Goal: Task Accomplishment & Management: Use online tool/utility

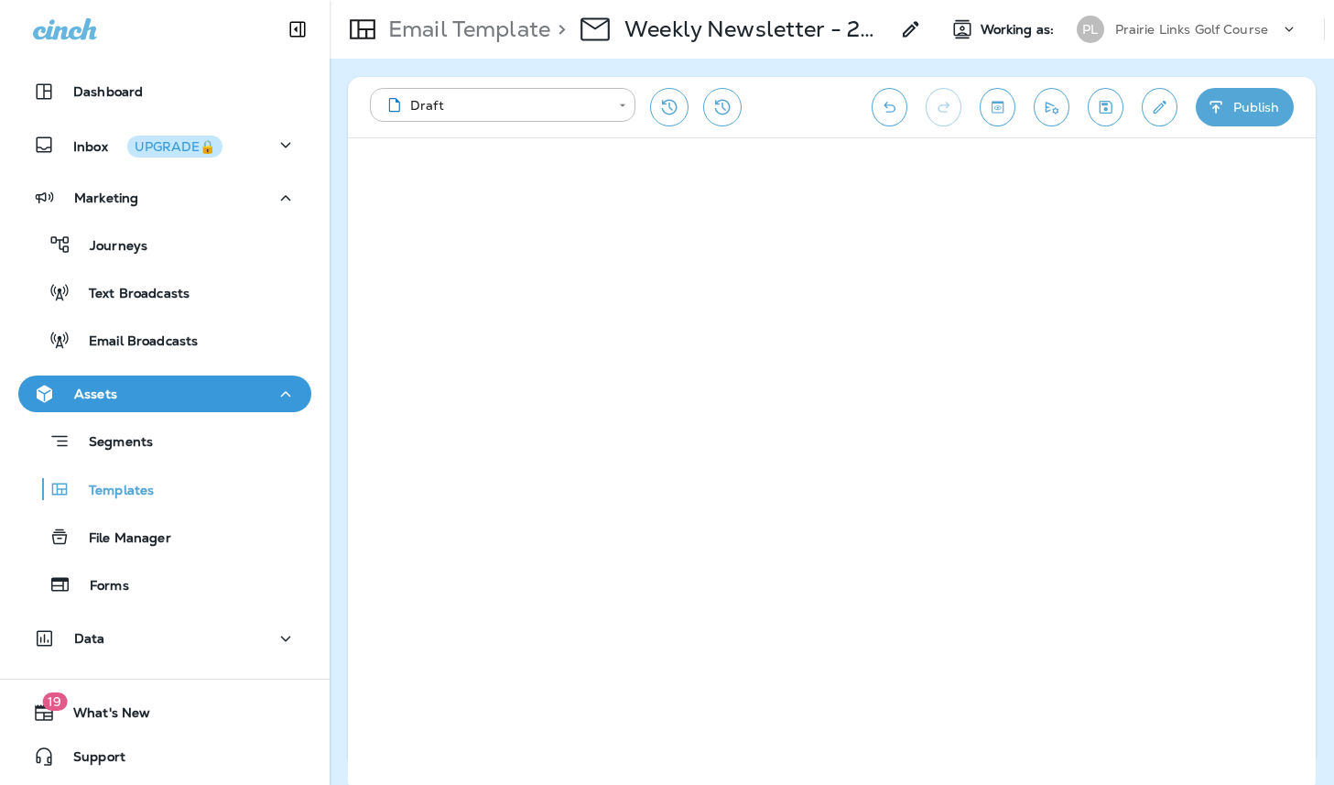
click at [1169, 31] on p "Prairie Links Golf Course" at bounding box center [1192, 29] width 154 height 15
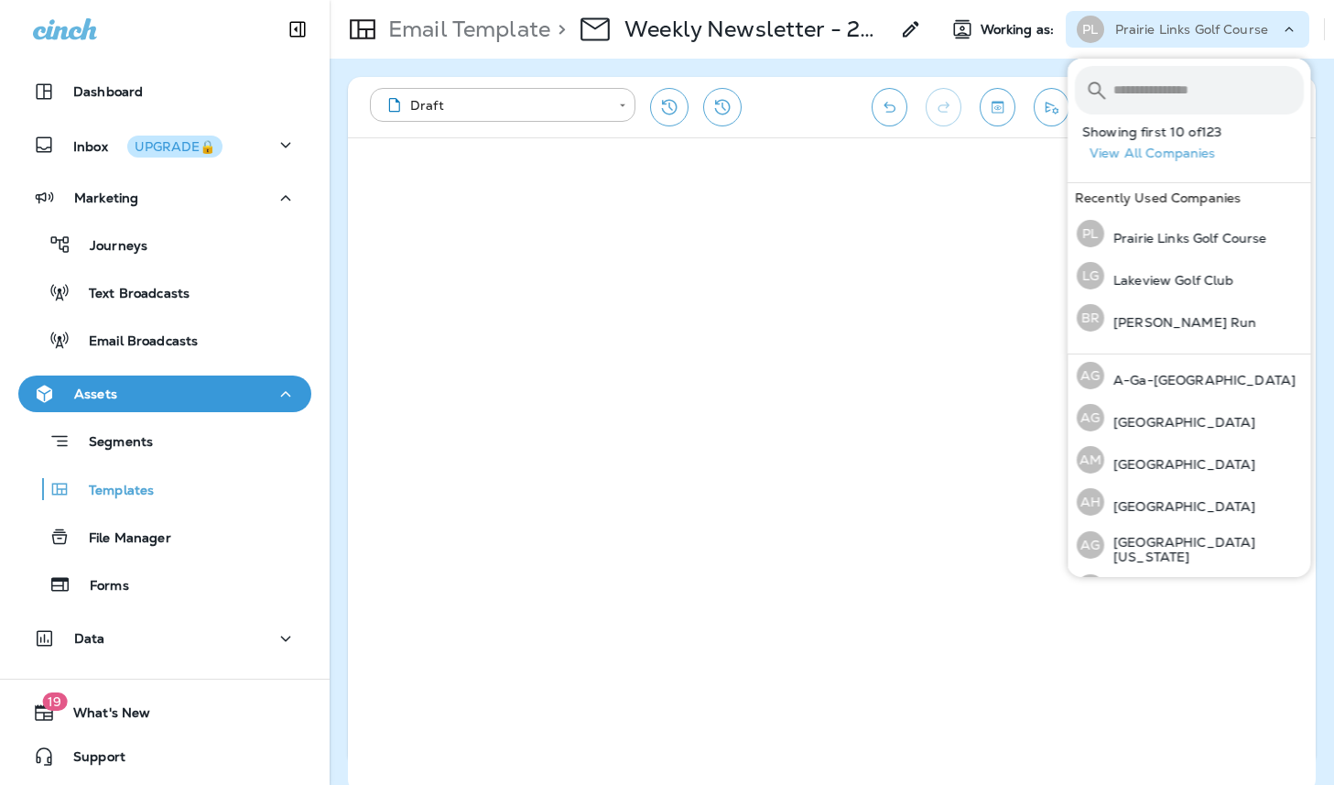
click at [1161, 93] on input "text" at bounding box center [1208, 90] width 190 height 49
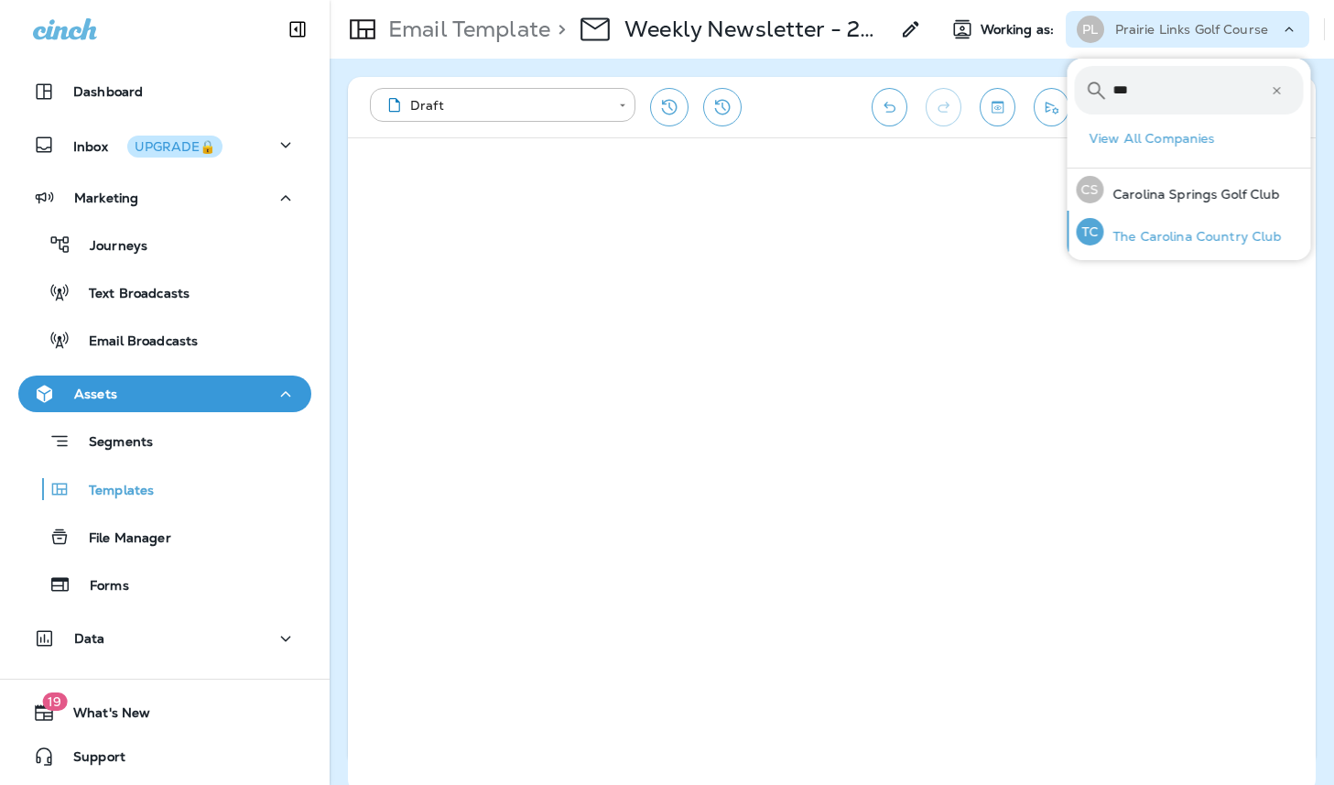
type input "***"
click at [1231, 243] on p "The Carolina Country Club" at bounding box center [1193, 236] width 179 height 15
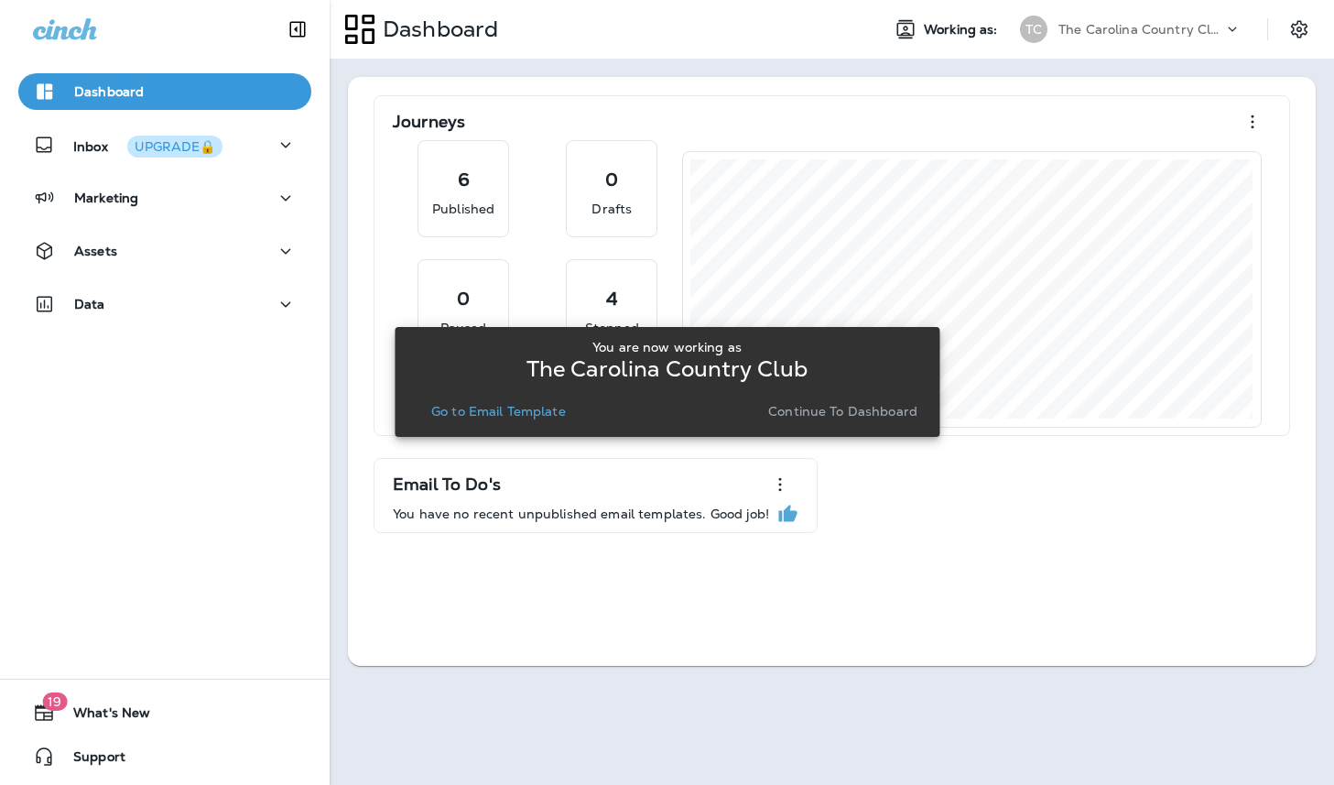
click at [804, 416] on p "Continue to Dashboard" at bounding box center [842, 411] width 149 height 15
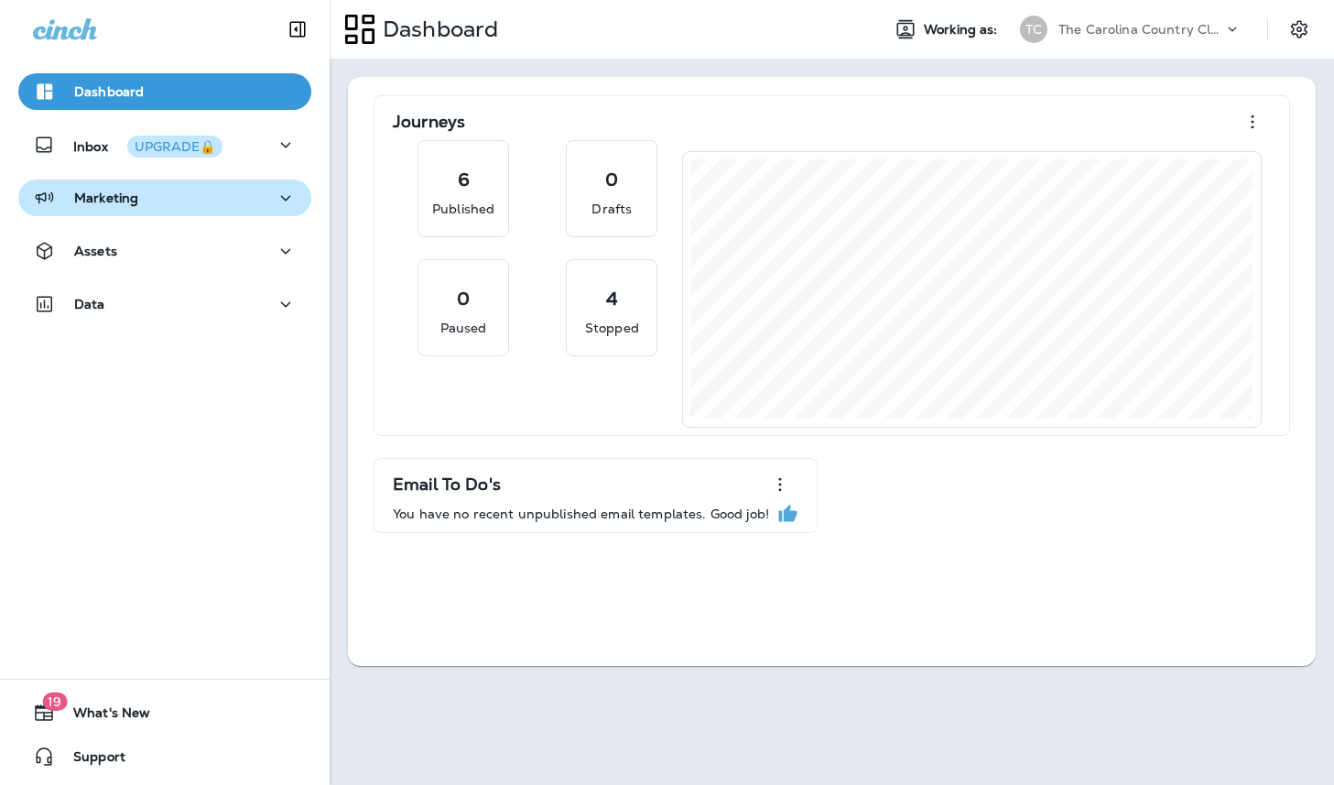
click at [184, 202] on div "Marketing" at bounding box center [165, 198] width 264 height 23
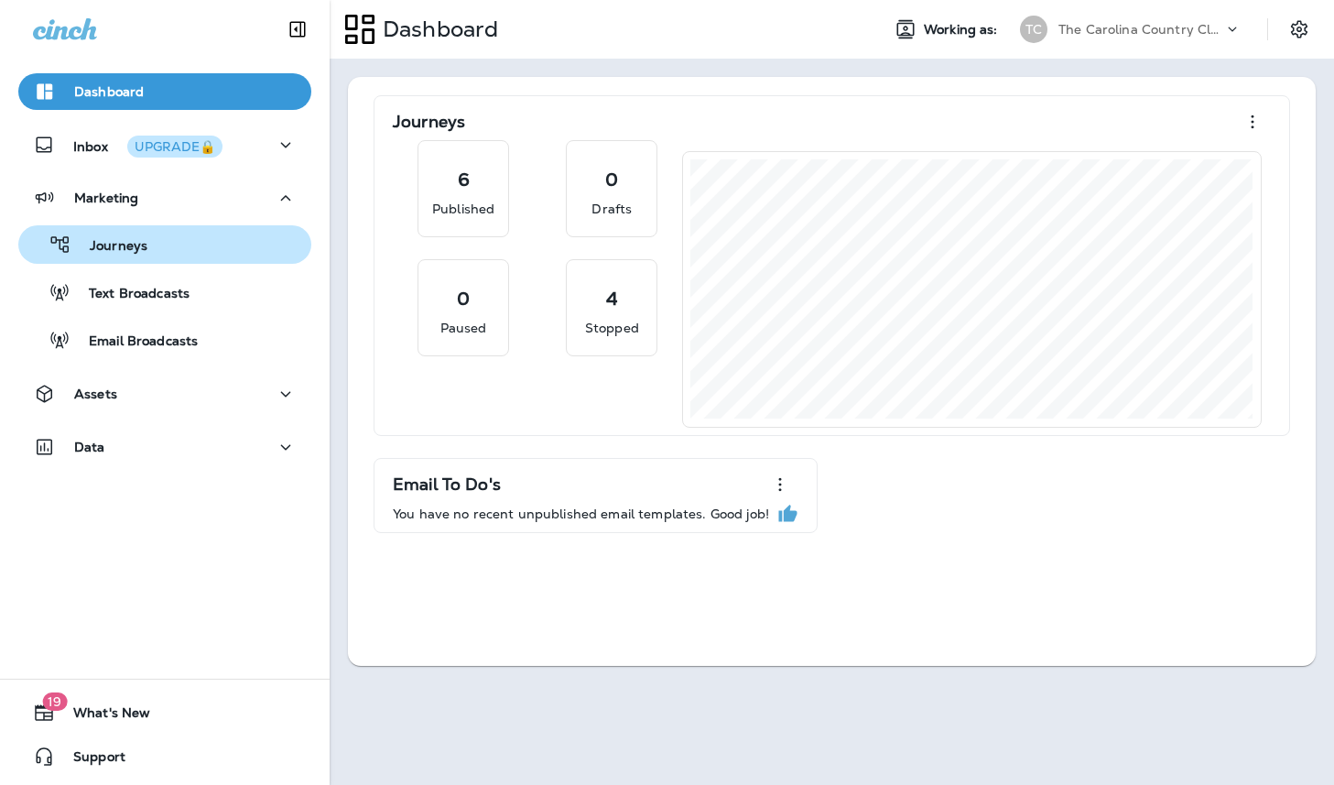
click at [187, 255] on div "Journeys" at bounding box center [165, 244] width 278 height 27
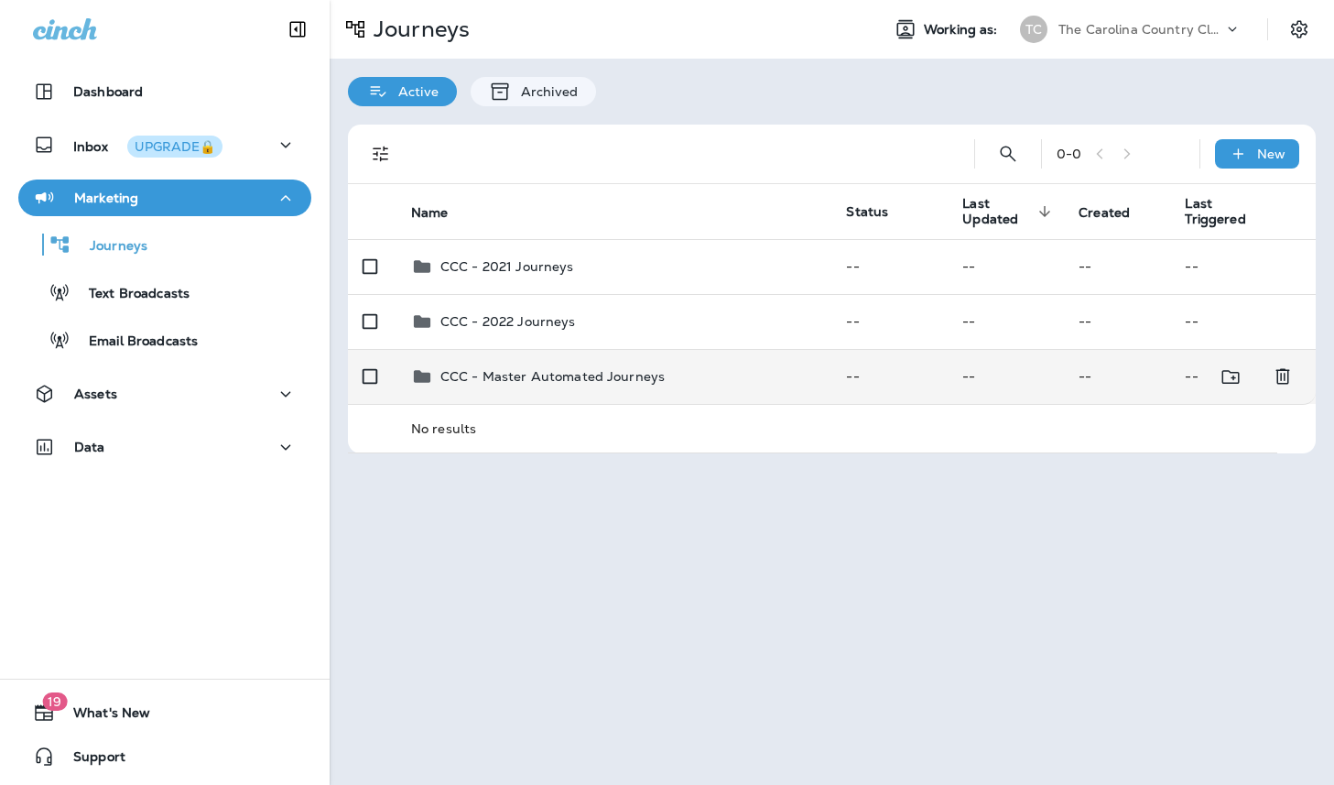
click at [535, 367] on div "CCC - Master Automated Journeys" at bounding box center [552, 376] width 224 height 22
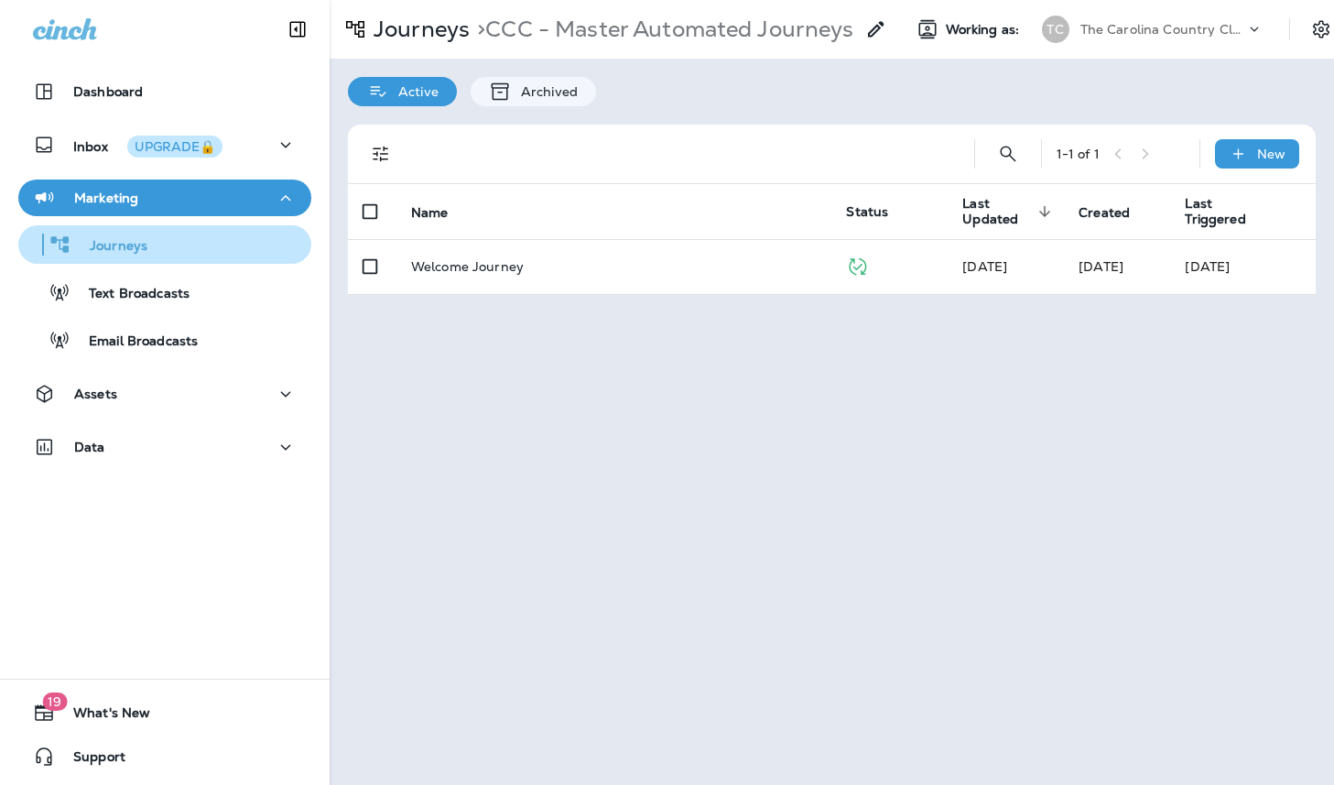
click at [147, 246] on div "Journeys" at bounding box center [165, 244] width 278 height 27
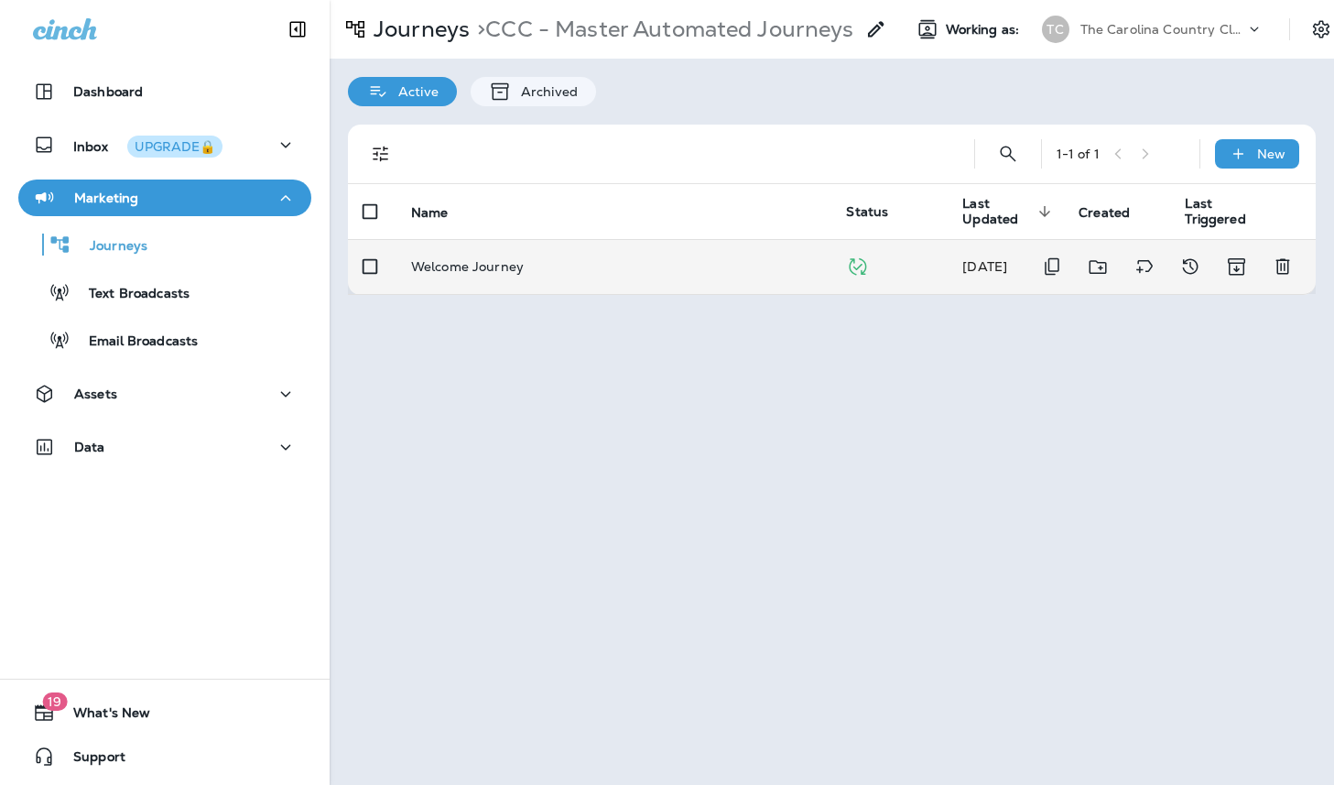
click at [490, 268] on p "Welcome Journey" at bounding box center [467, 266] width 113 height 15
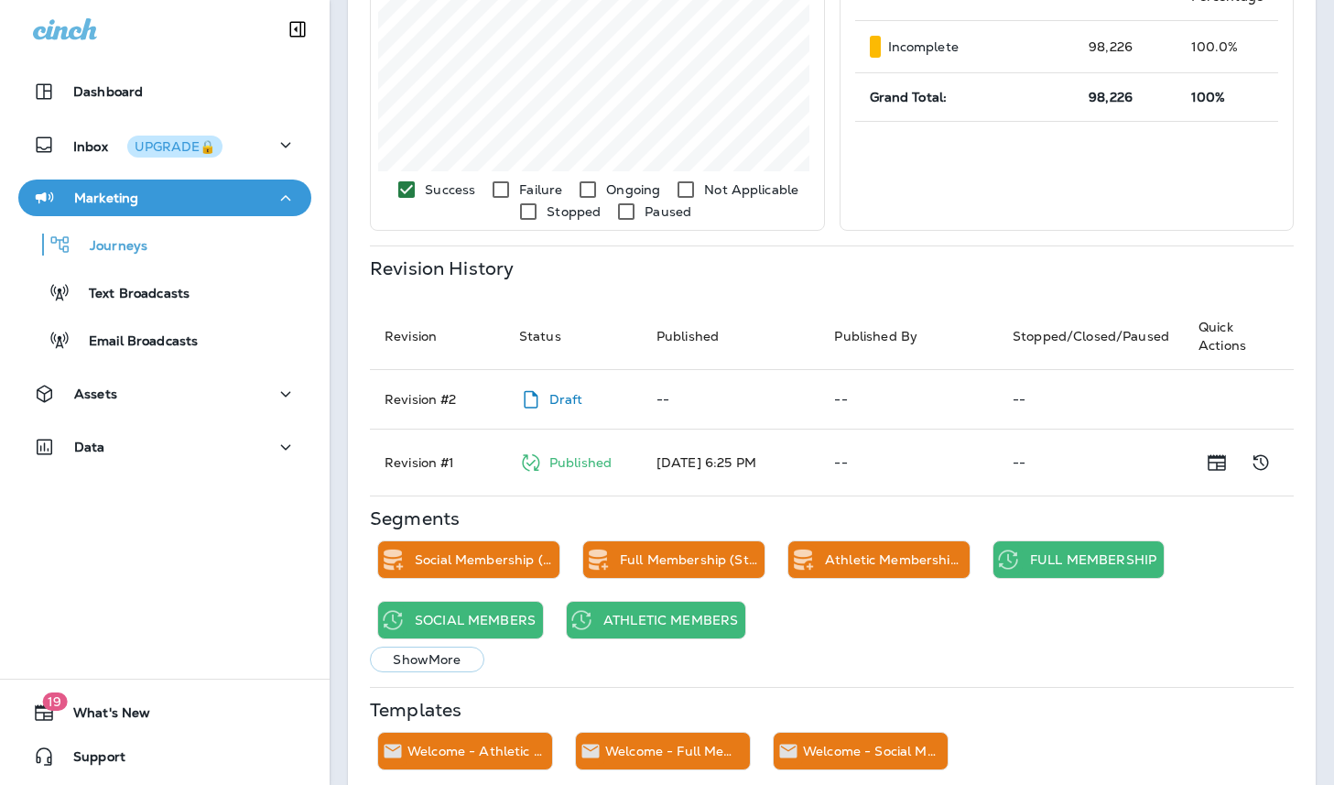
scroll to position [691, 0]
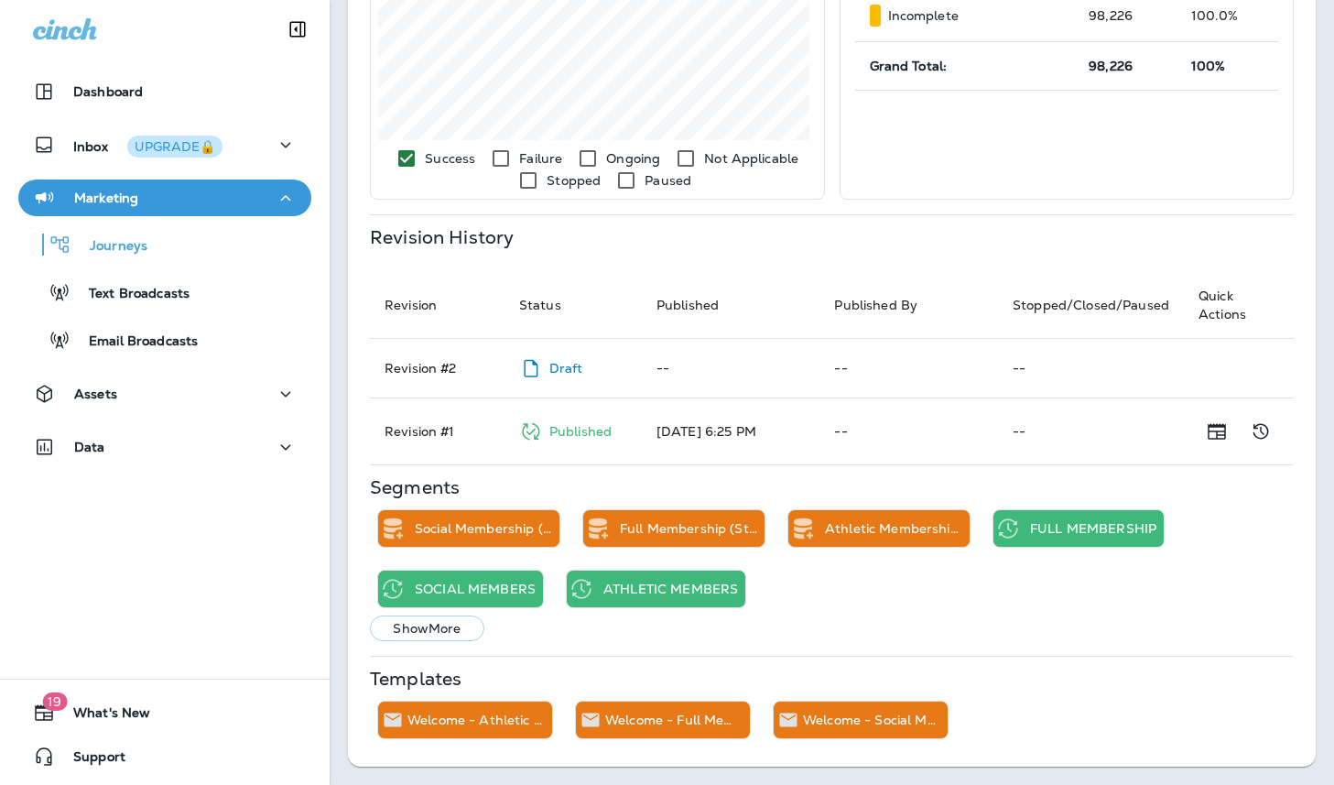
click at [474, 627] on button "Show More" at bounding box center [427, 628] width 114 height 26
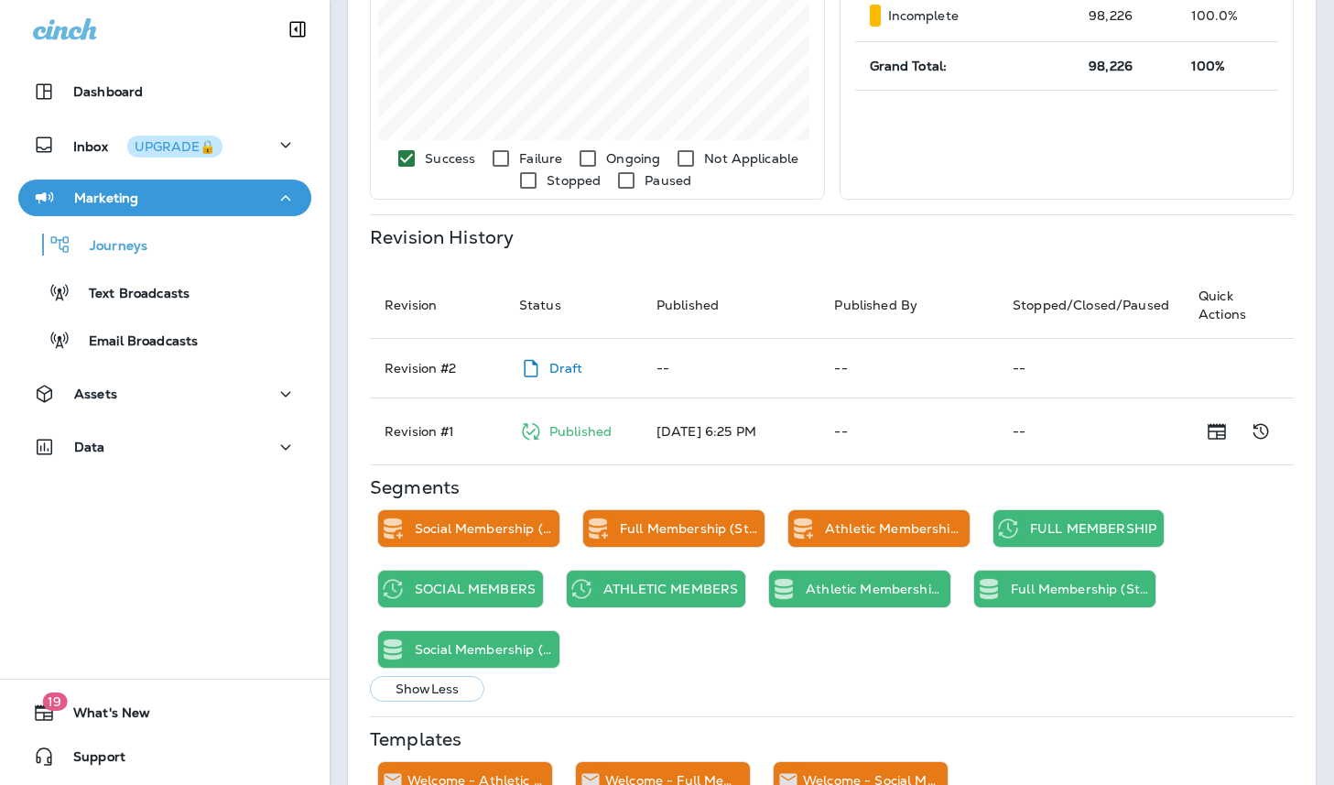
click at [418, 431] on td "Revision # 1" at bounding box center [437, 431] width 135 height 67
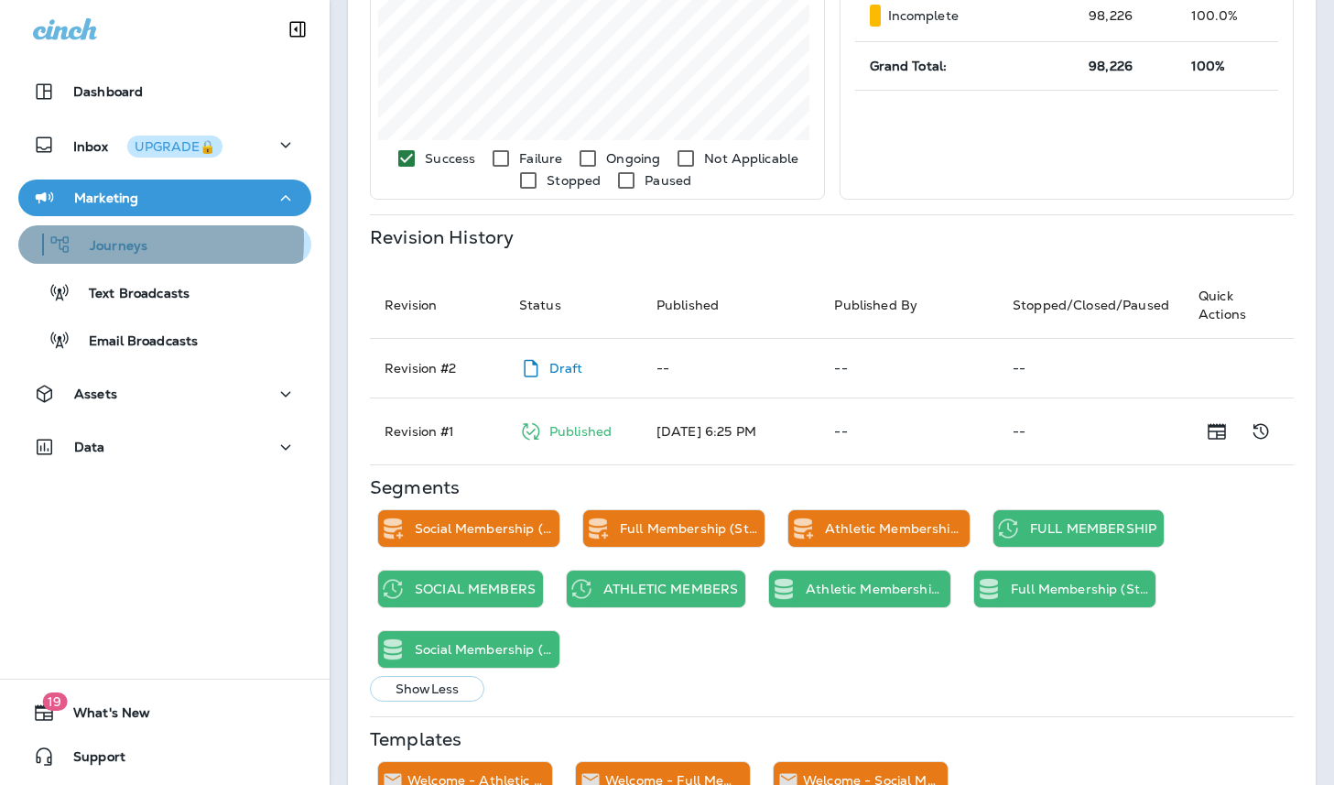
click at [120, 241] on p "Journeys" at bounding box center [109, 246] width 76 height 17
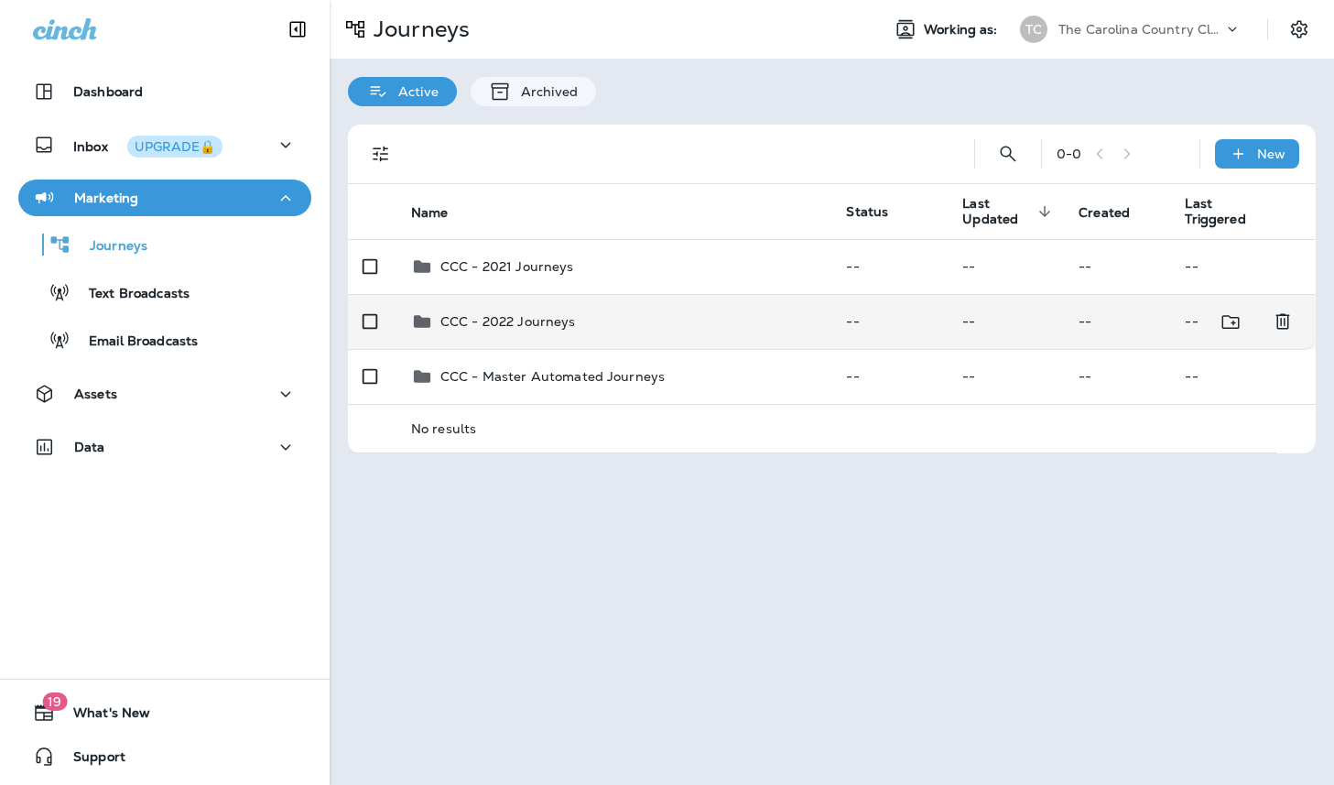
click at [514, 321] on p "CCC - 2022 Journeys" at bounding box center [508, 321] width 136 height 15
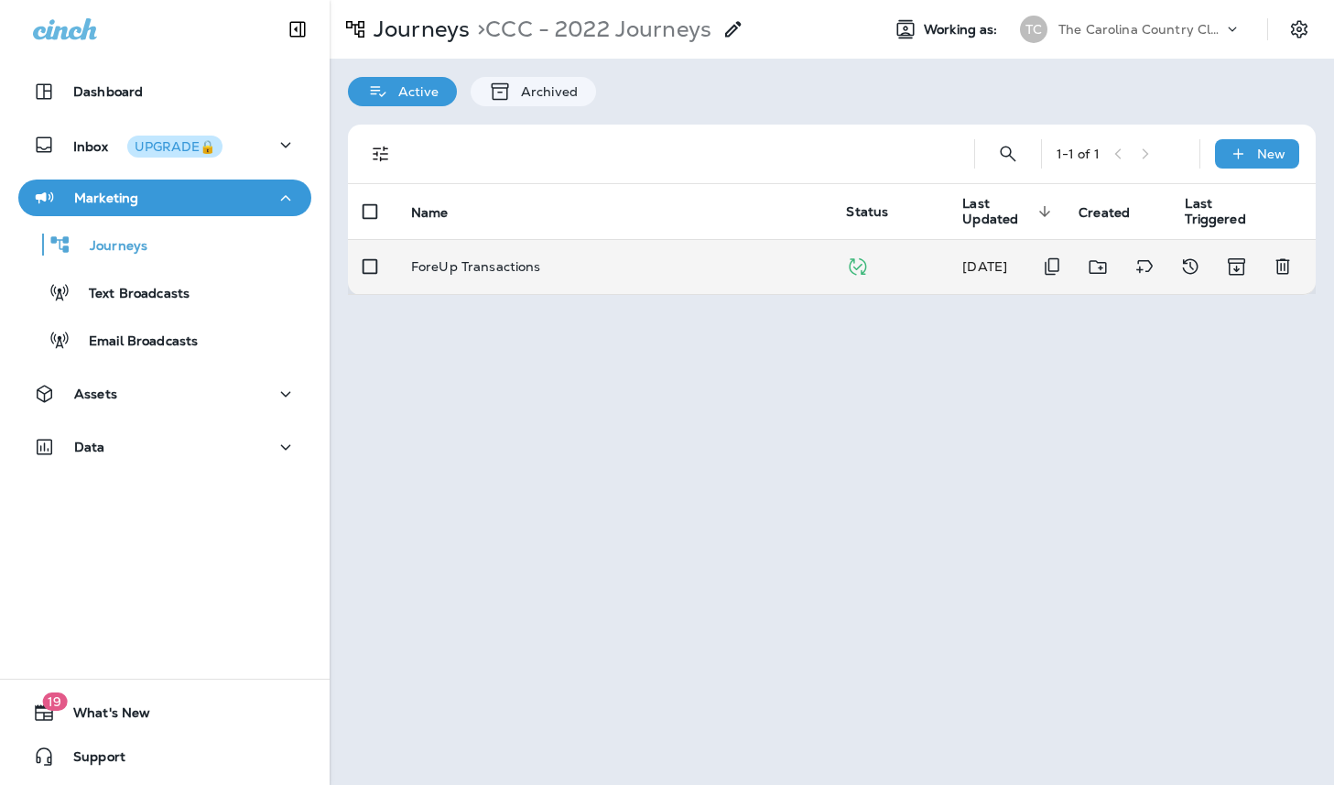
click at [484, 262] on p "ForeUp Transactions" at bounding box center [476, 266] width 130 height 15
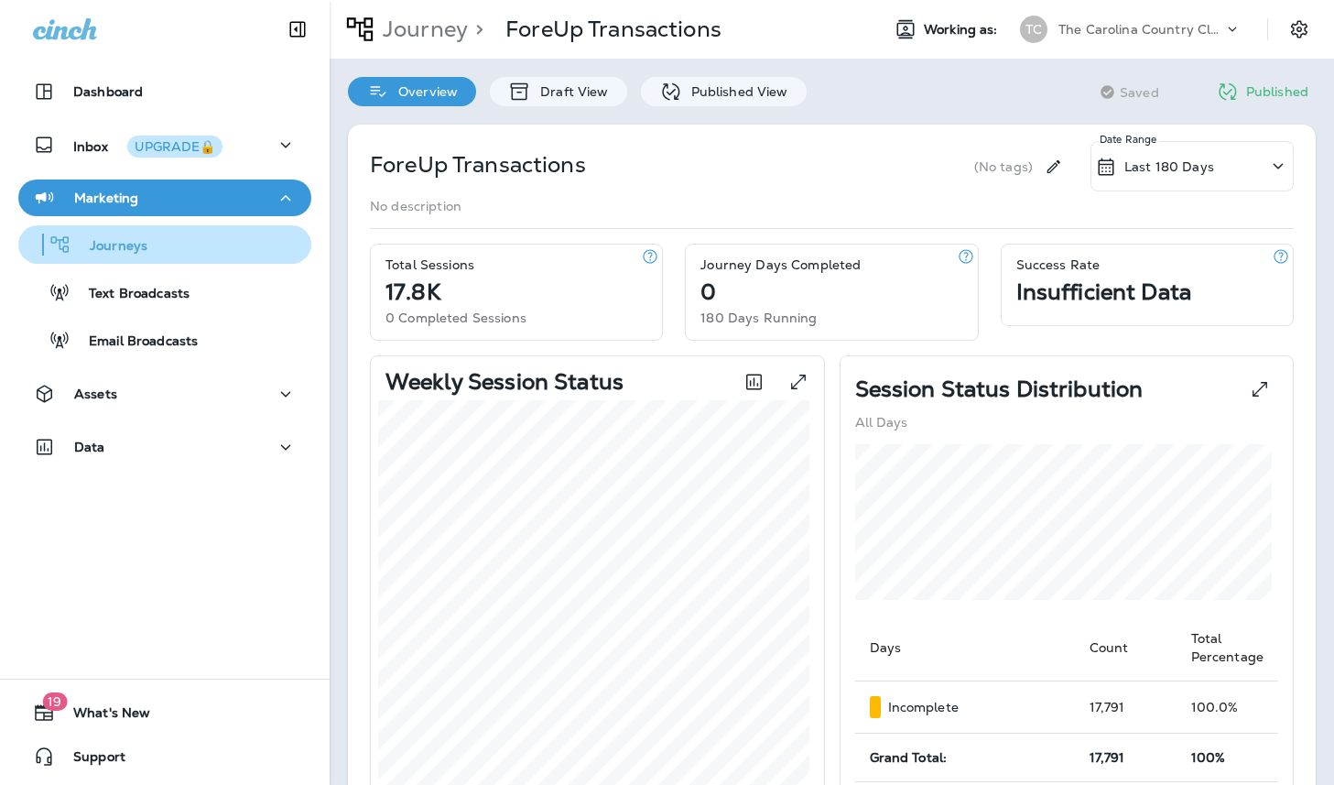
click at [133, 252] on p "Journeys" at bounding box center [109, 246] width 76 height 17
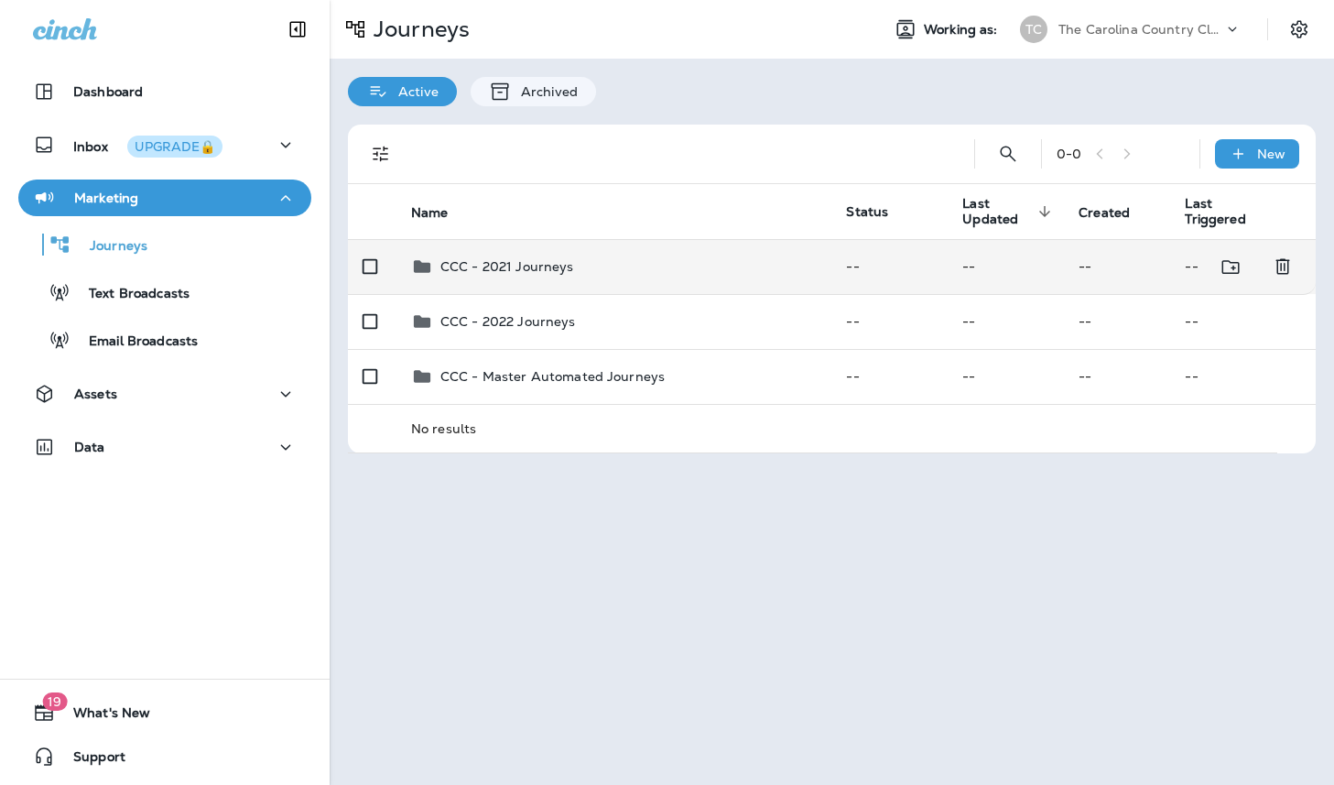
click at [509, 270] on p "CCC - 2021 Journeys" at bounding box center [507, 266] width 134 height 15
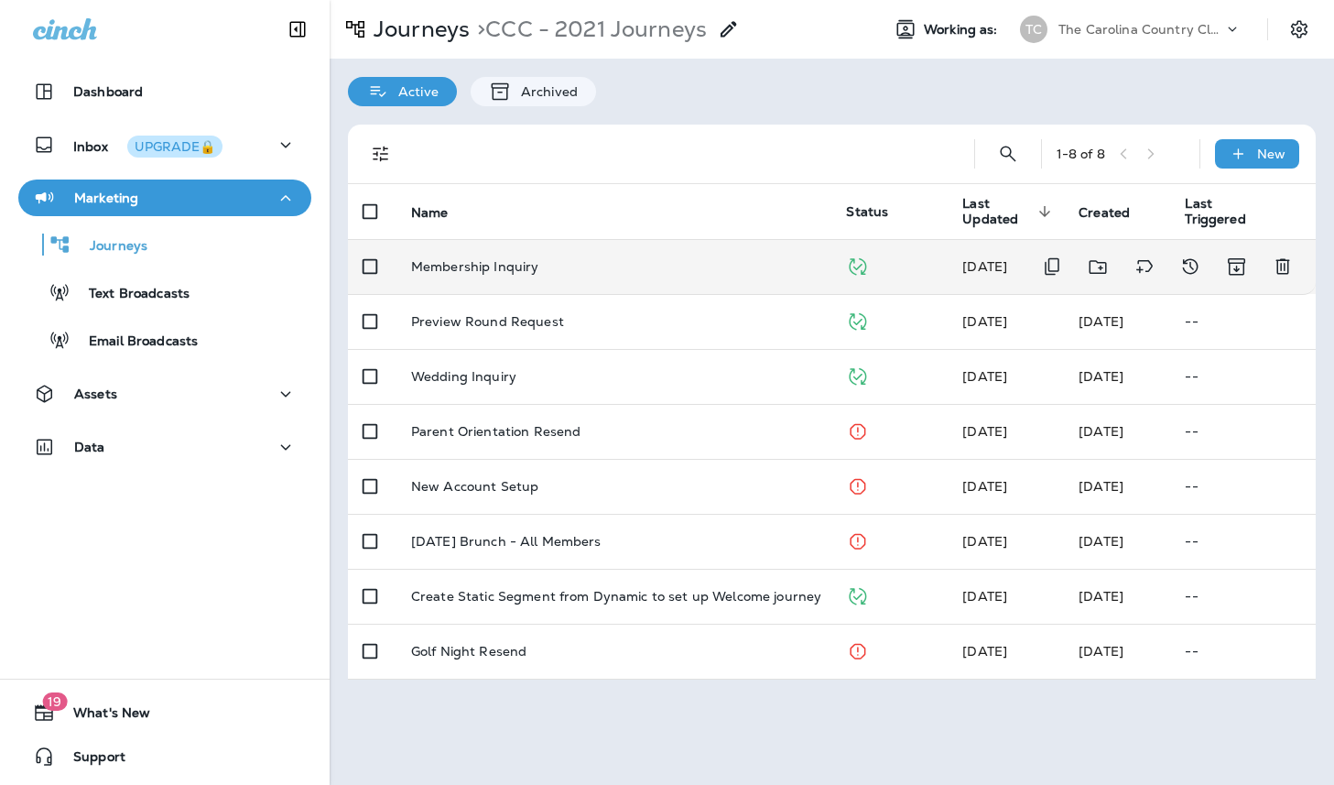
click at [515, 270] on p "Membership Inquiry" at bounding box center [475, 266] width 128 height 15
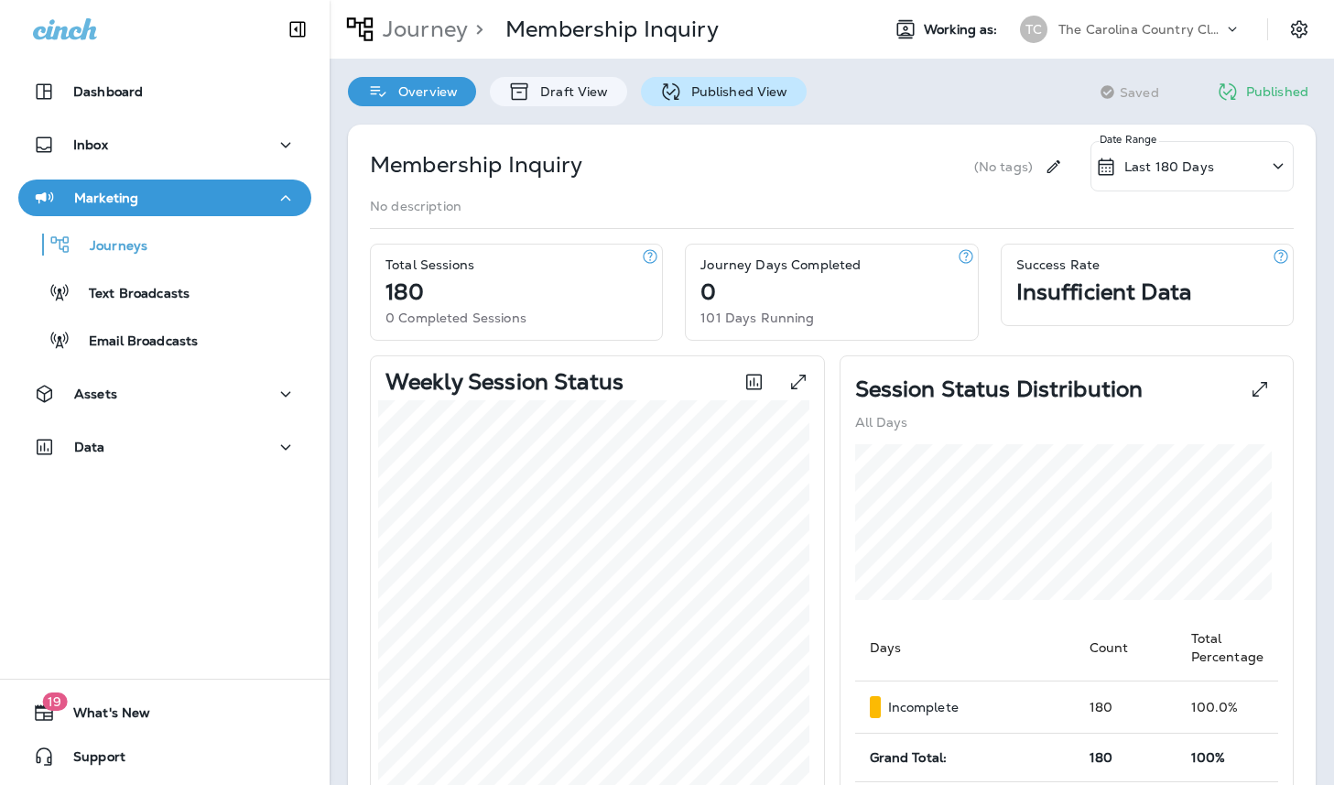
click at [707, 101] on div "Published View" at bounding box center [724, 91] width 166 height 29
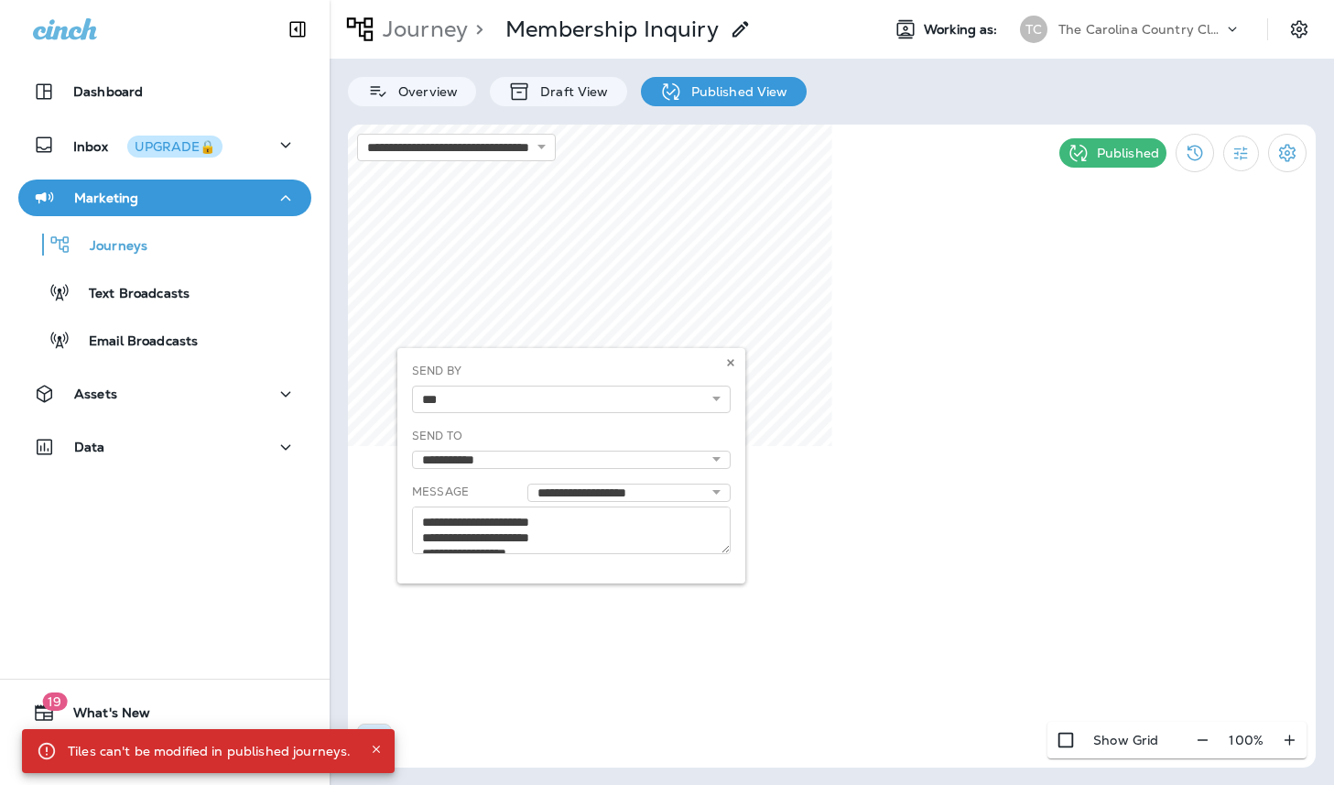
drag, startPoint x: 725, startPoint y: 512, endPoint x: 731, endPoint y: 538, distance: 27.1
click at [731, 538] on div "**********" at bounding box center [571, 465] width 348 height 235
drag, startPoint x: 721, startPoint y: 516, endPoint x: 723, endPoint y: 540, distance: 23.9
click at [723, 540] on div "**********" at bounding box center [571, 465] width 348 height 235
click at [702, 534] on div "**********" at bounding box center [571, 465] width 348 height 235
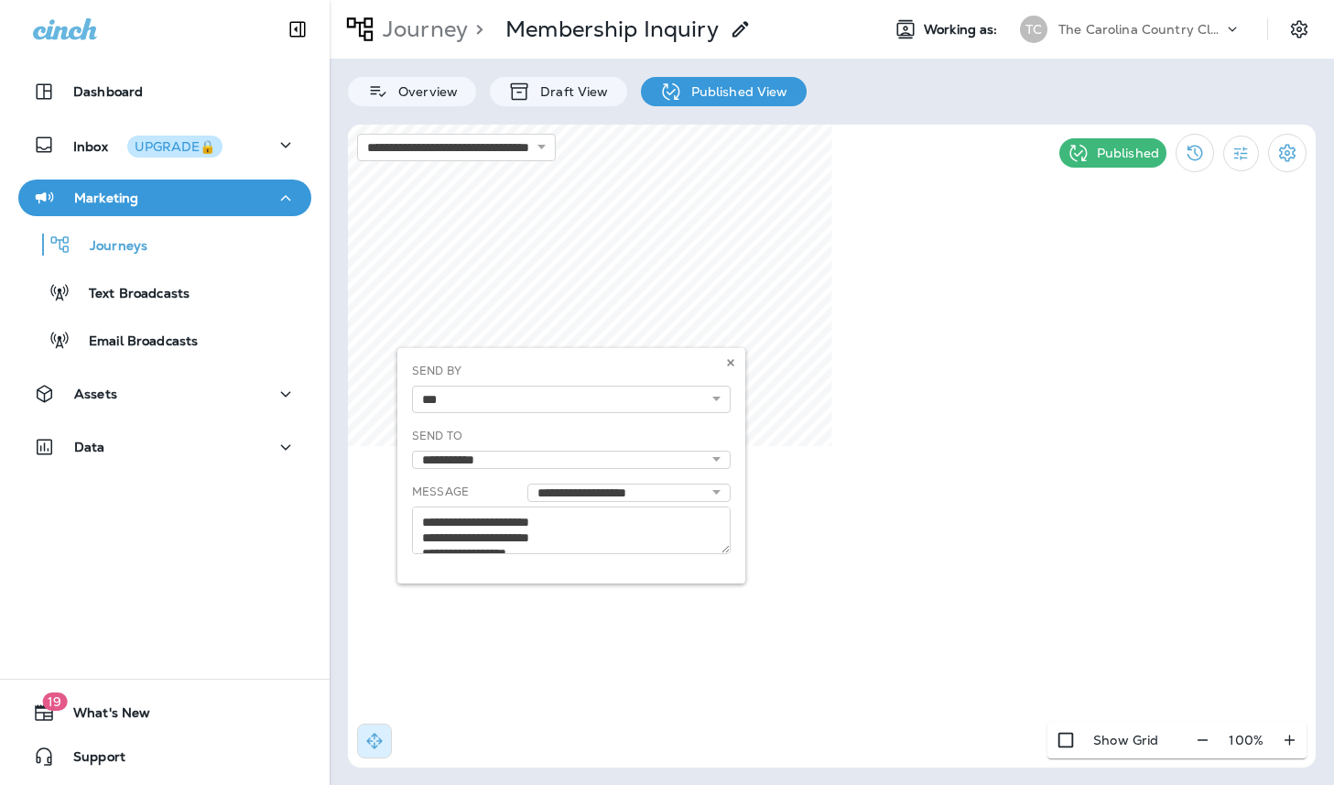
click at [711, 456] on div "**********" at bounding box center [571, 465] width 348 height 235
click at [711, 457] on div "**********" at bounding box center [571, 465] width 348 height 235
click at [731, 359] on icon at bounding box center [730, 362] width 11 height 11
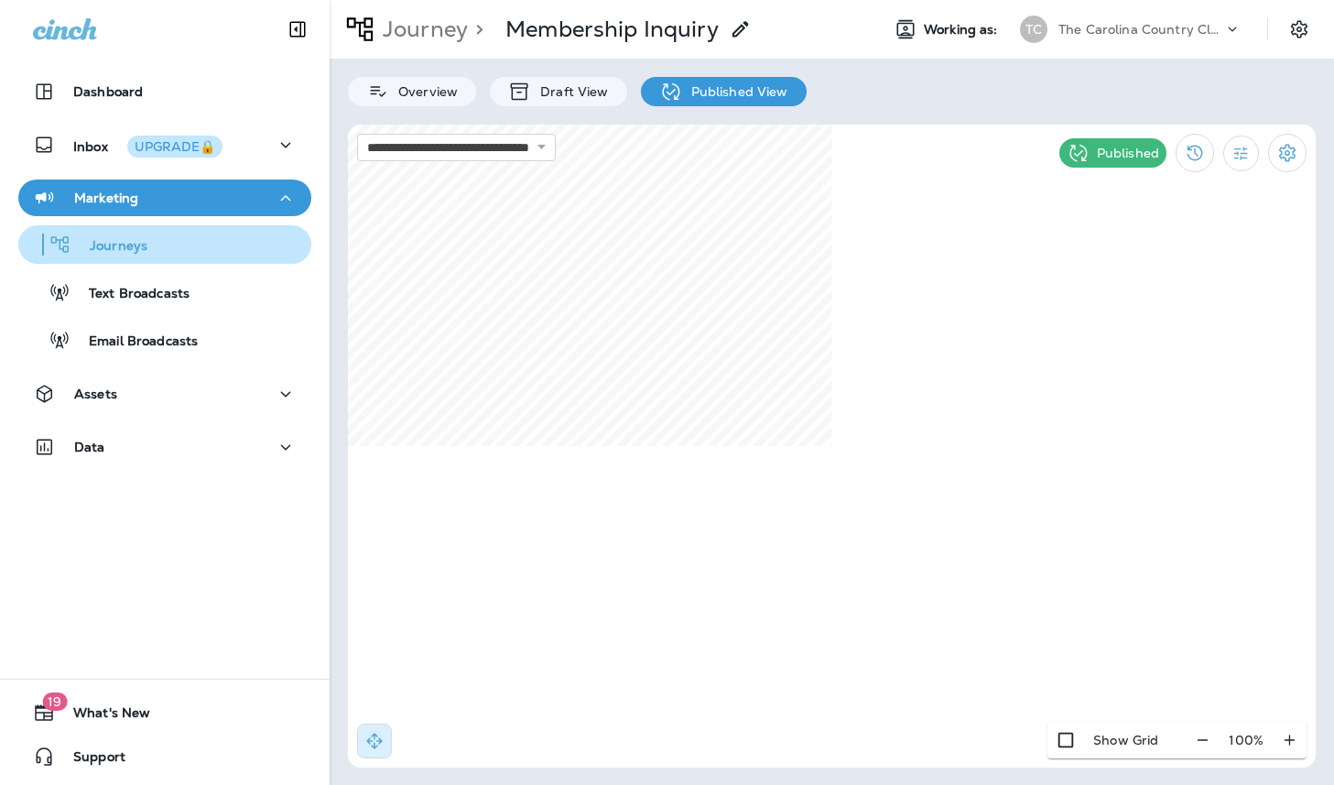
click at [131, 244] on p "Journeys" at bounding box center [109, 246] width 76 height 17
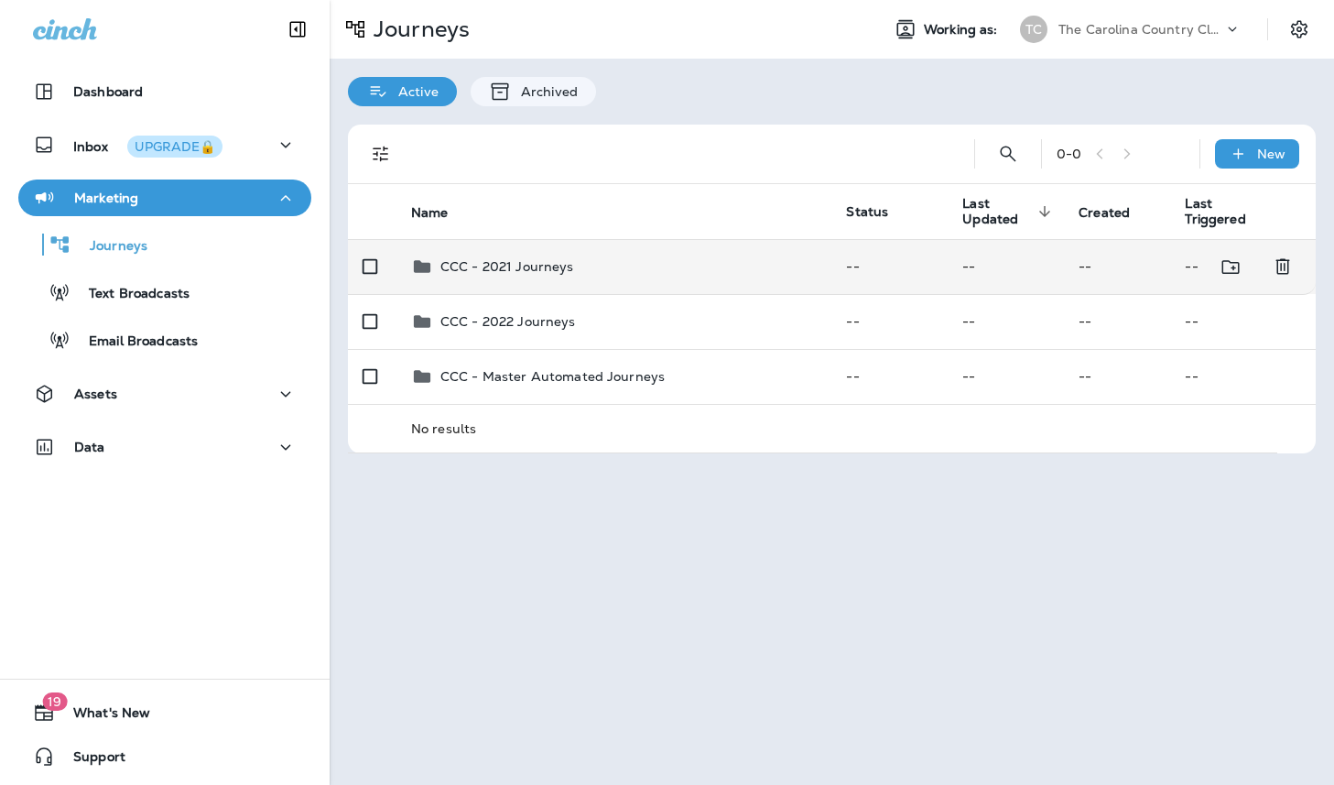
click at [529, 267] on p "CCC - 2021 Journeys" at bounding box center [507, 266] width 134 height 15
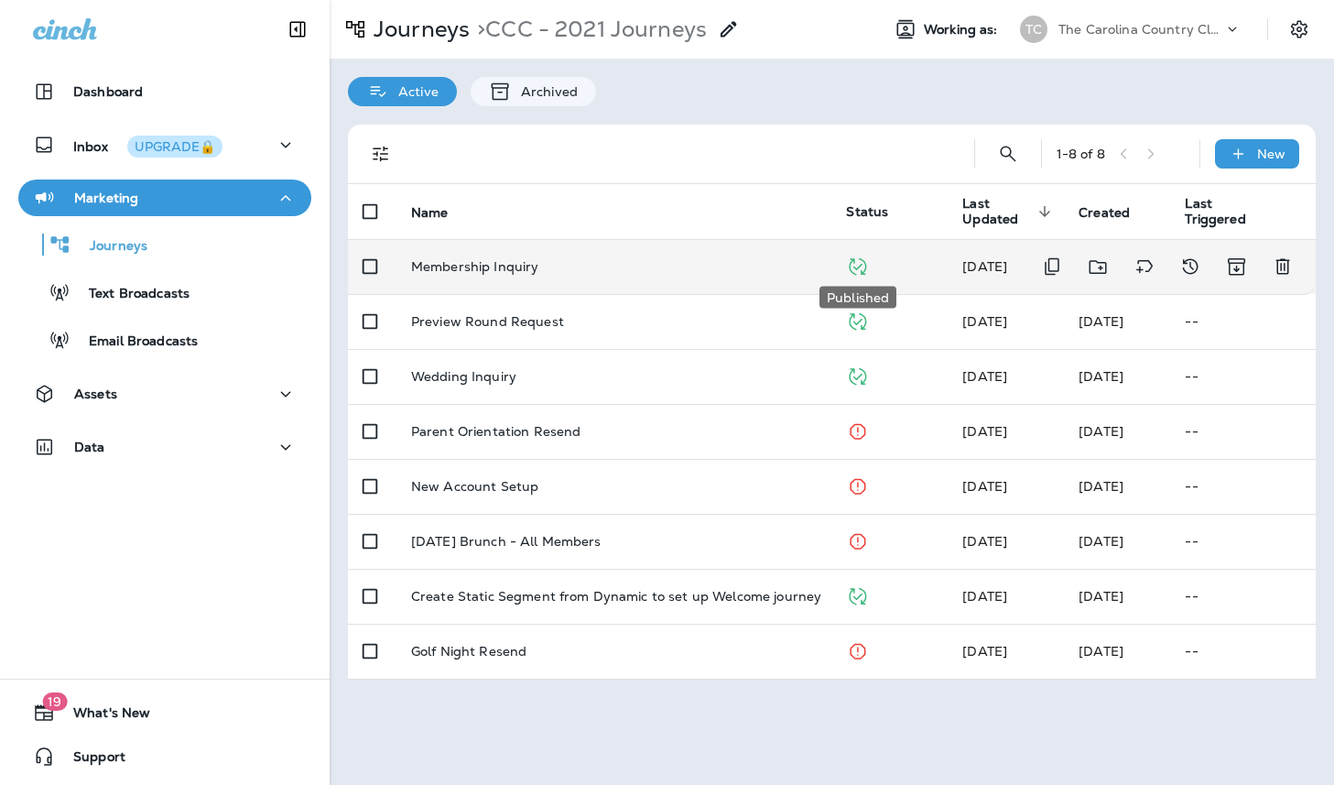
click at [860, 265] on icon "Published" at bounding box center [857, 266] width 23 height 23
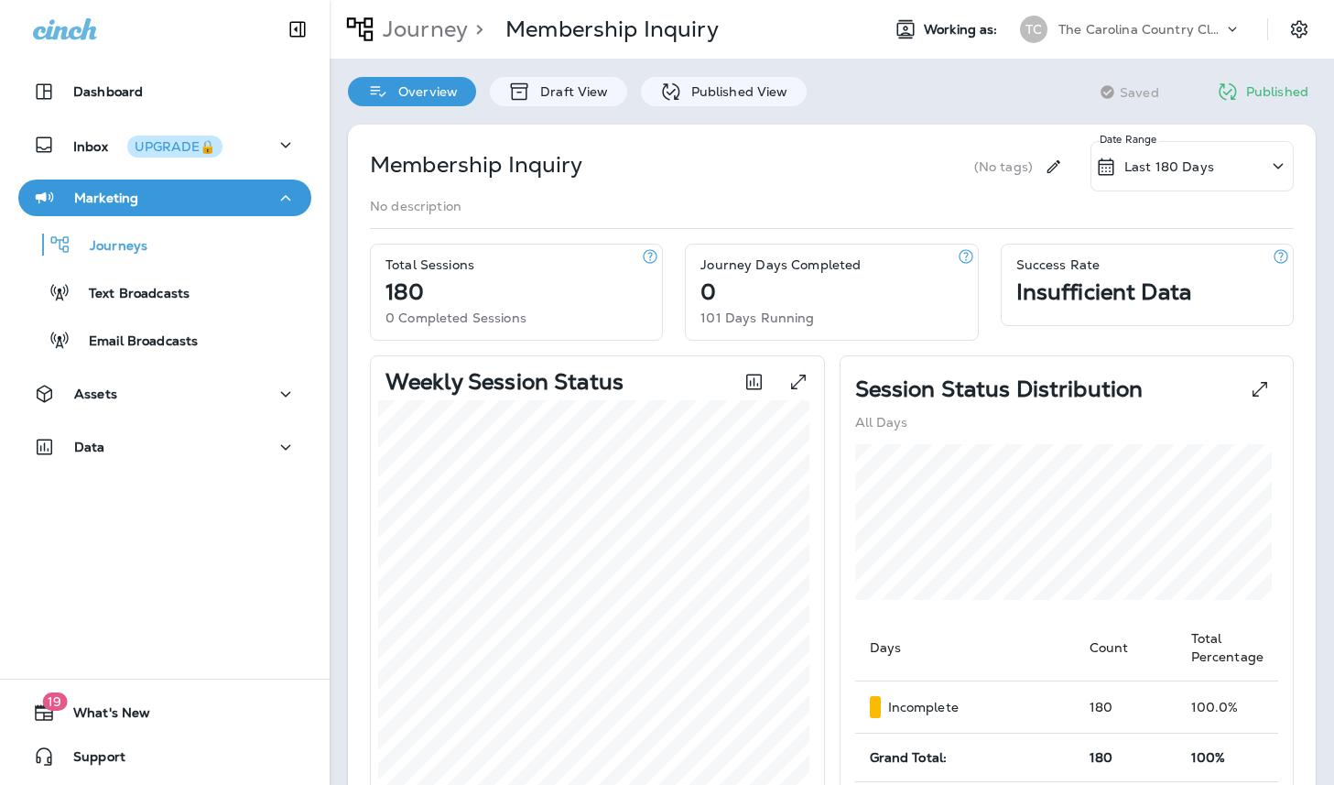
click at [1217, 92] on icon at bounding box center [1227, 92] width 23 height 23
click at [1217, 91] on icon at bounding box center [1227, 92] width 23 height 23
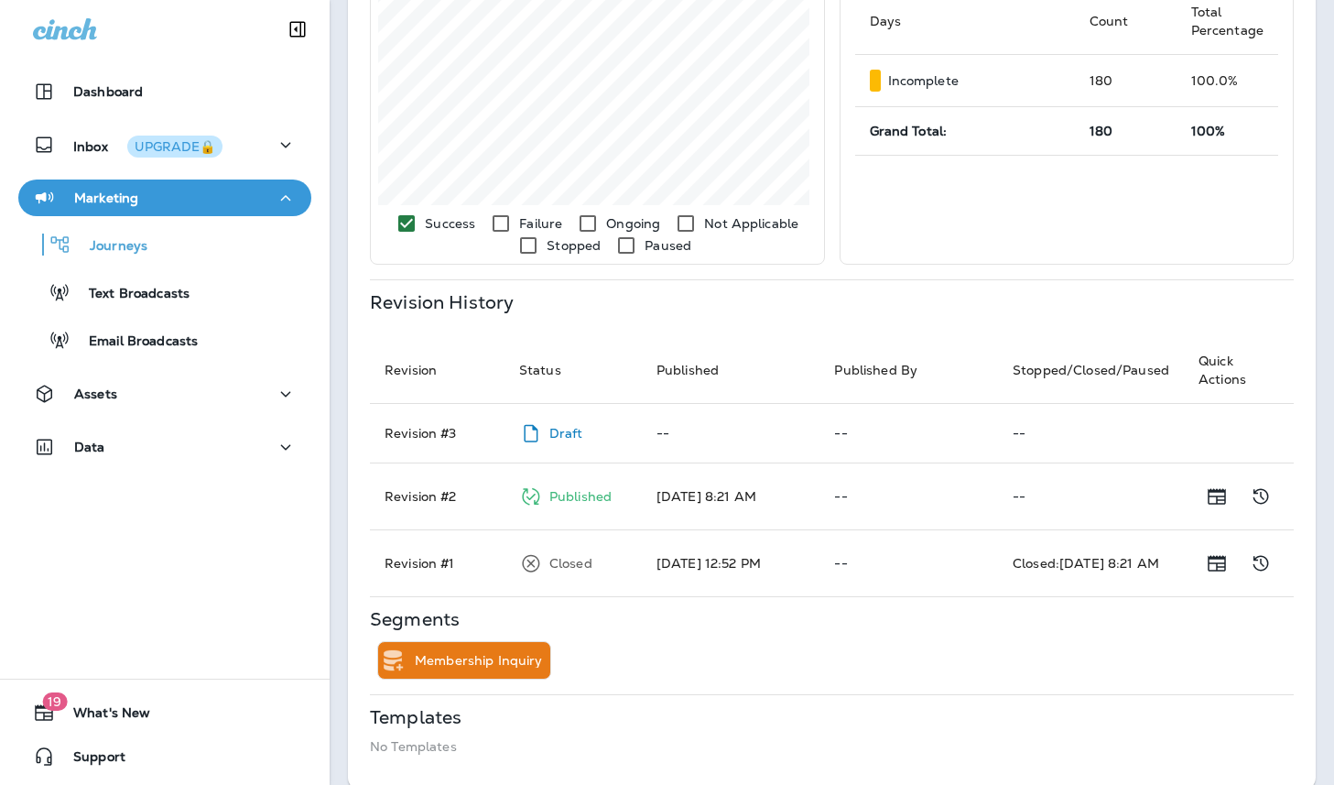
scroll to position [650, 0]
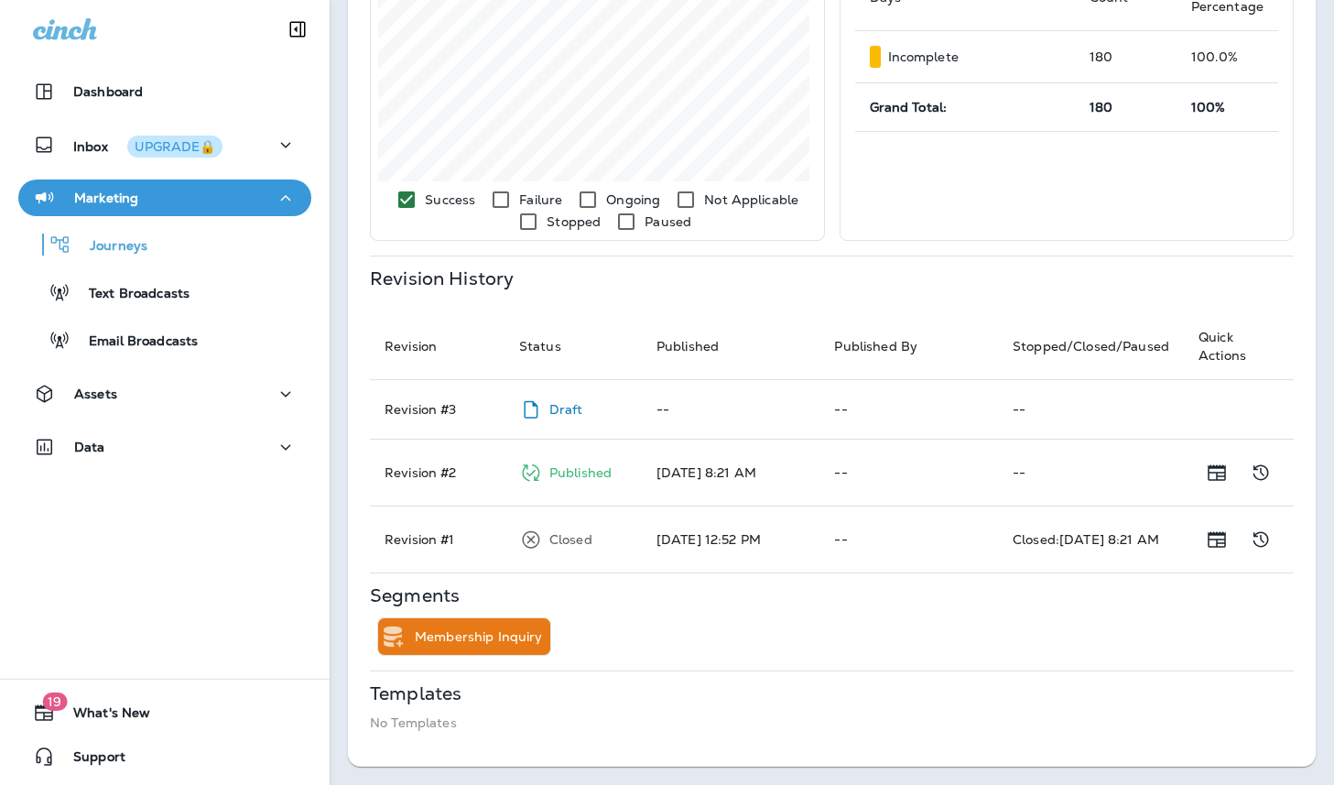
click at [571, 474] on p "Published" at bounding box center [580, 472] width 62 height 15
click at [577, 470] on p "Published" at bounding box center [580, 472] width 62 height 15
click at [149, 242] on div "Journeys" at bounding box center [165, 244] width 278 height 27
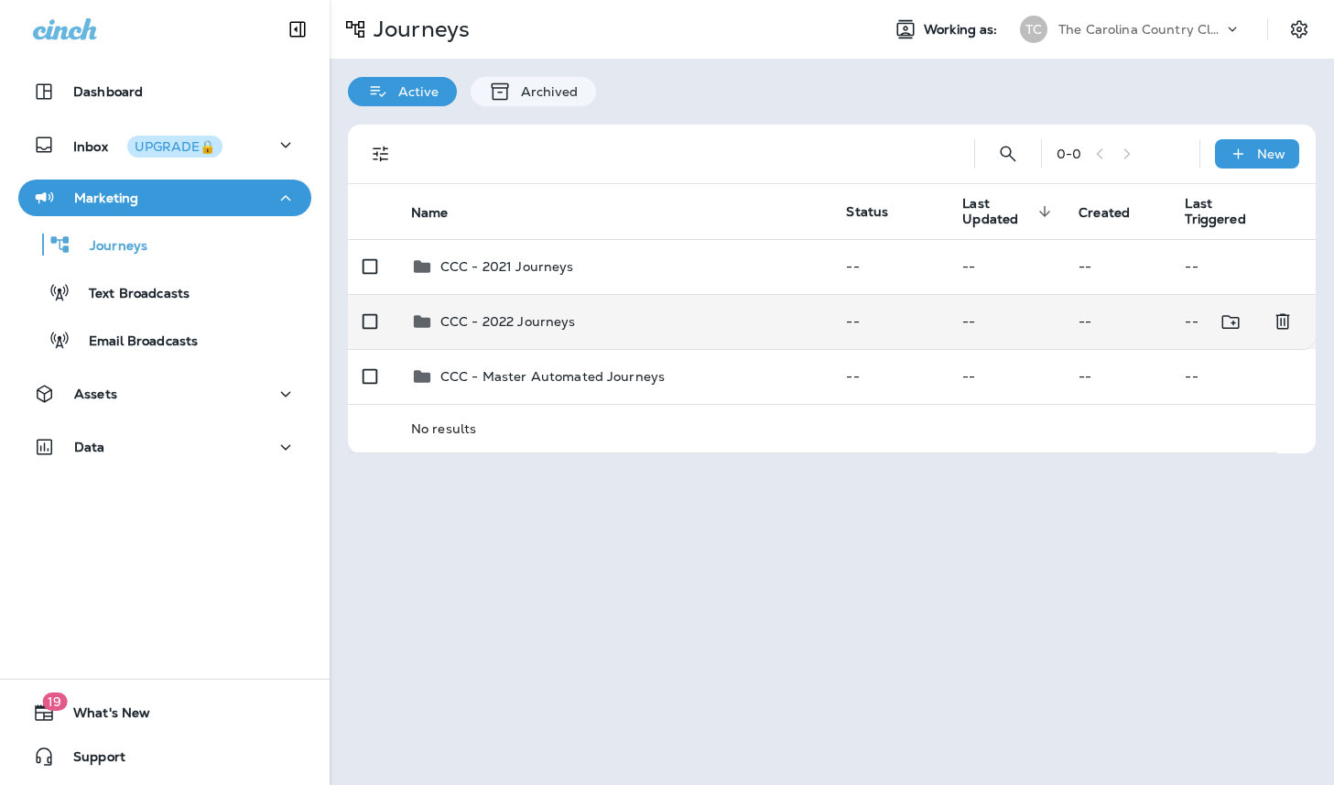
click at [515, 314] on p "CCC - 2022 Journeys" at bounding box center [508, 321] width 136 height 15
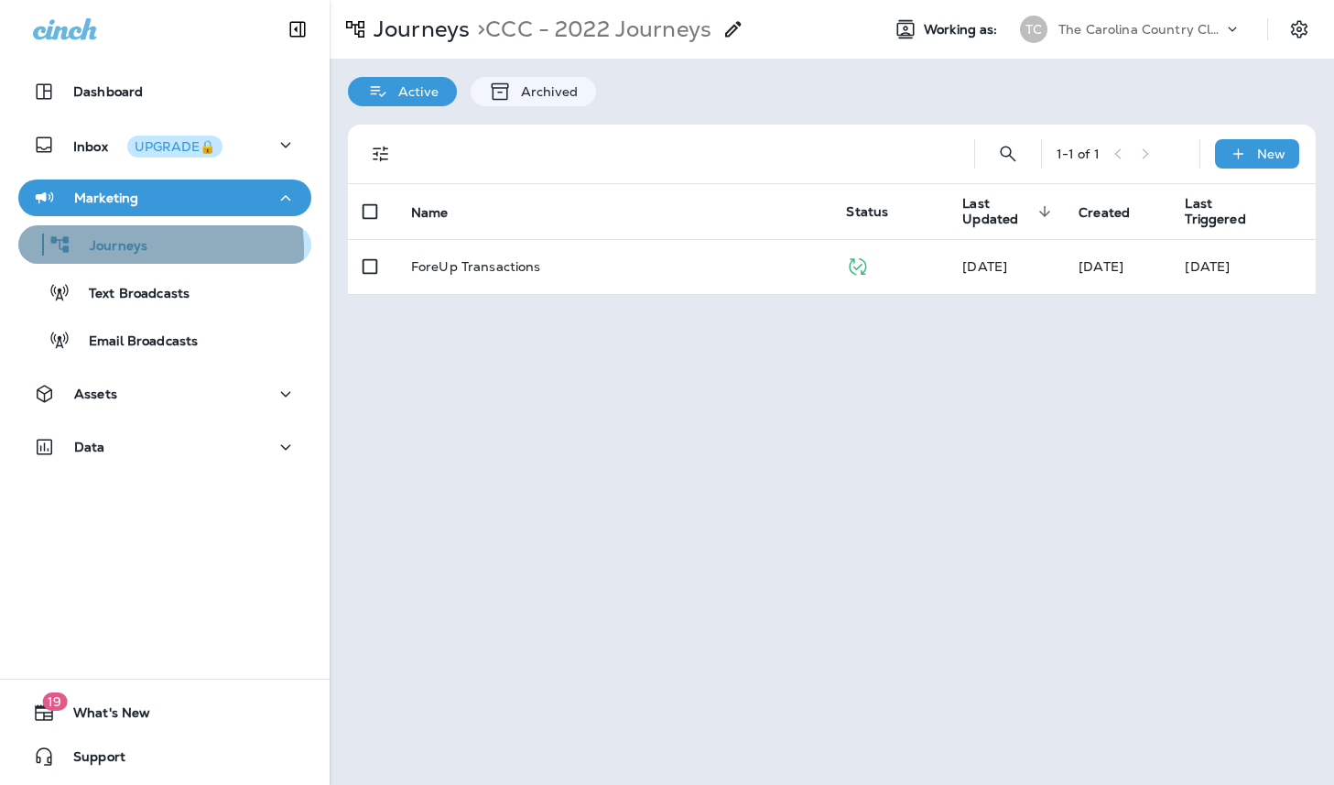
click at [135, 250] on p "Journeys" at bounding box center [109, 246] width 76 height 17
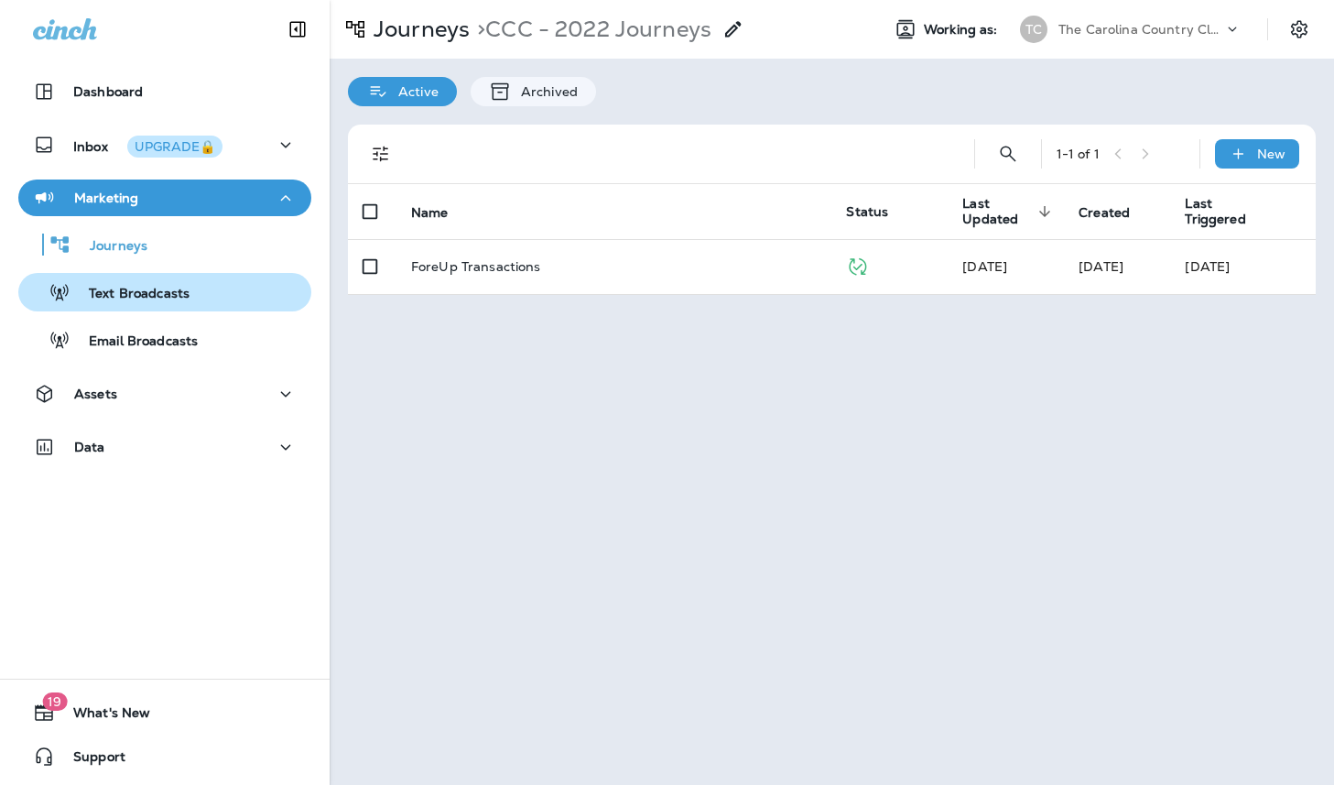
click at [147, 291] on p "Text Broadcasts" at bounding box center [129, 294] width 119 height 17
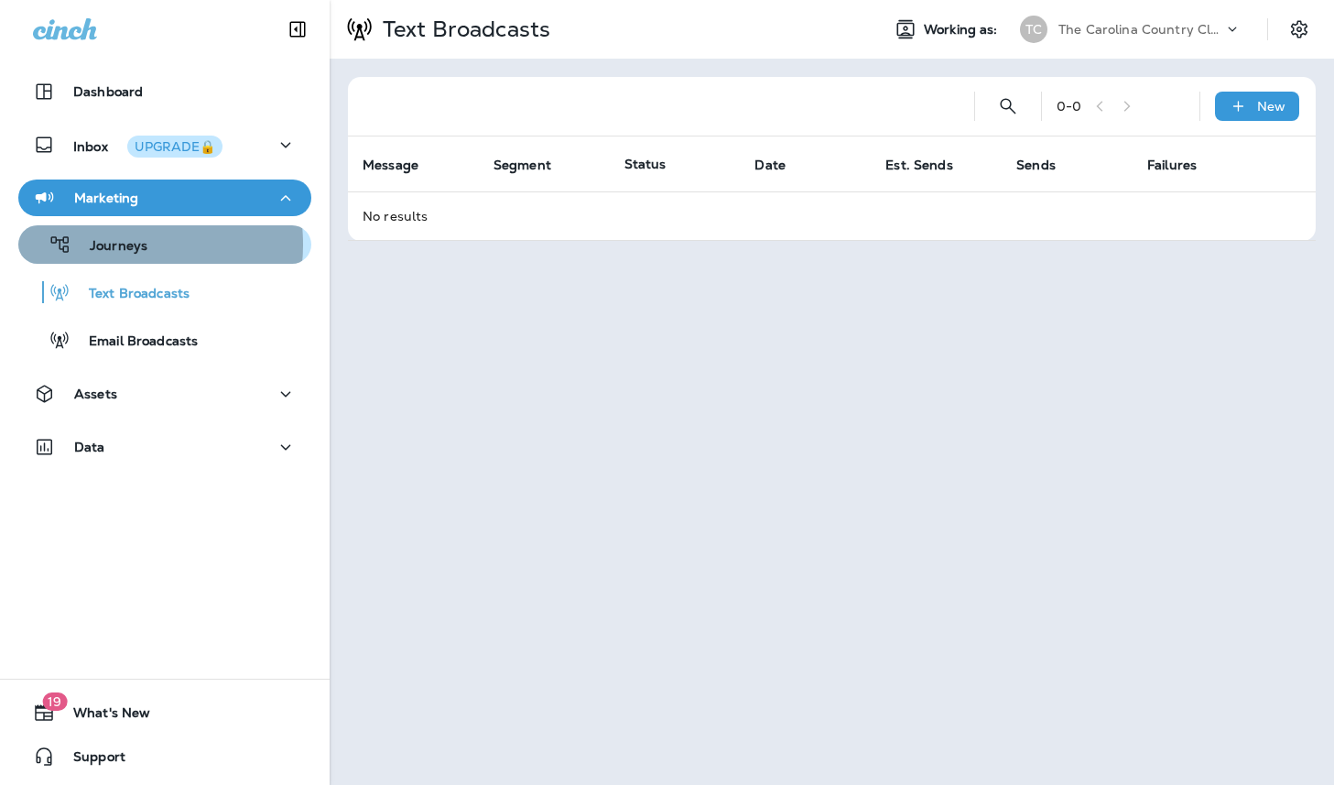
click at [116, 244] on p "Journeys" at bounding box center [109, 246] width 76 height 17
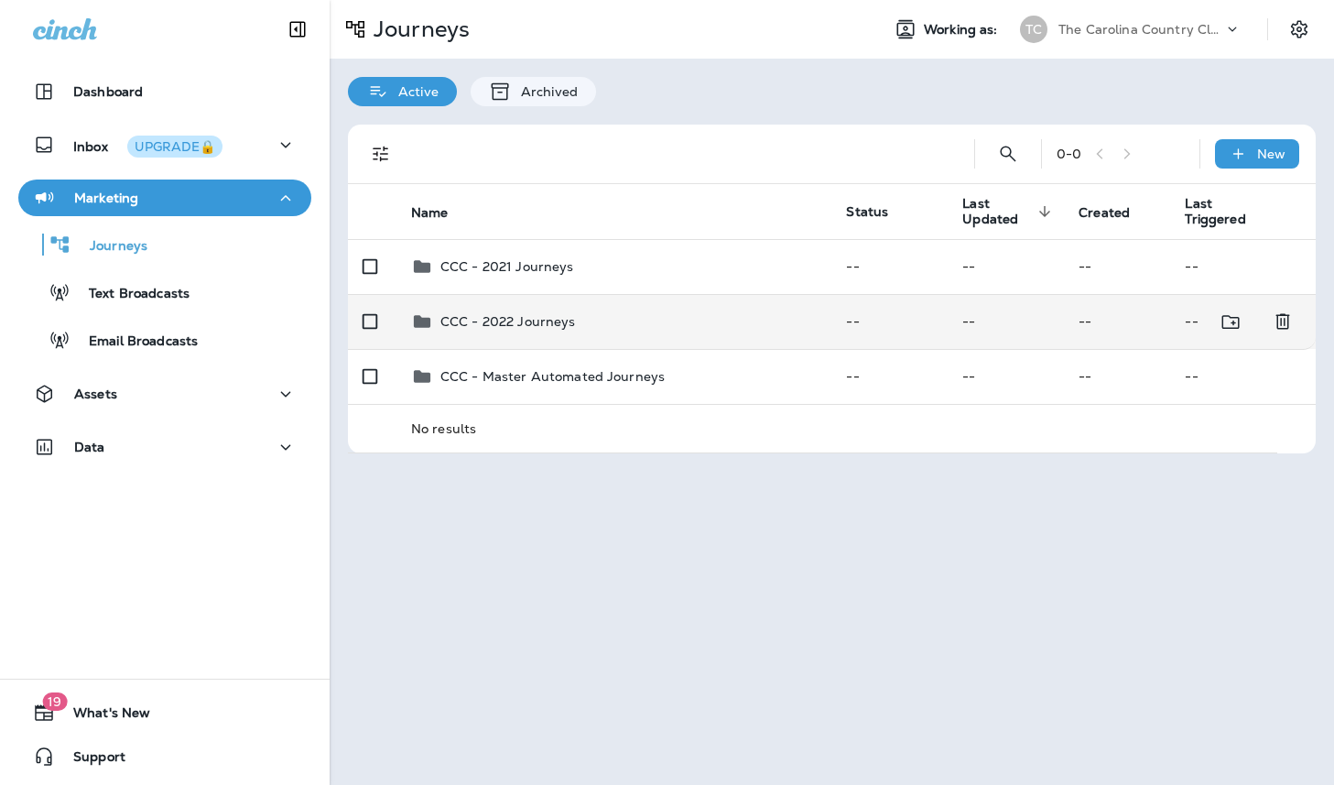
click at [498, 320] on p "CCC - 2022 Journeys" at bounding box center [508, 321] width 136 height 15
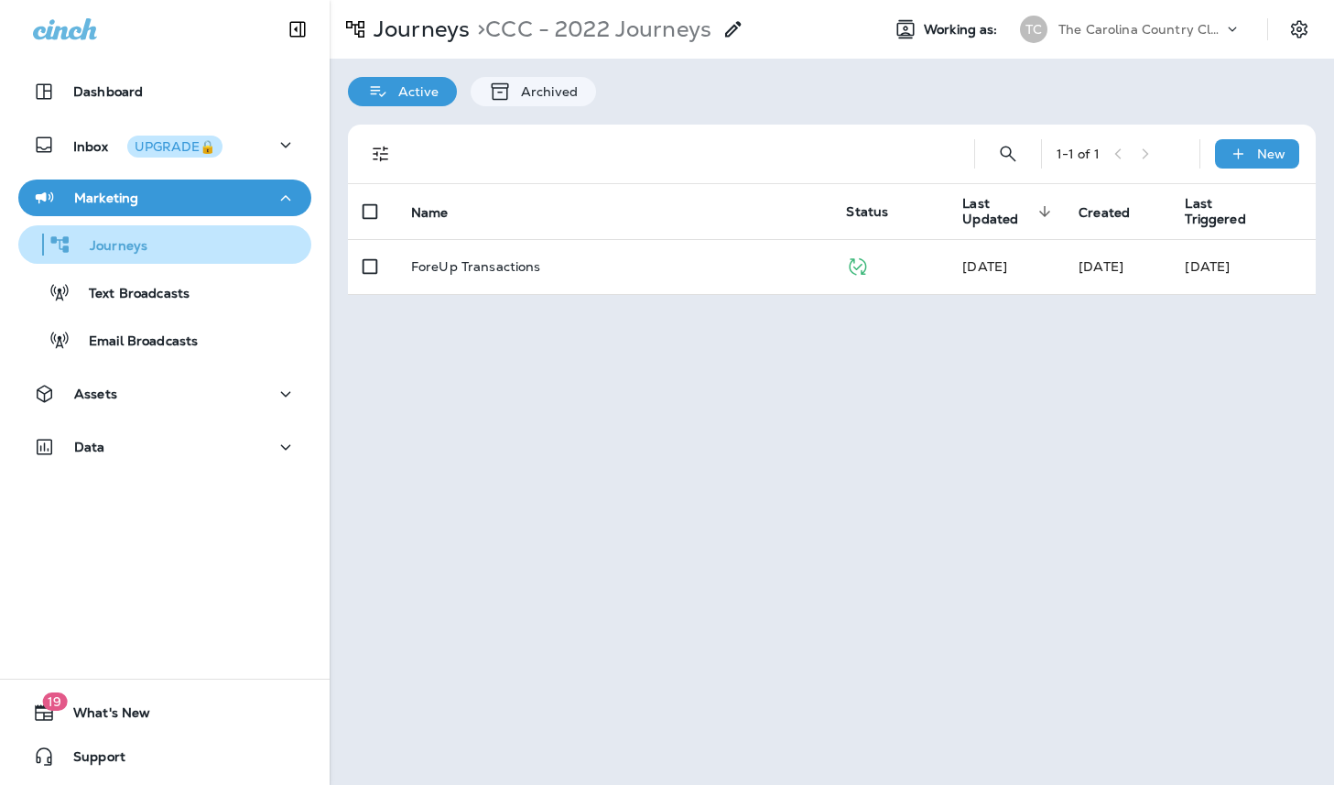
click at [112, 255] on p "Journeys" at bounding box center [109, 246] width 76 height 17
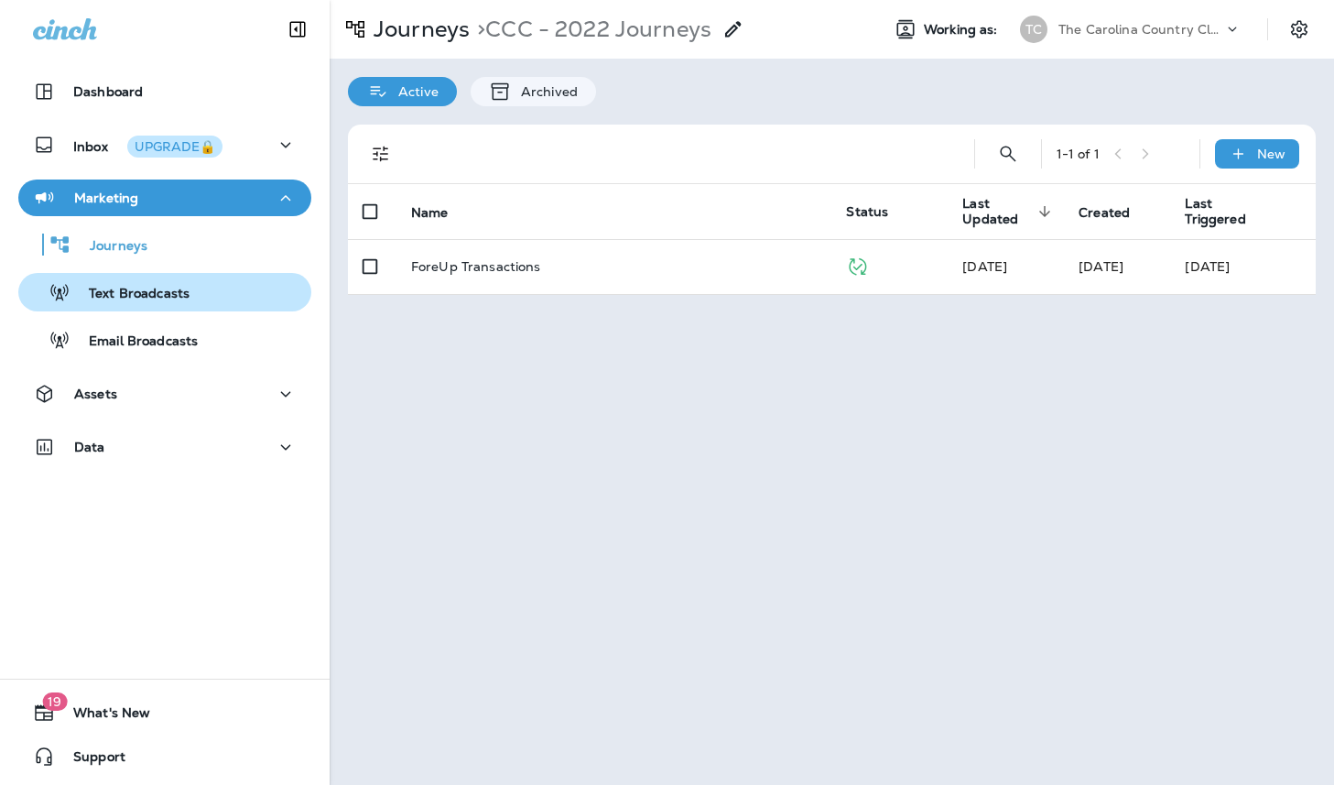
click at [131, 292] on p "Text Broadcasts" at bounding box center [129, 294] width 119 height 17
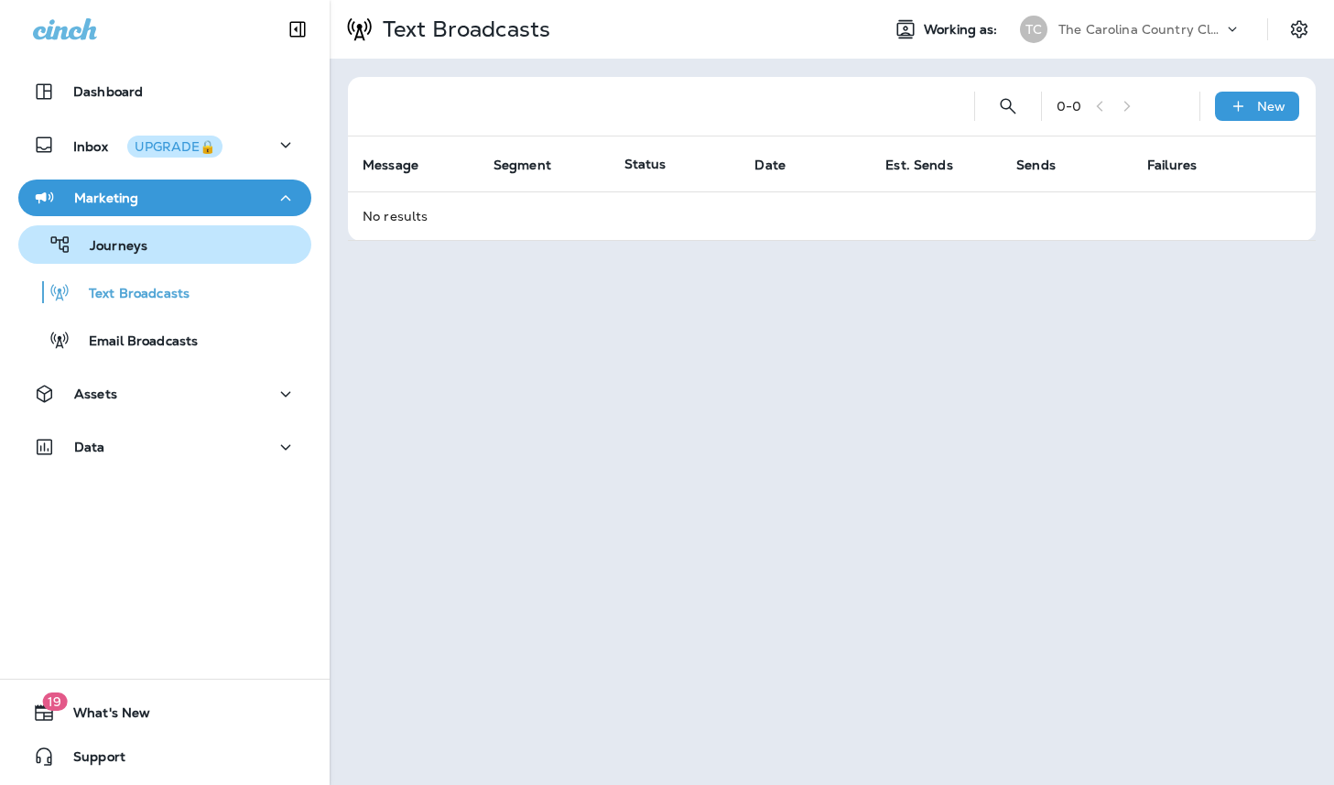
click at [130, 248] on p "Journeys" at bounding box center [109, 246] width 76 height 17
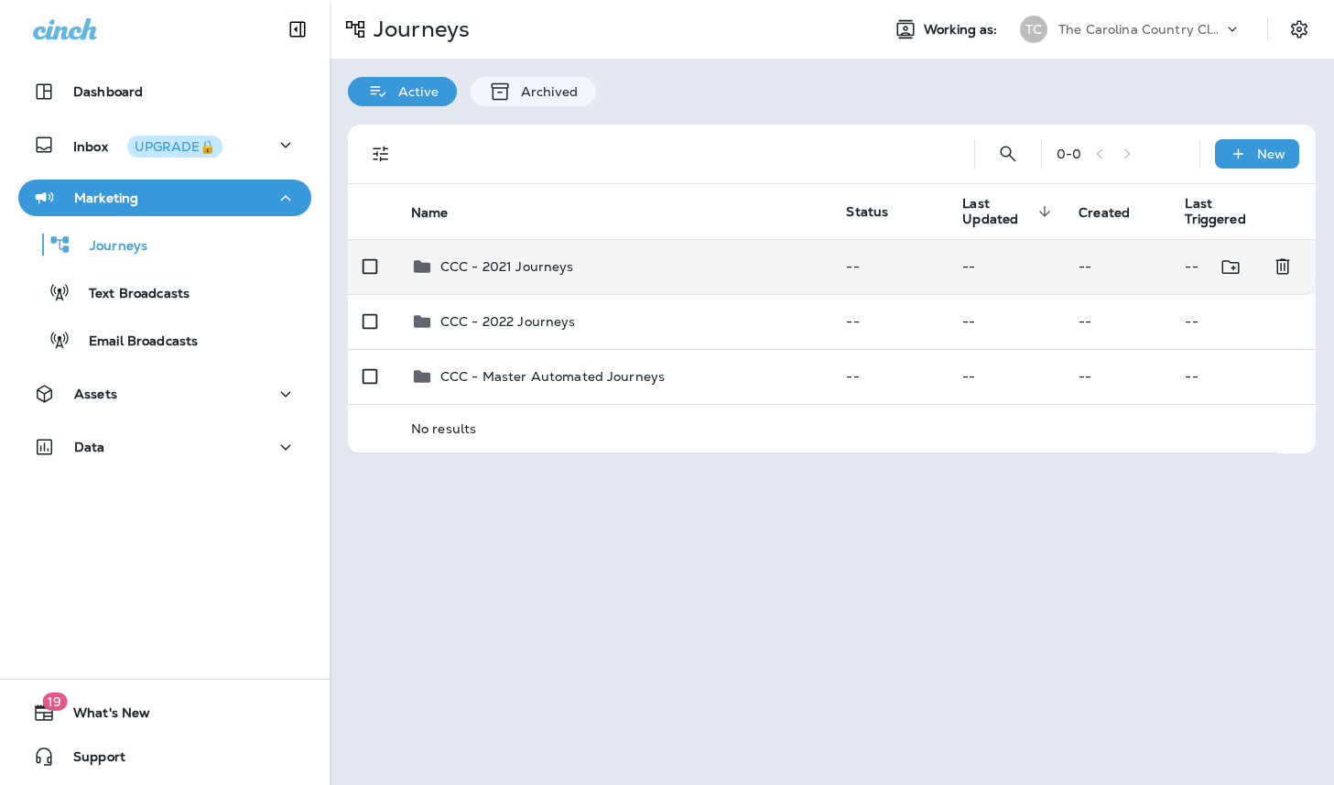
click at [526, 264] on p "CCC - 2021 Journeys" at bounding box center [507, 266] width 134 height 15
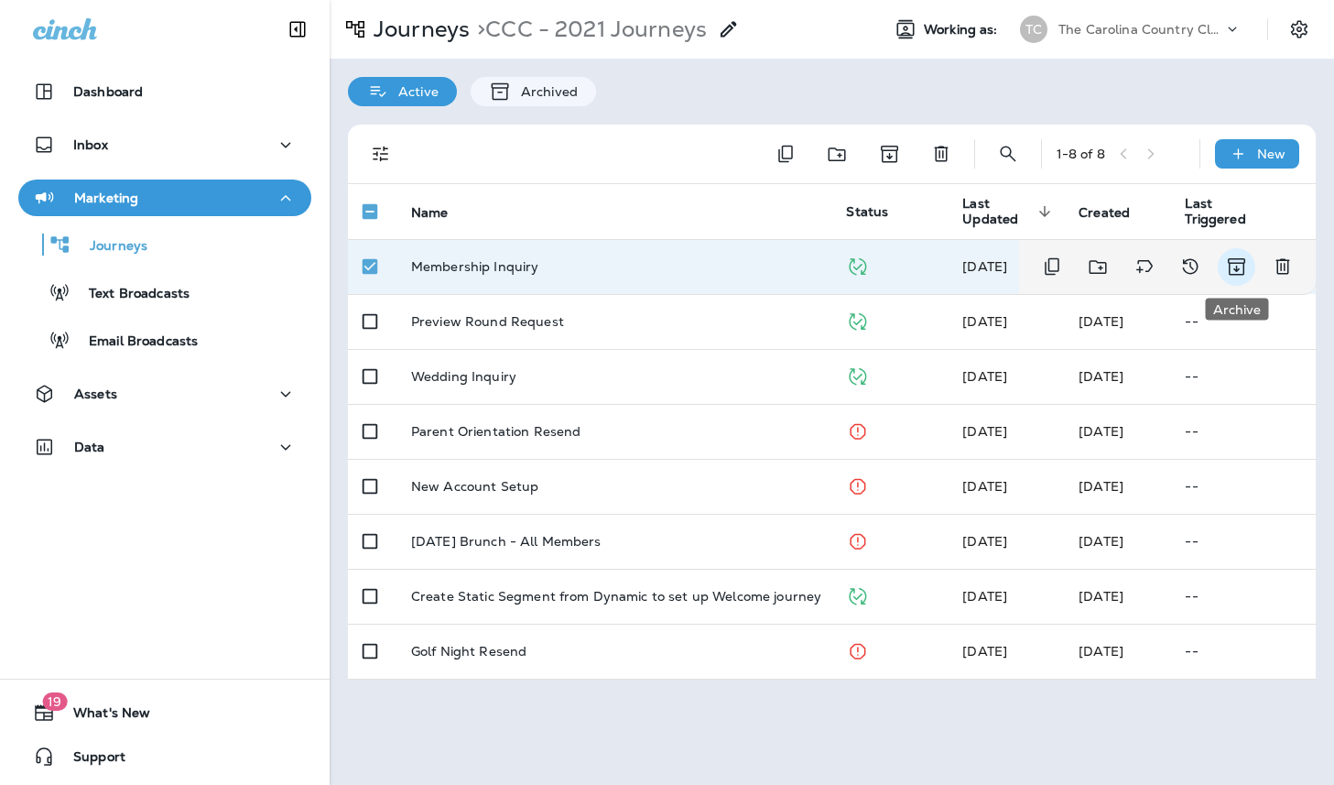
click at [1239, 270] on icon "Archive" at bounding box center [1236, 266] width 23 height 22
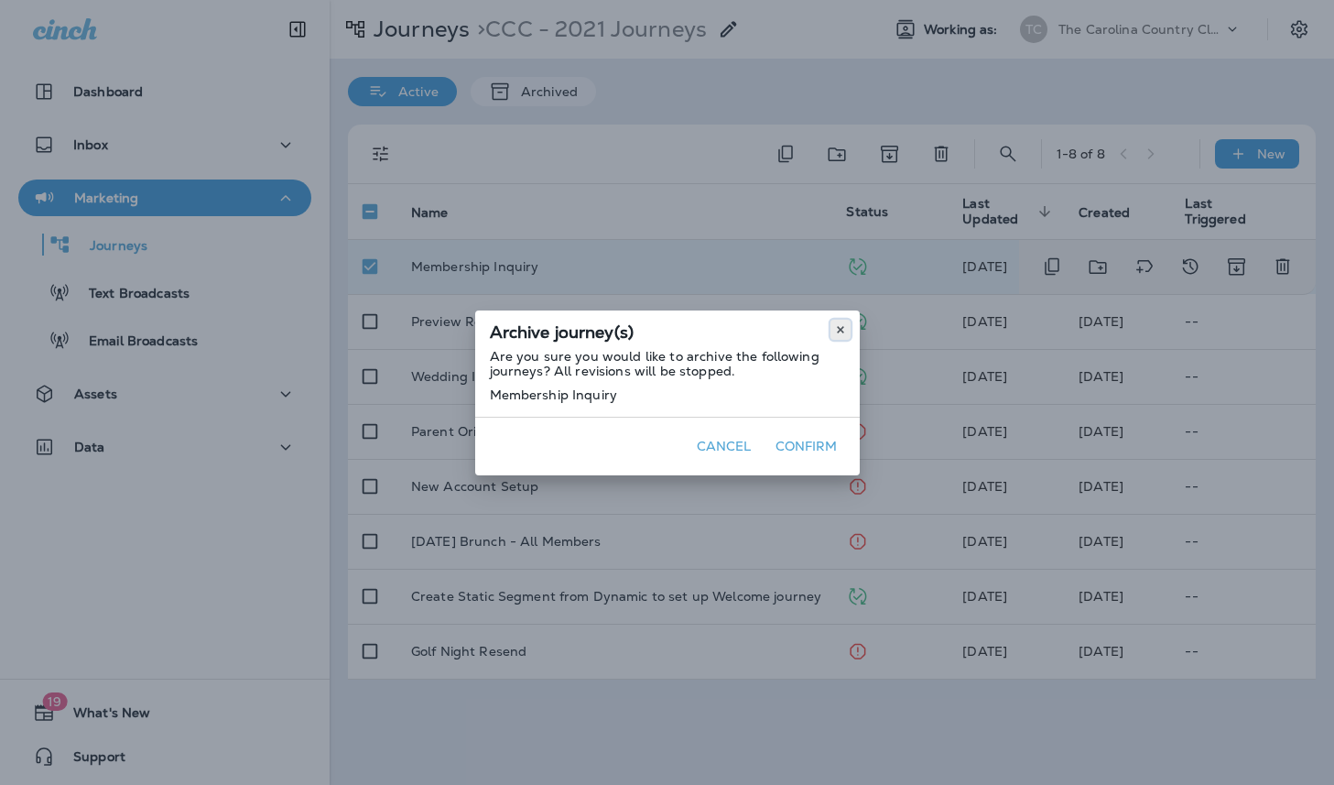
click at [844, 331] on icon at bounding box center [840, 329] width 11 height 11
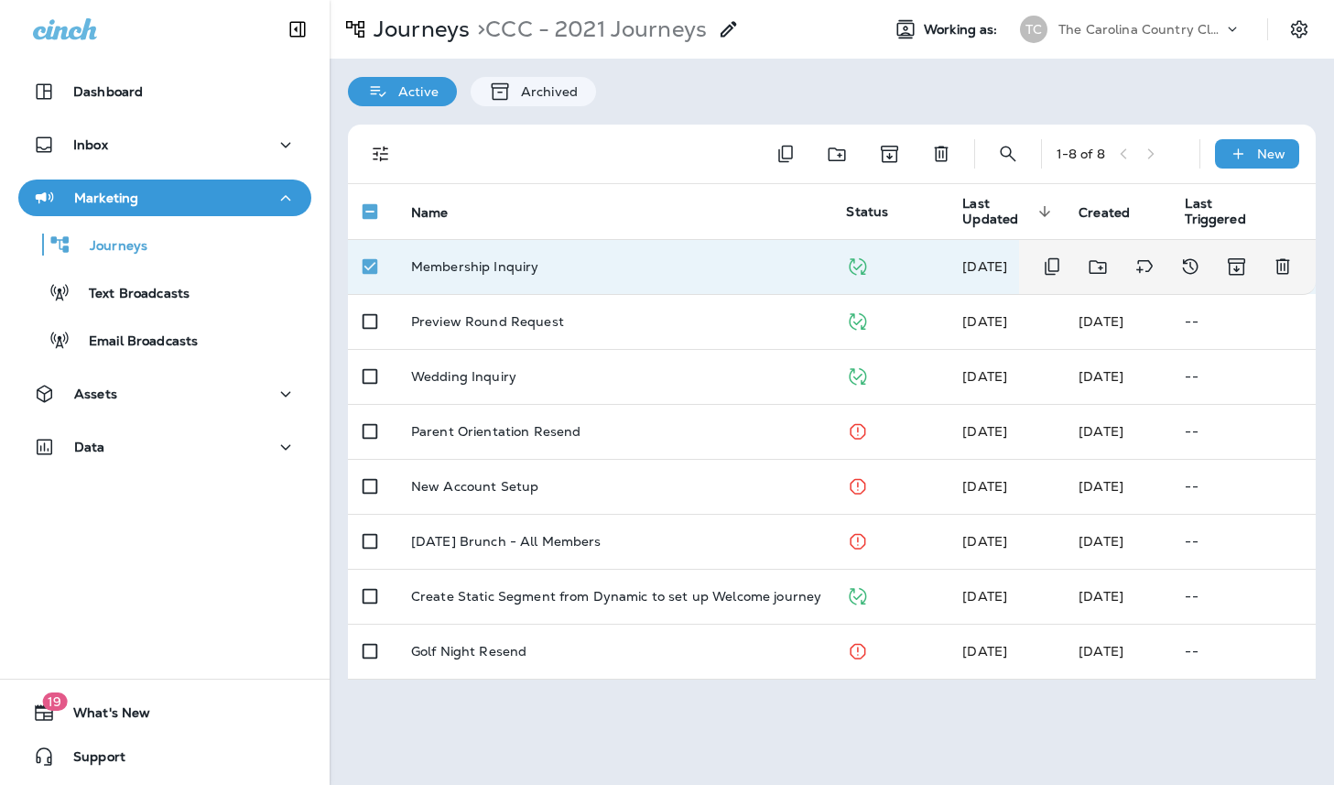
click at [502, 259] on p "Membership Inquiry" at bounding box center [475, 266] width 128 height 15
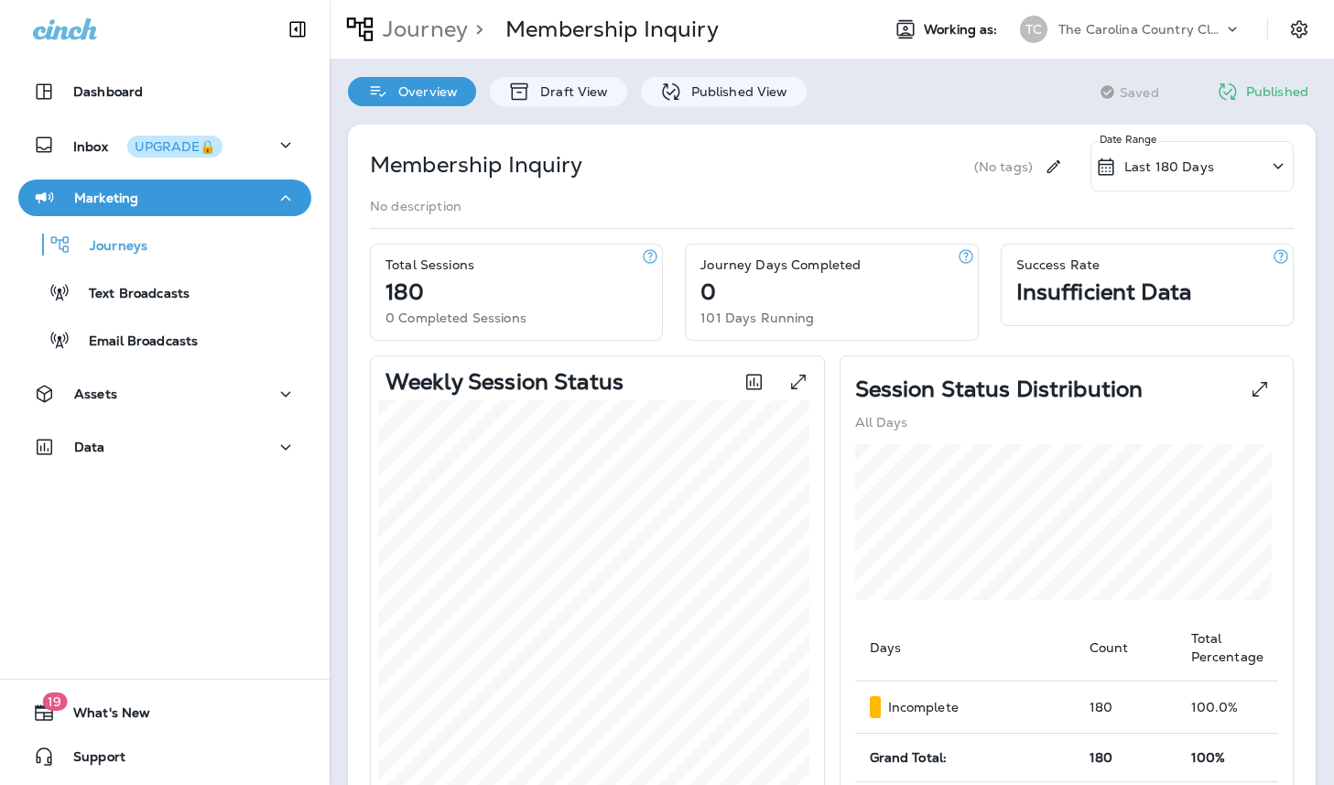
click at [1218, 91] on icon at bounding box center [1227, 92] width 23 height 23
click at [1246, 94] on p "Published" at bounding box center [1277, 91] width 62 height 15
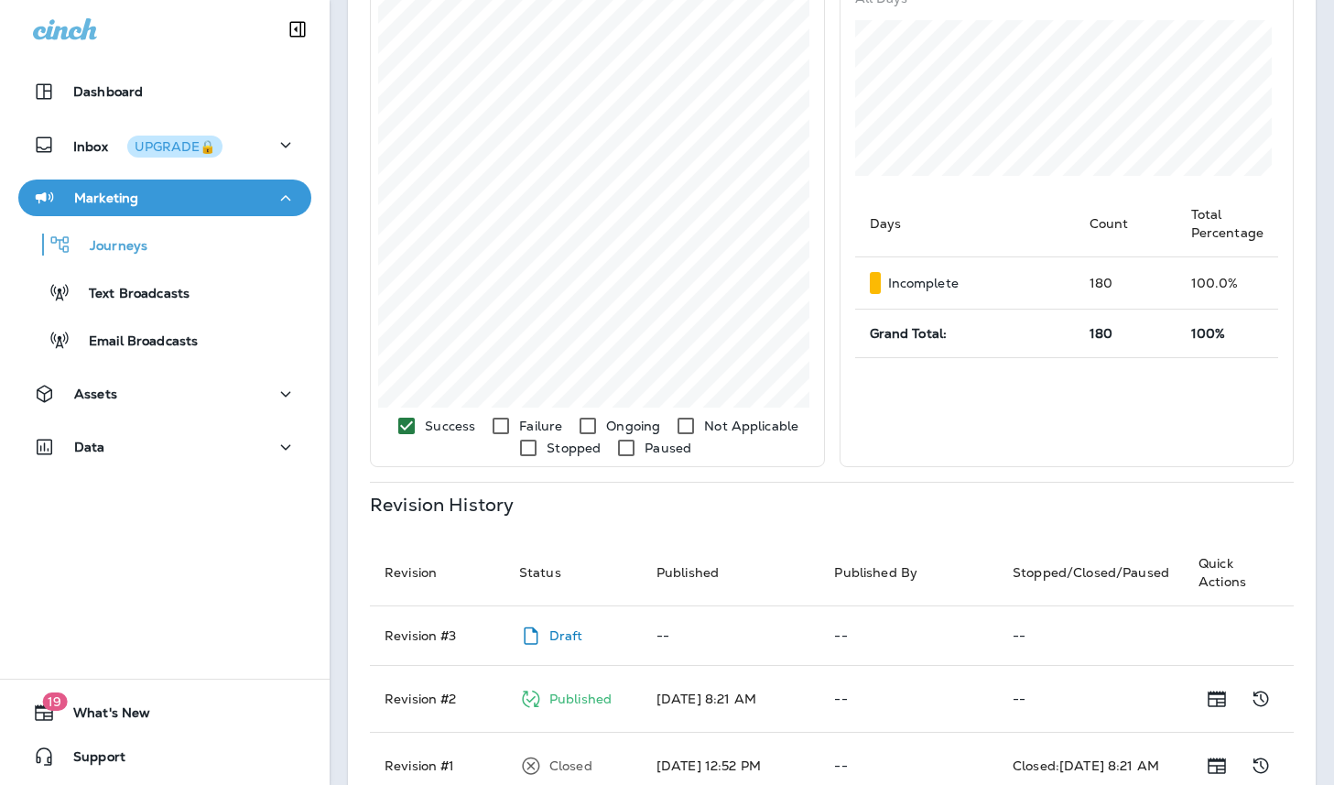
scroll to position [650, 0]
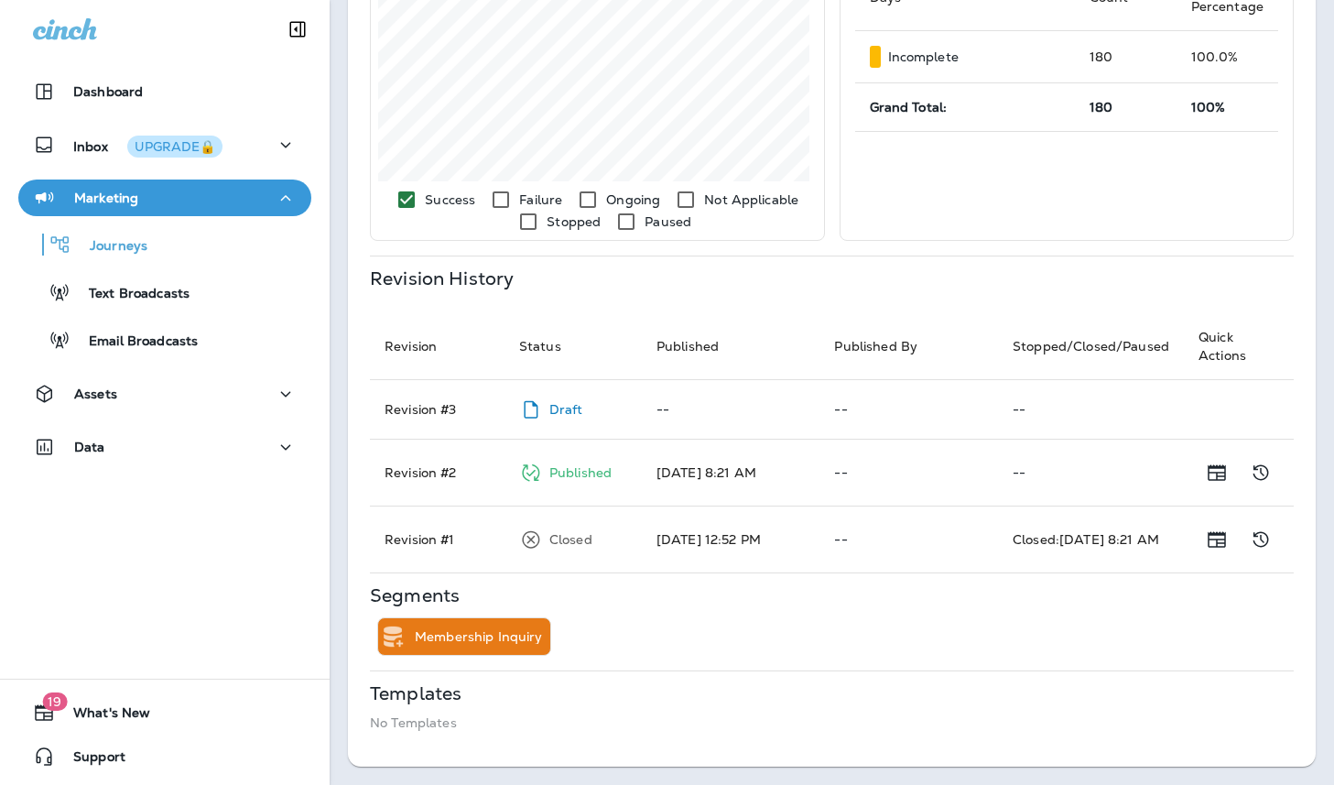
click at [595, 473] on p "Published" at bounding box center [580, 472] width 62 height 15
click at [439, 474] on td "Revision # 2" at bounding box center [437, 472] width 135 height 67
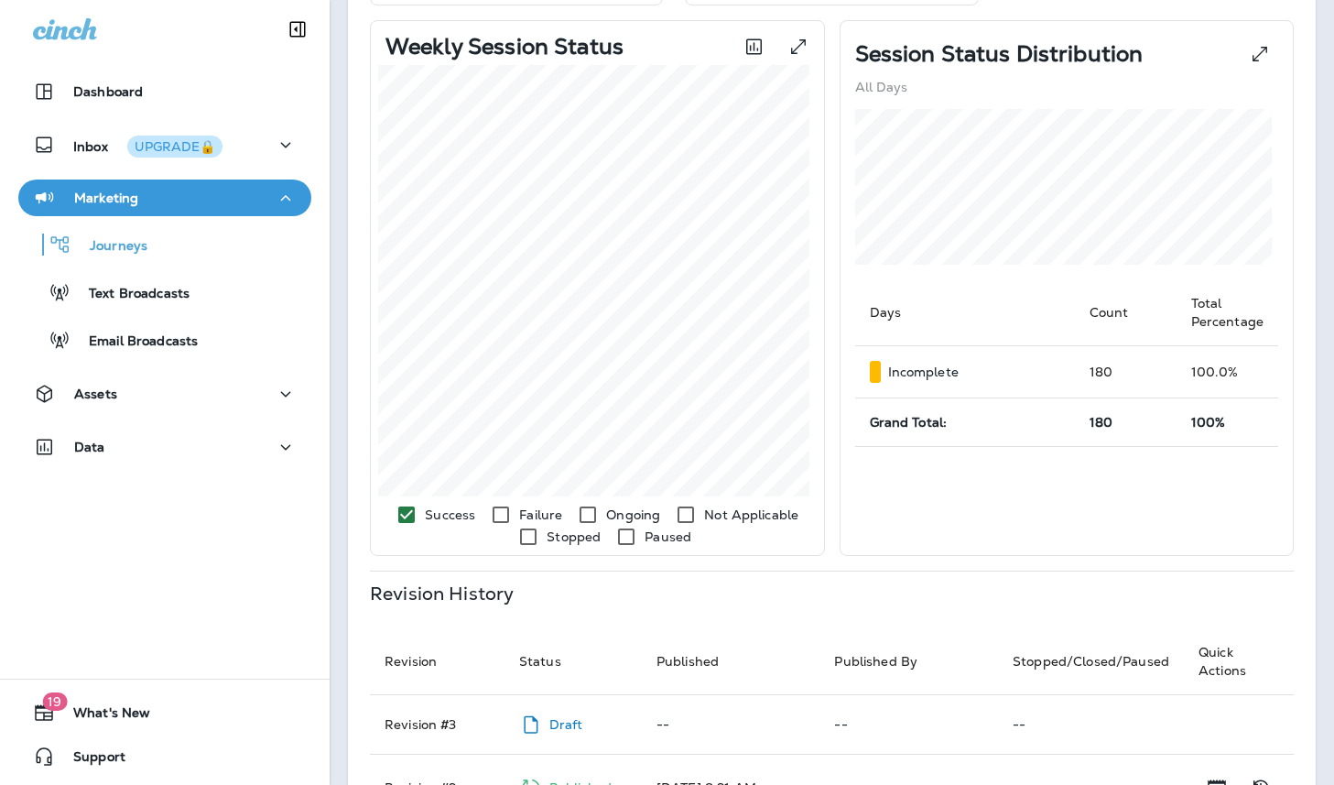
scroll to position [0, 0]
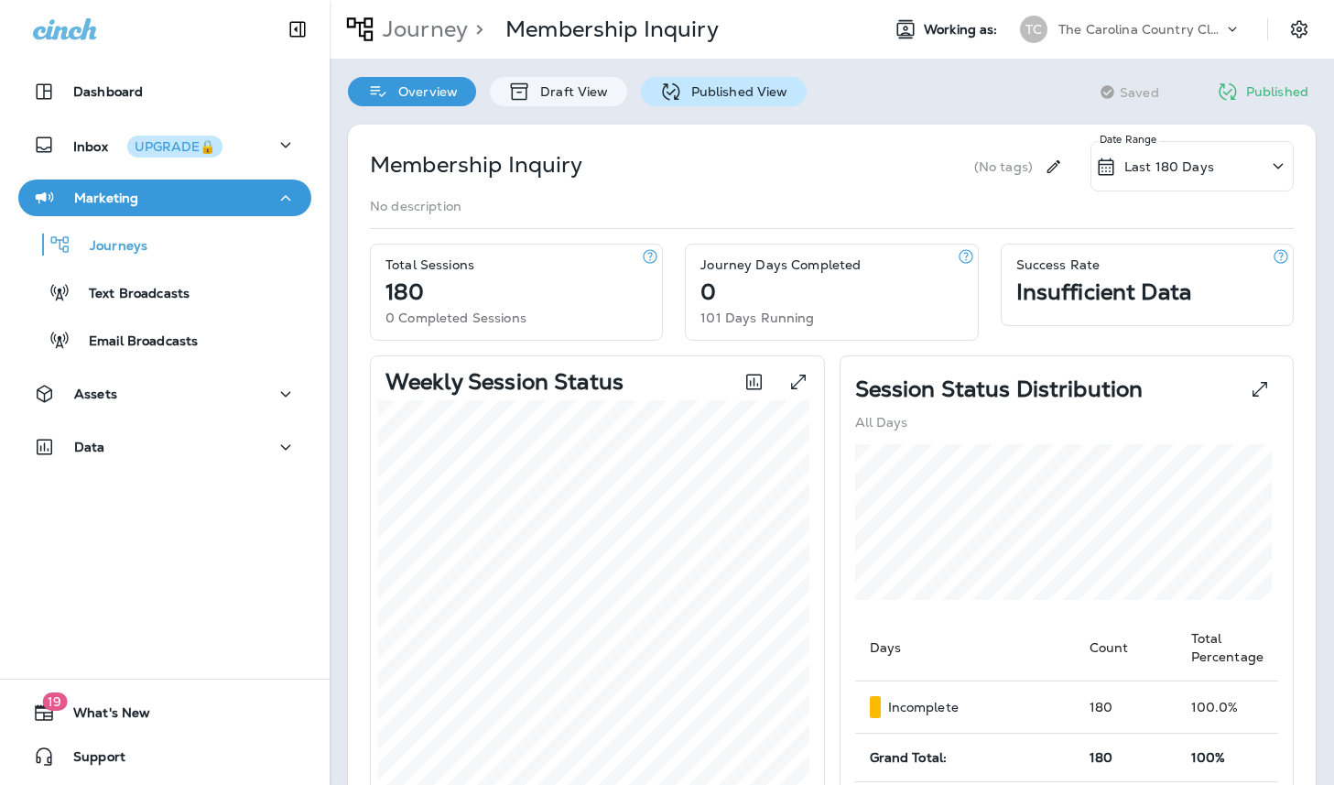
click at [695, 90] on p "Published View" at bounding box center [735, 91] width 106 height 15
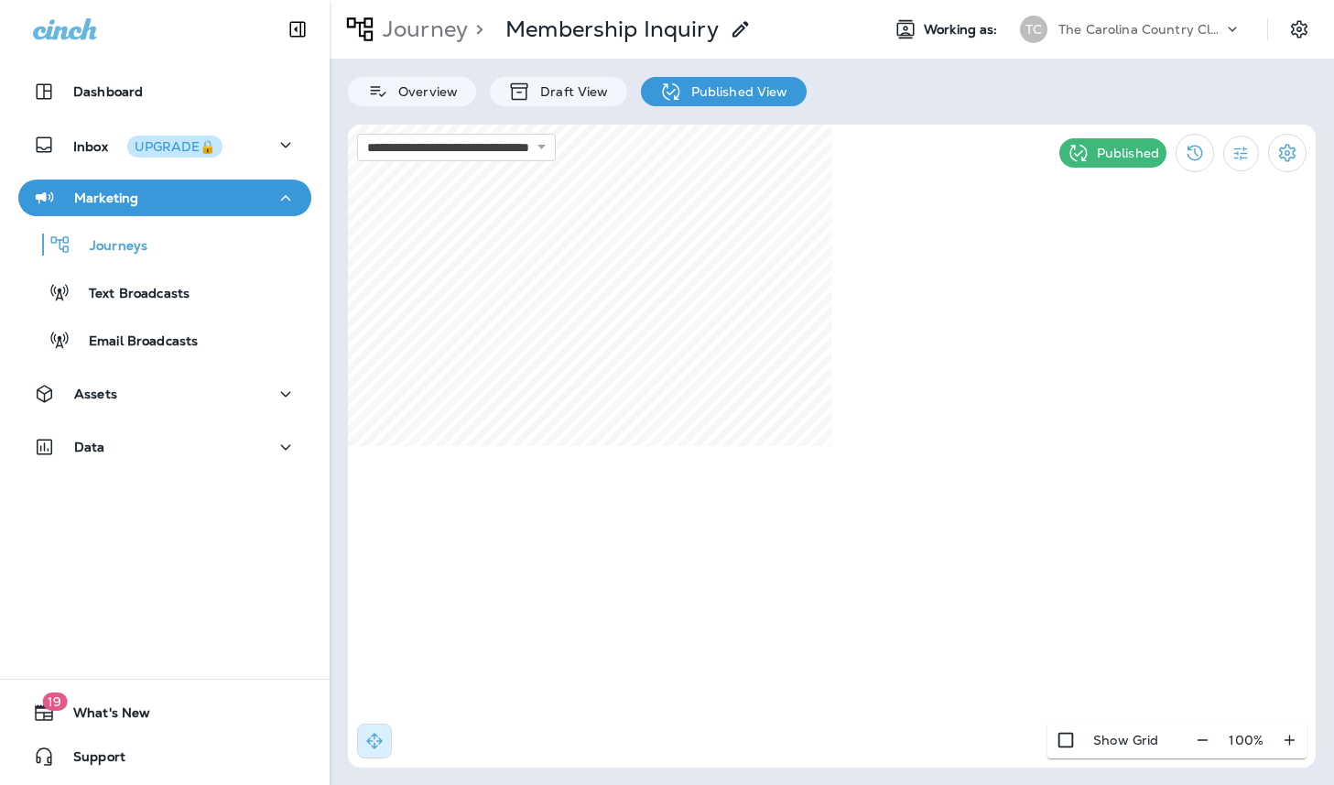
click at [1097, 150] on p "Published" at bounding box center [1128, 153] width 62 height 15
click at [1276, 155] on icon "Settings" at bounding box center [1287, 153] width 22 height 22
click at [1198, 248] on p "Pause Journey" at bounding box center [1183, 249] width 104 height 15
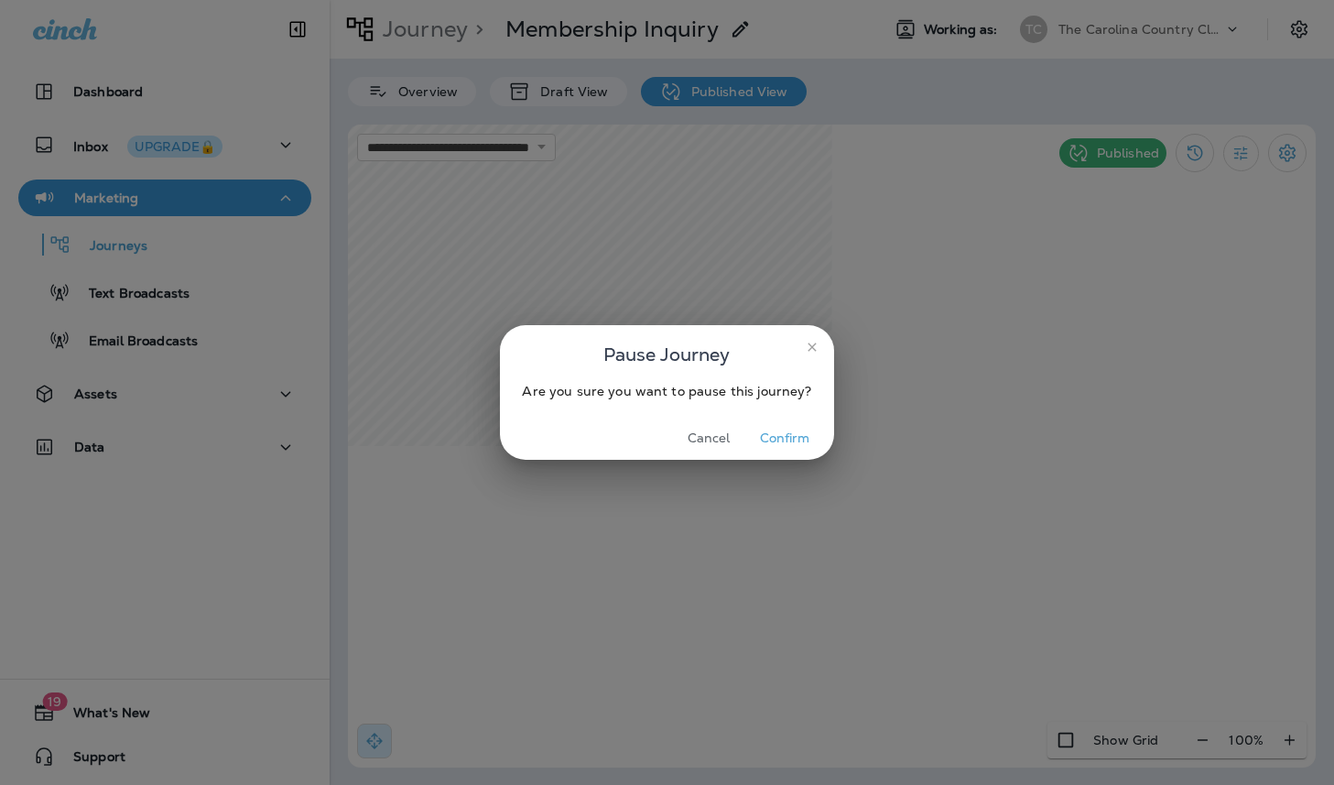
click at [784, 433] on button "Confirm" at bounding box center [785, 438] width 69 height 28
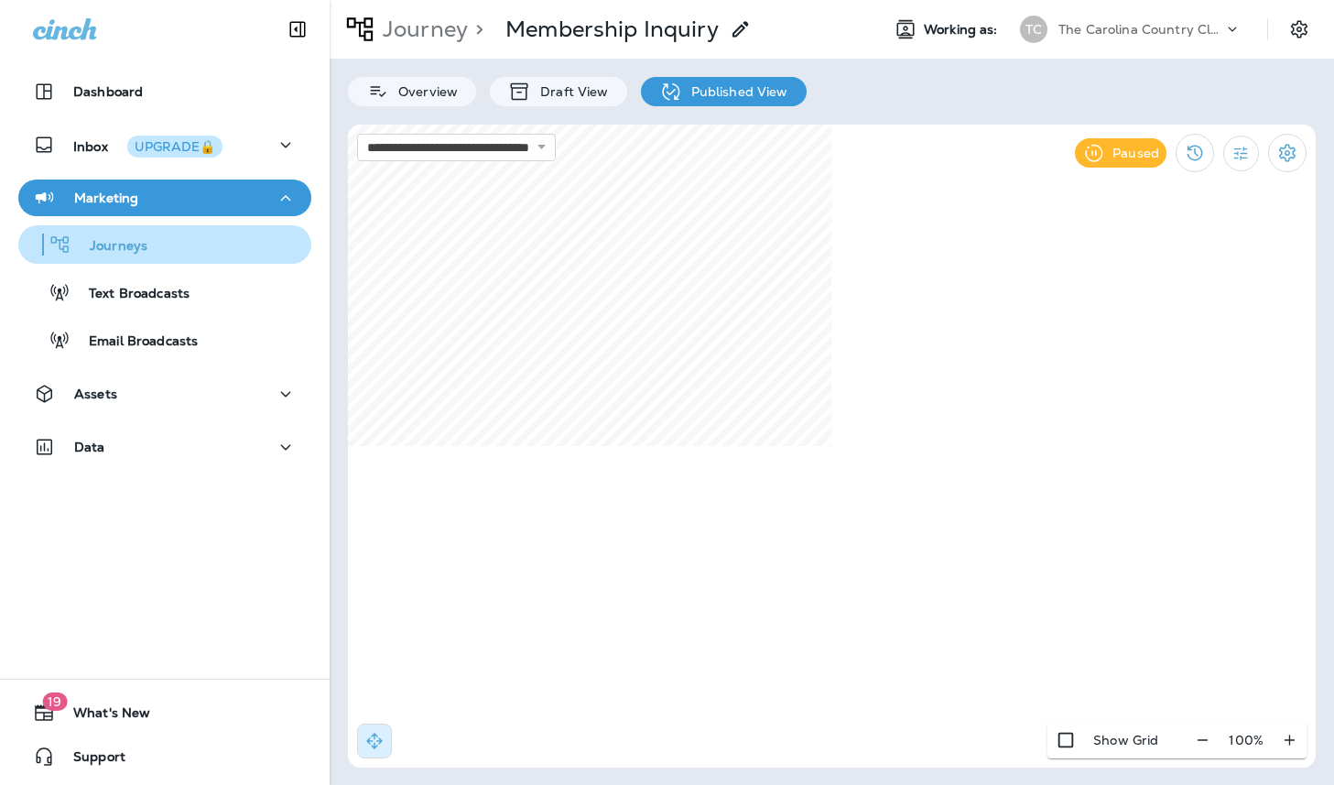
click at [131, 250] on p "Journeys" at bounding box center [109, 246] width 76 height 17
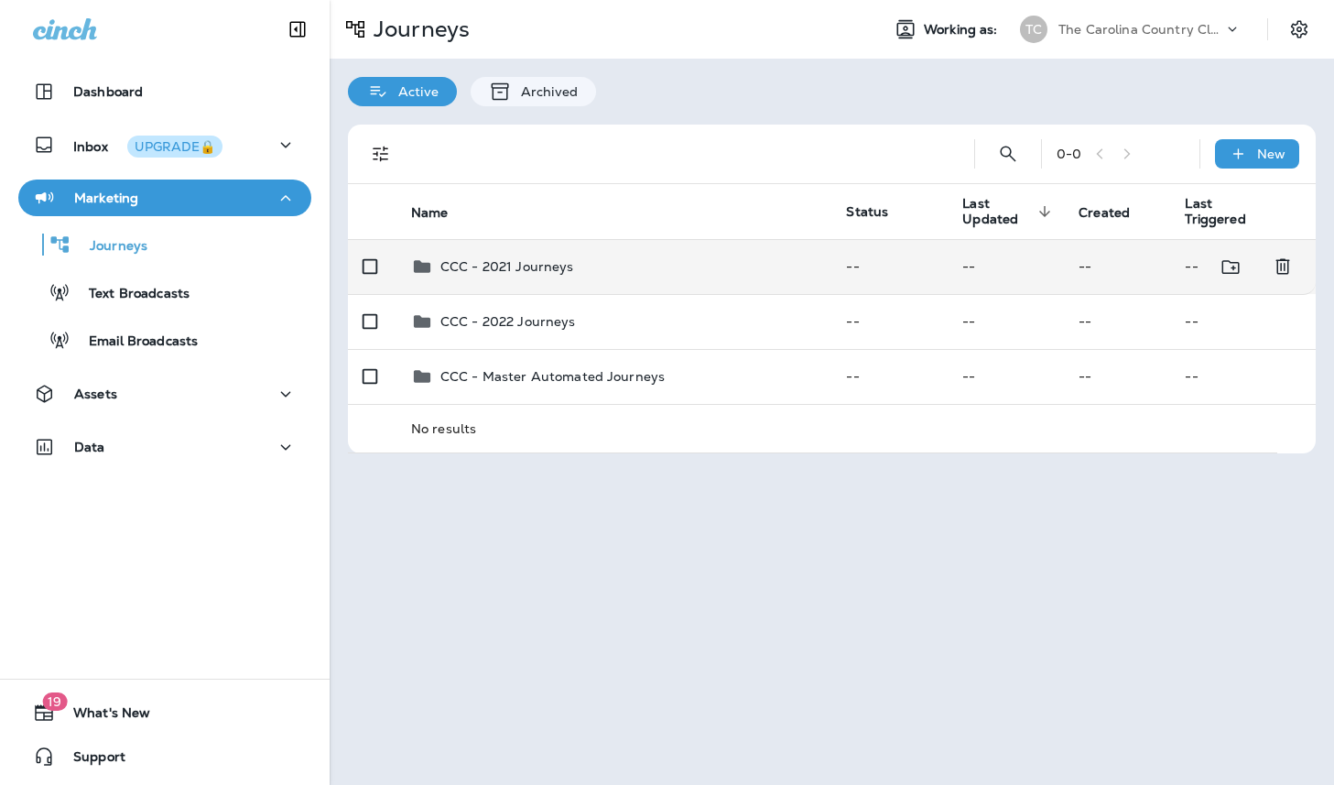
click at [501, 259] on p "CCC - 2021 Journeys" at bounding box center [507, 266] width 134 height 15
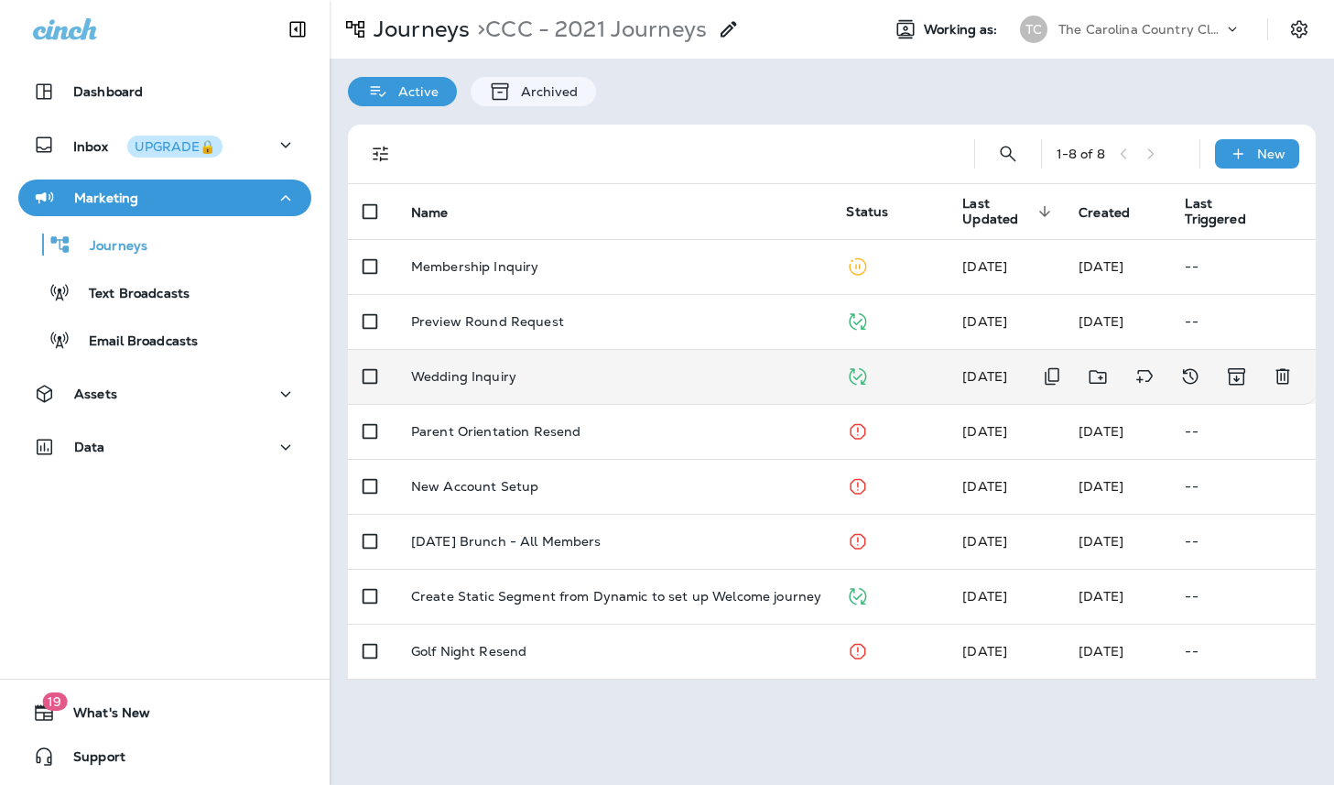
click at [828, 379] on td "Wedding Inquiry" at bounding box center [614, 376] width 436 height 55
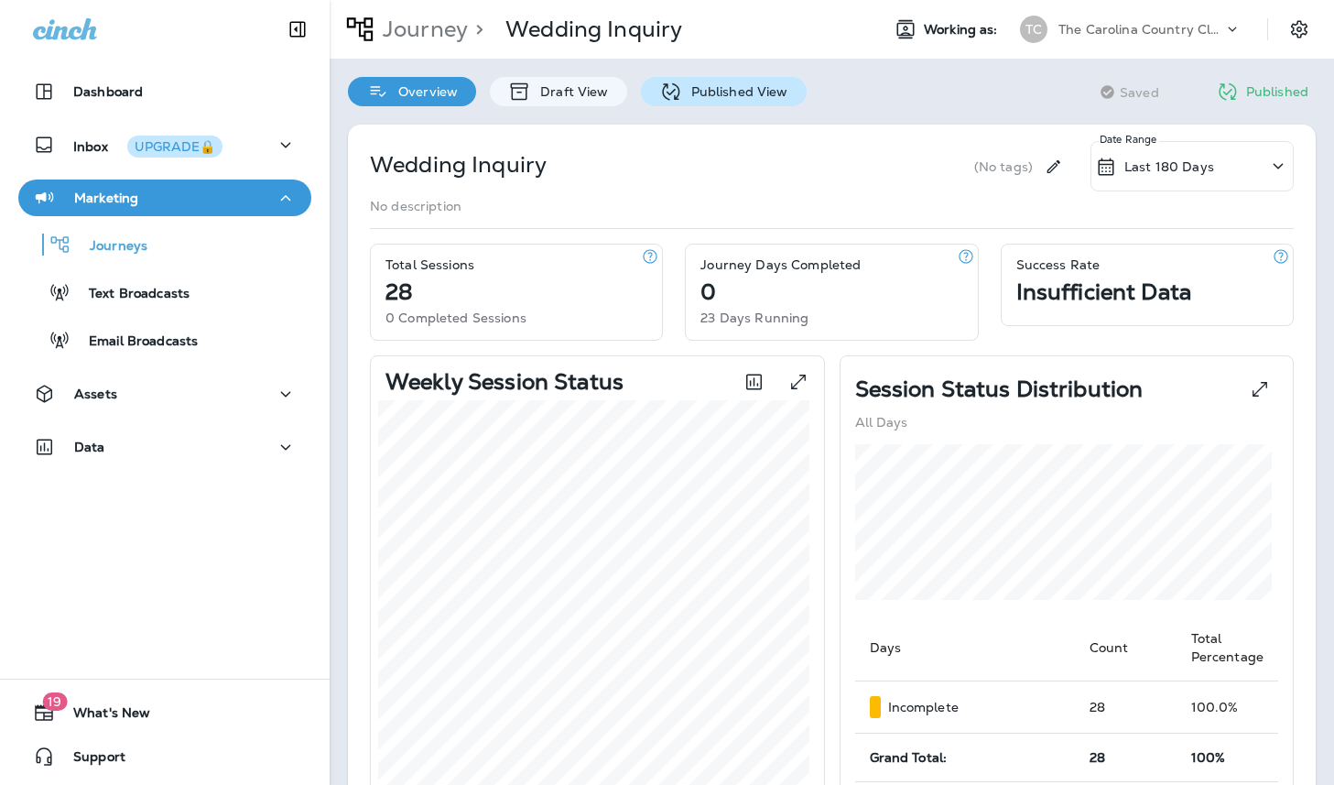
click at [711, 91] on p "Published View" at bounding box center [735, 91] width 106 height 15
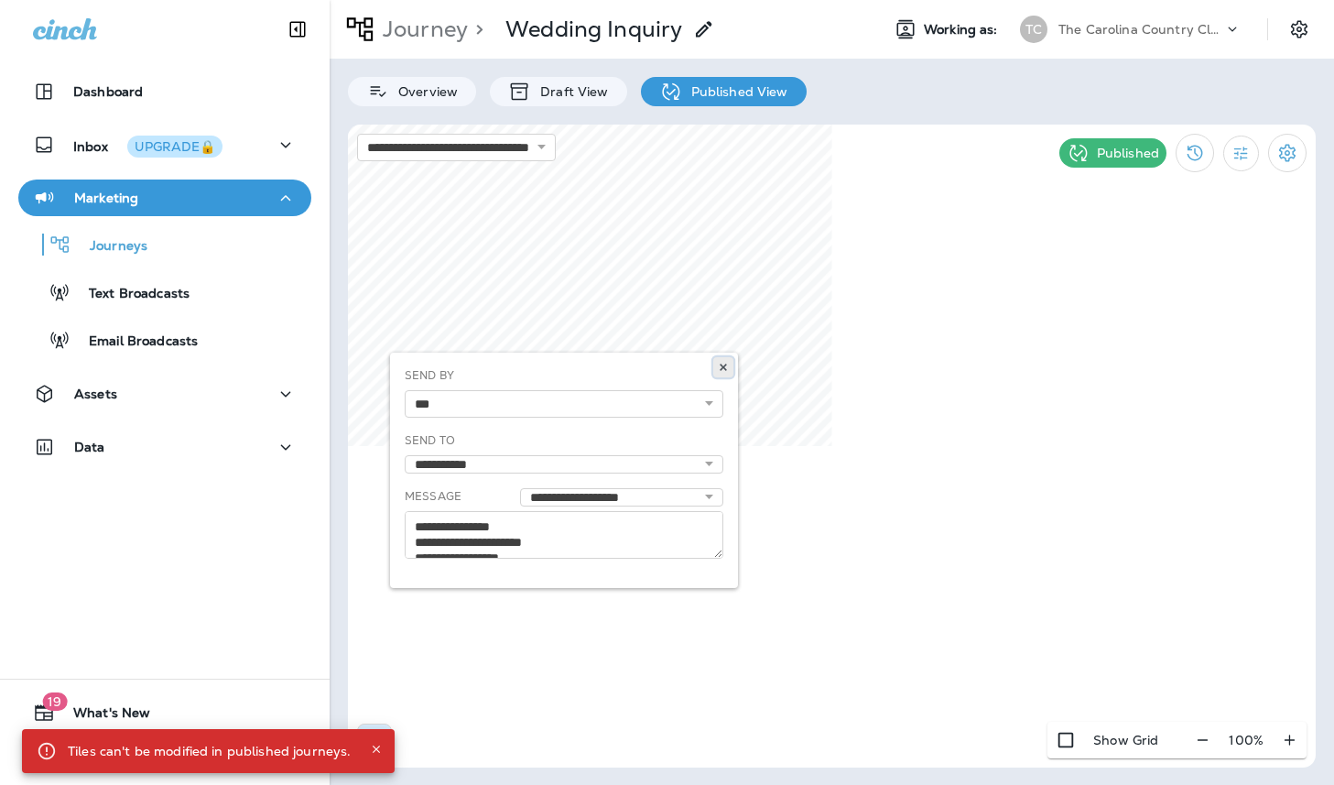
click at [725, 363] on use at bounding box center [723, 366] width 6 height 7
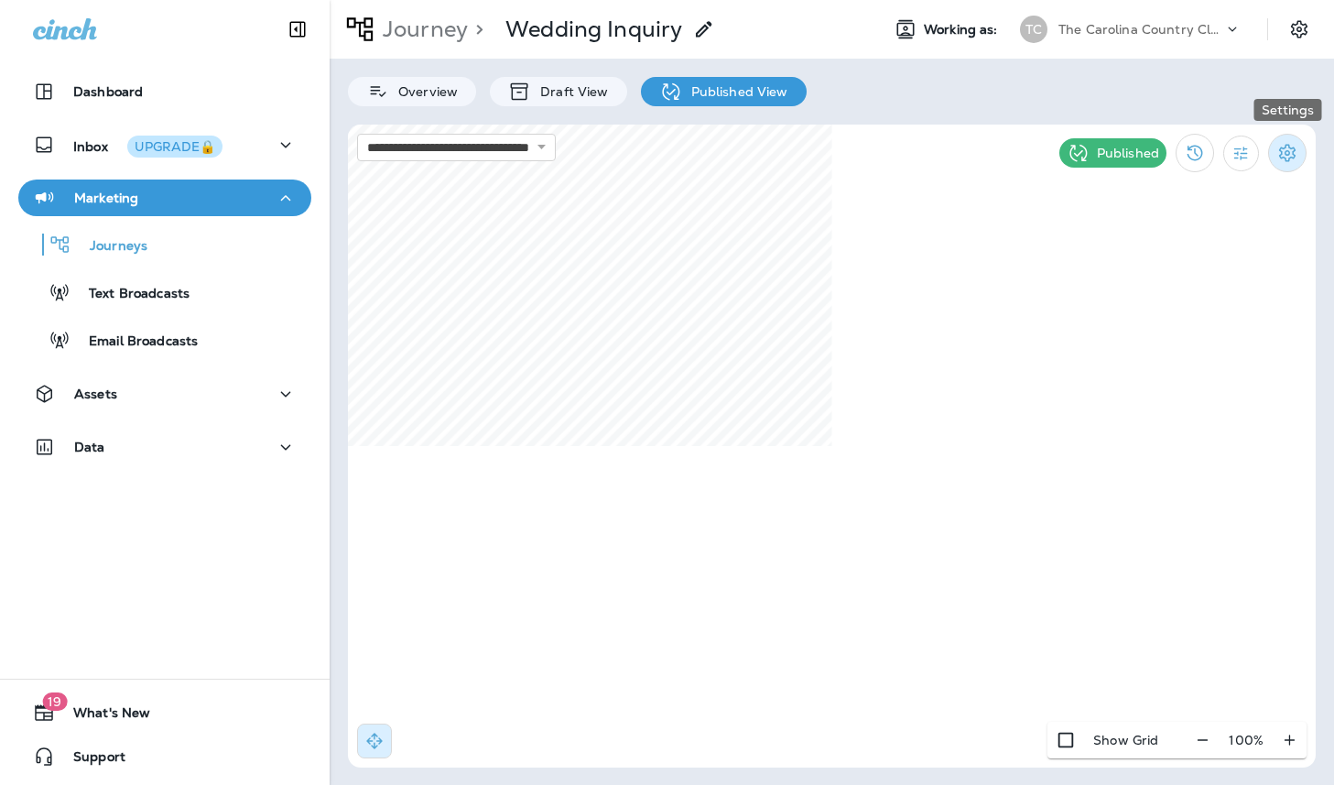
click at [1284, 154] on icon "Settings" at bounding box center [1287, 153] width 22 height 22
click at [1194, 249] on p "Pause Journey" at bounding box center [1183, 249] width 104 height 15
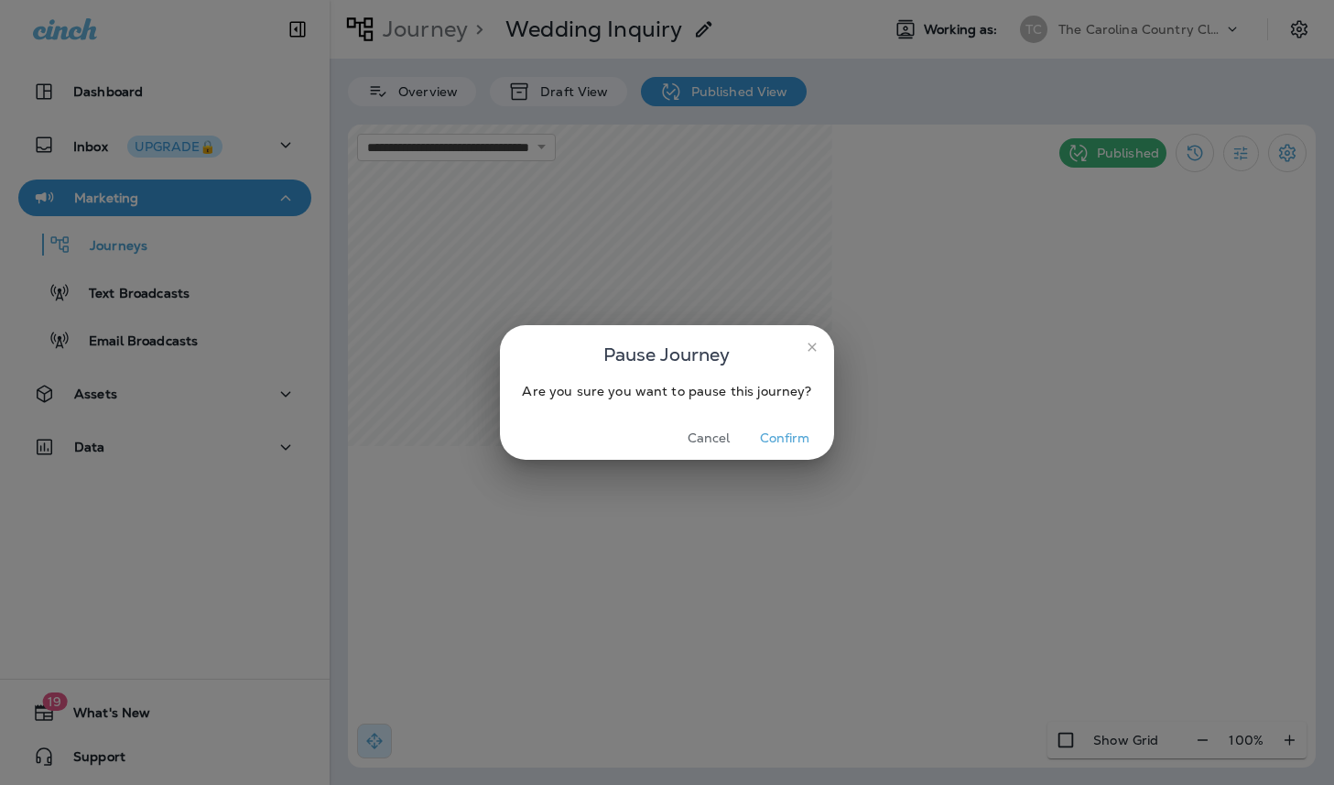
click at [783, 431] on button "Confirm" at bounding box center [785, 438] width 69 height 28
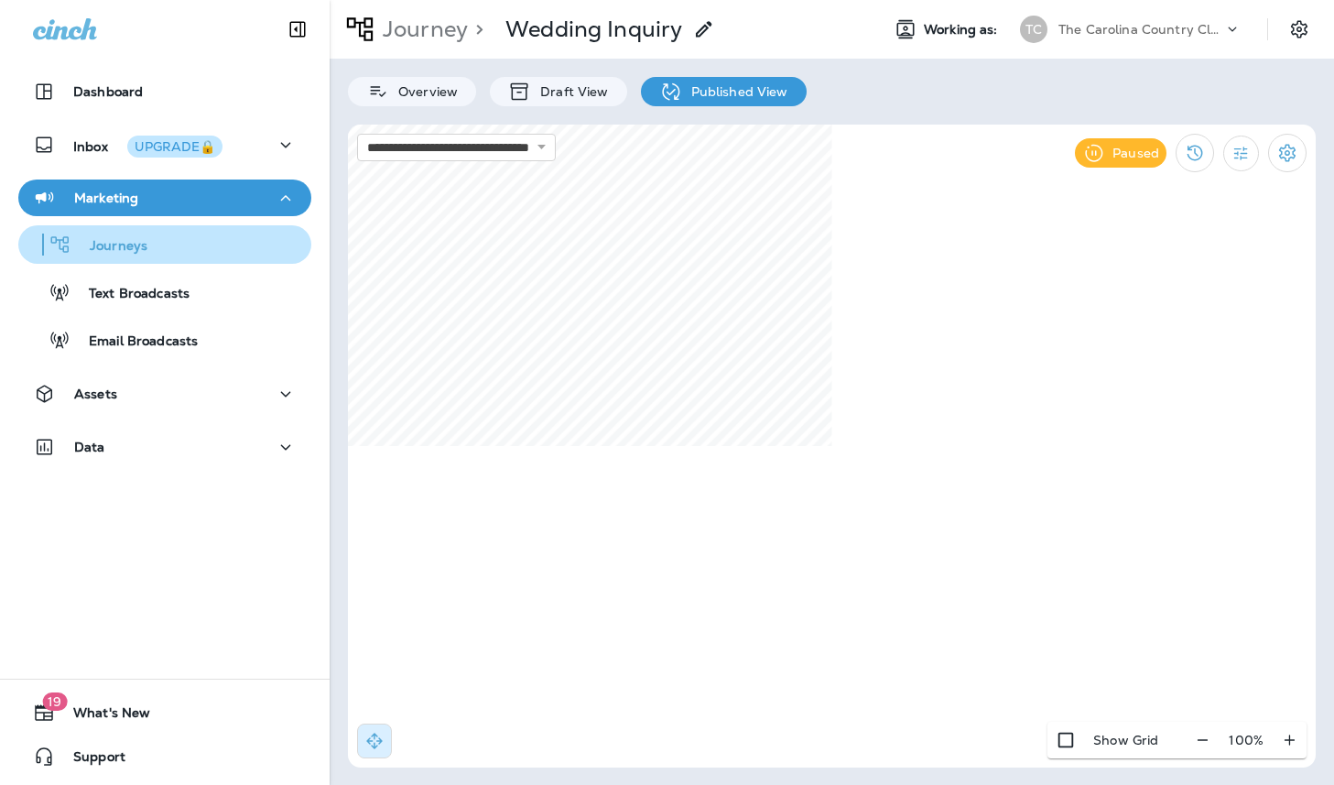
click at [127, 249] on p "Journeys" at bounding box center [109, 246] width 76 height 17
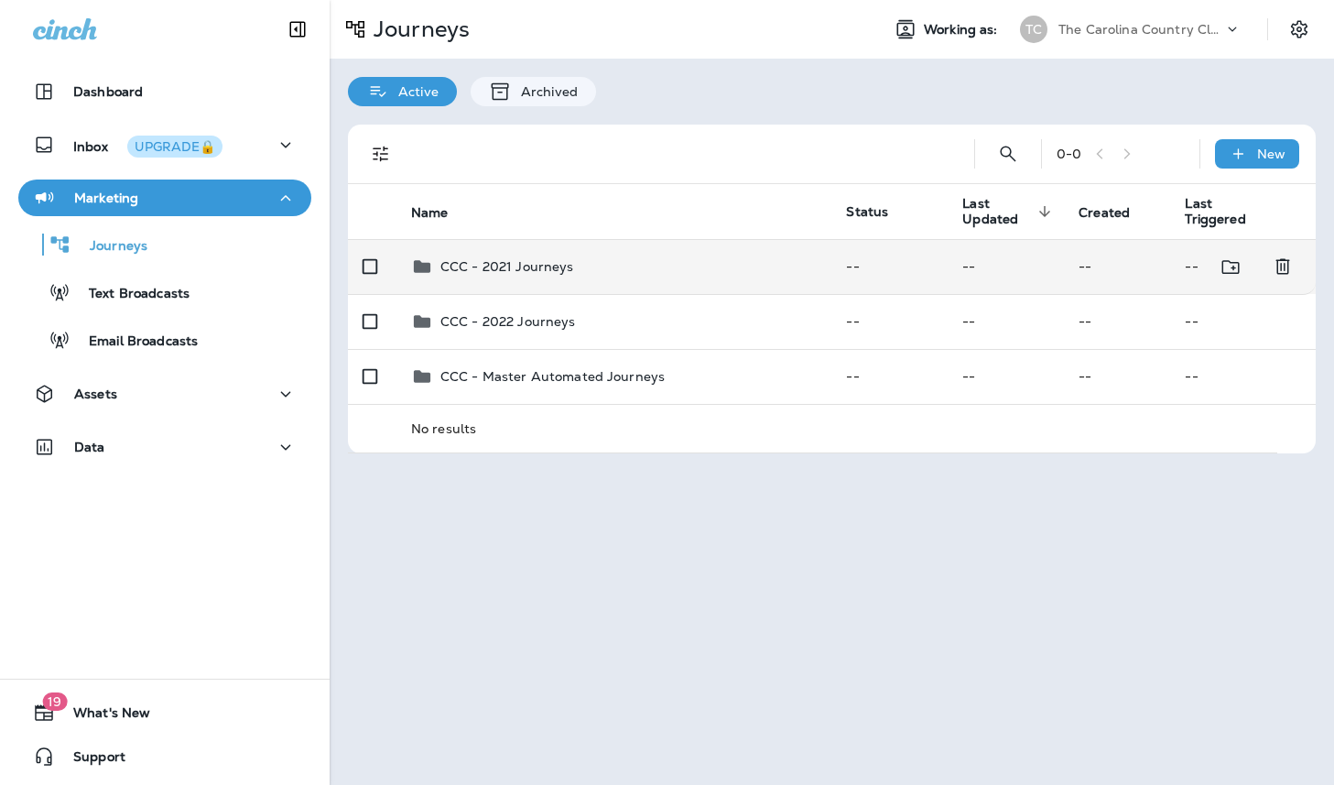
click at [517, 269] on p "CCC - 2021 Journeys" at bounding box center [507, 266] width 134 height 15
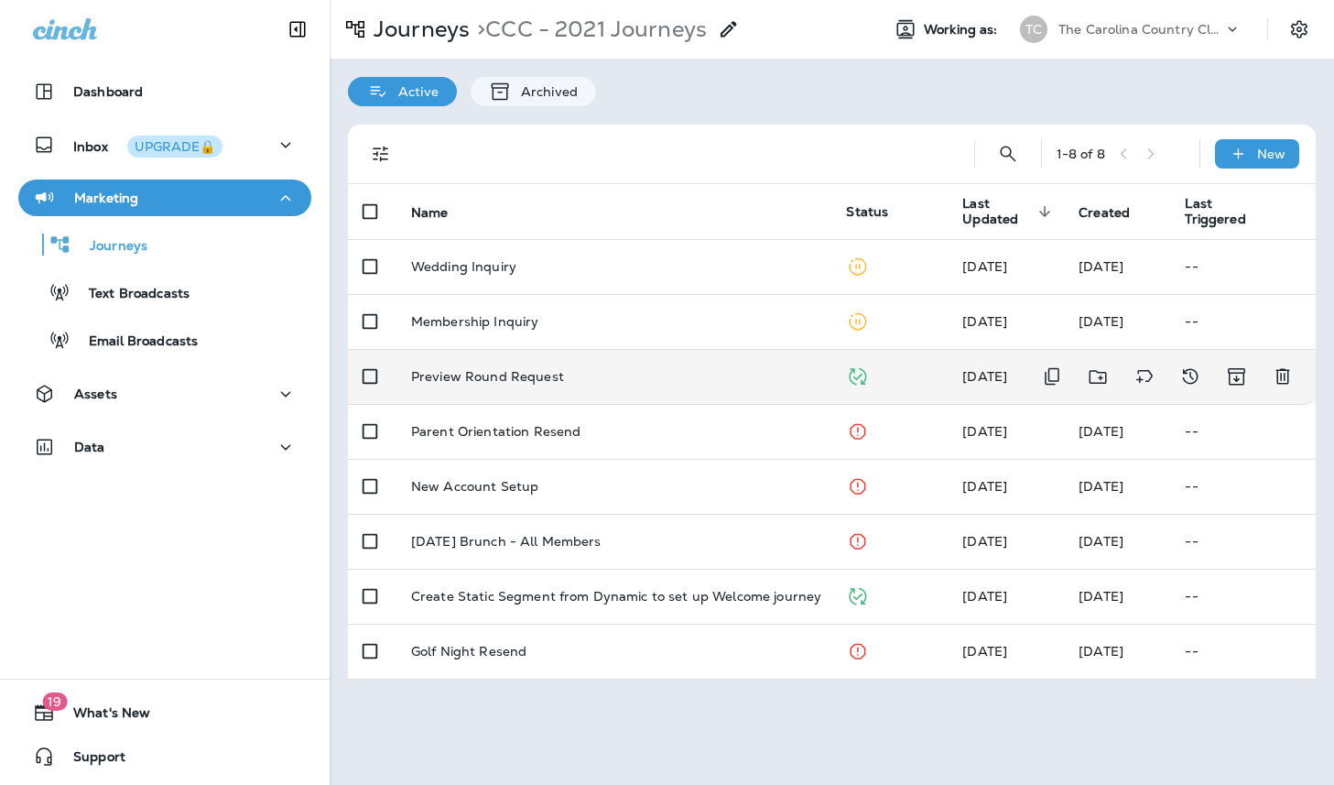
click at [521, 378] on p "Preview Round Request" at bounding box center [487, 376] width 153 height 15
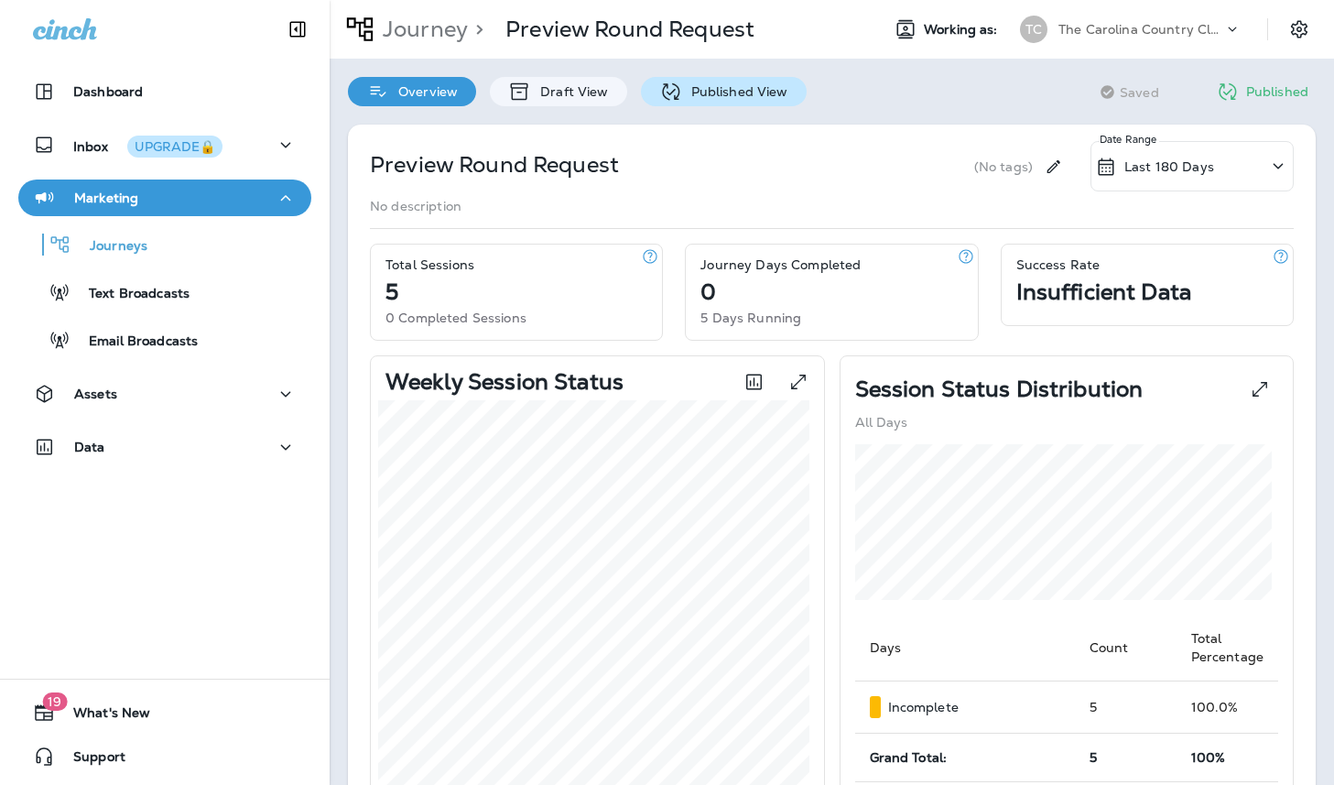
click at [702, 90] on p "Published View" at bounding box center [735, 91] width 106 height 15
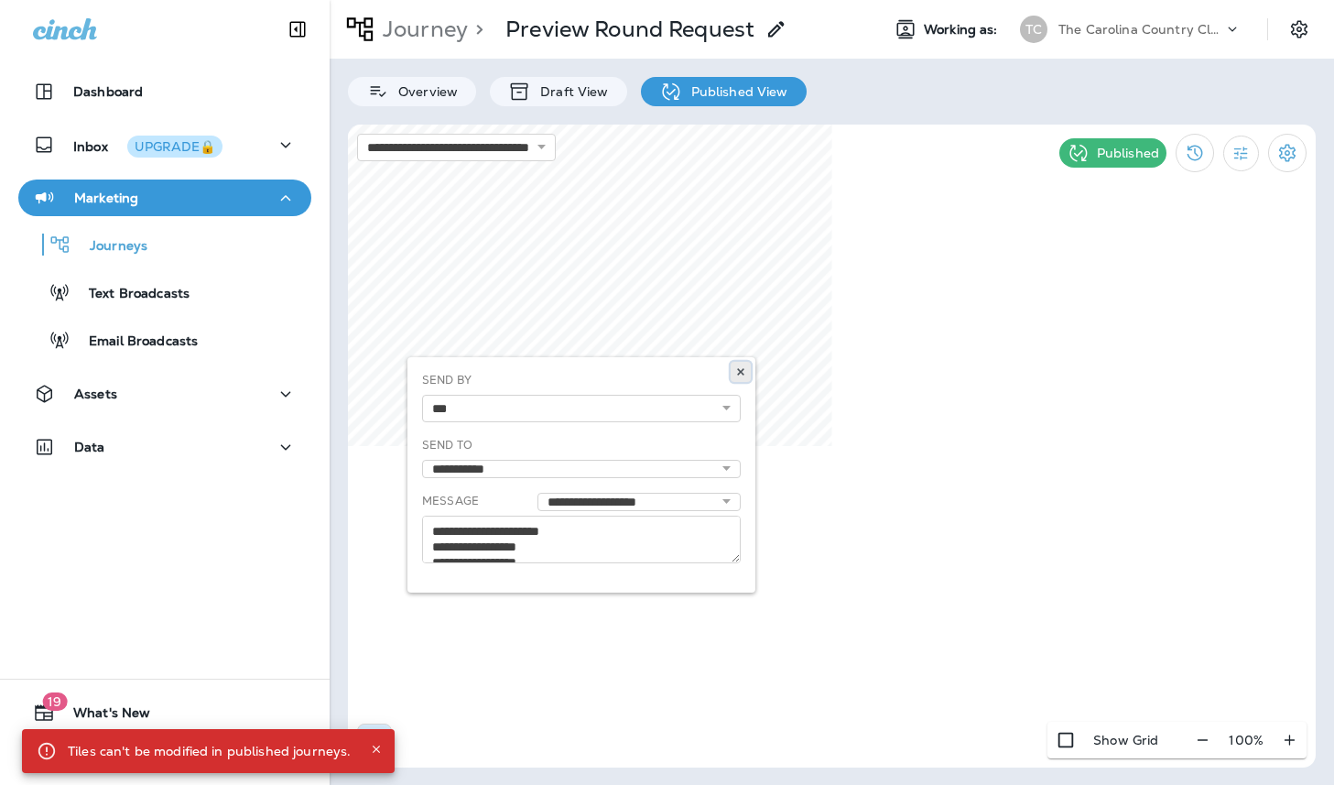
click at [733, 372] on button at bounding box center [741, 372] width 20 height 20
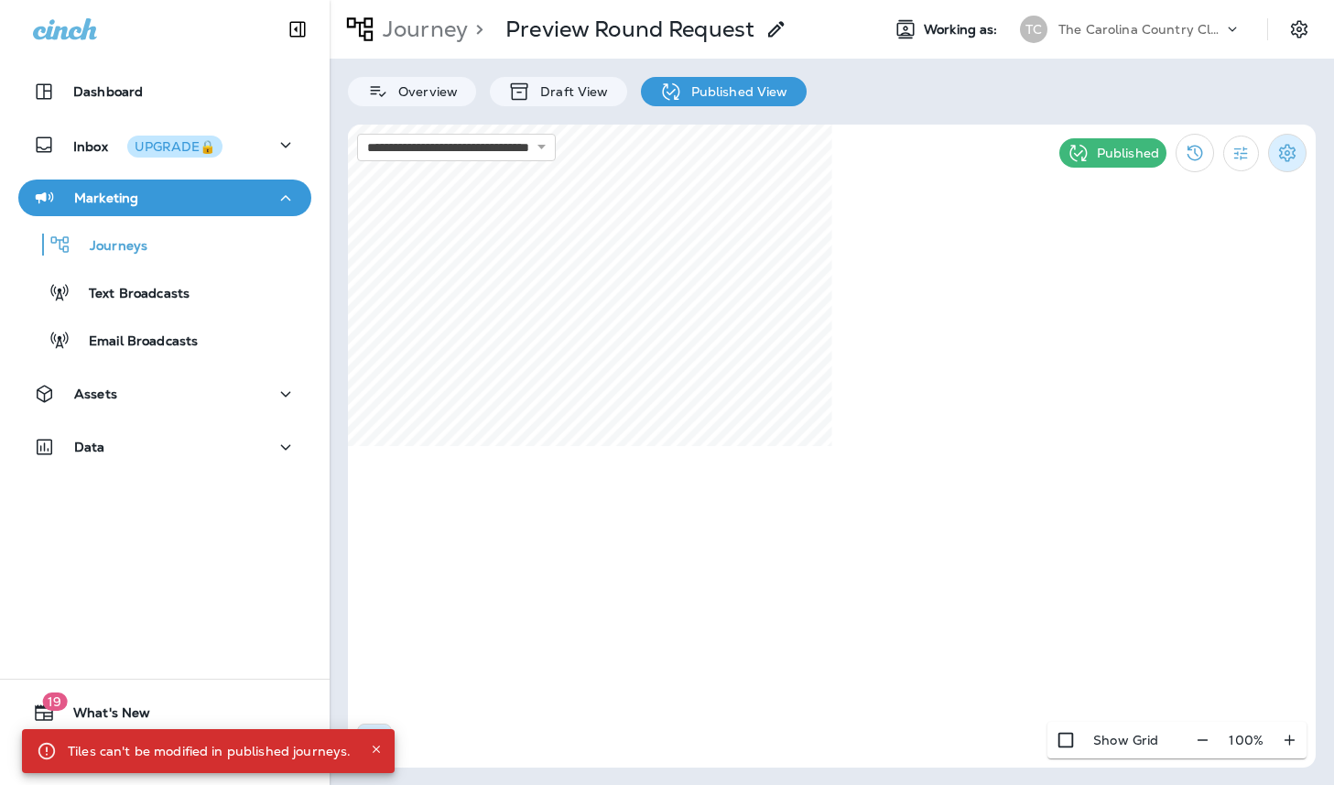
click at [1287, 148] on icon "Settings" at bounding box center [1287, 153] width 22 height 22
click at [1178, 246] on p "Pause Journey" at bounding box center [1183, 249] width 104 height 15
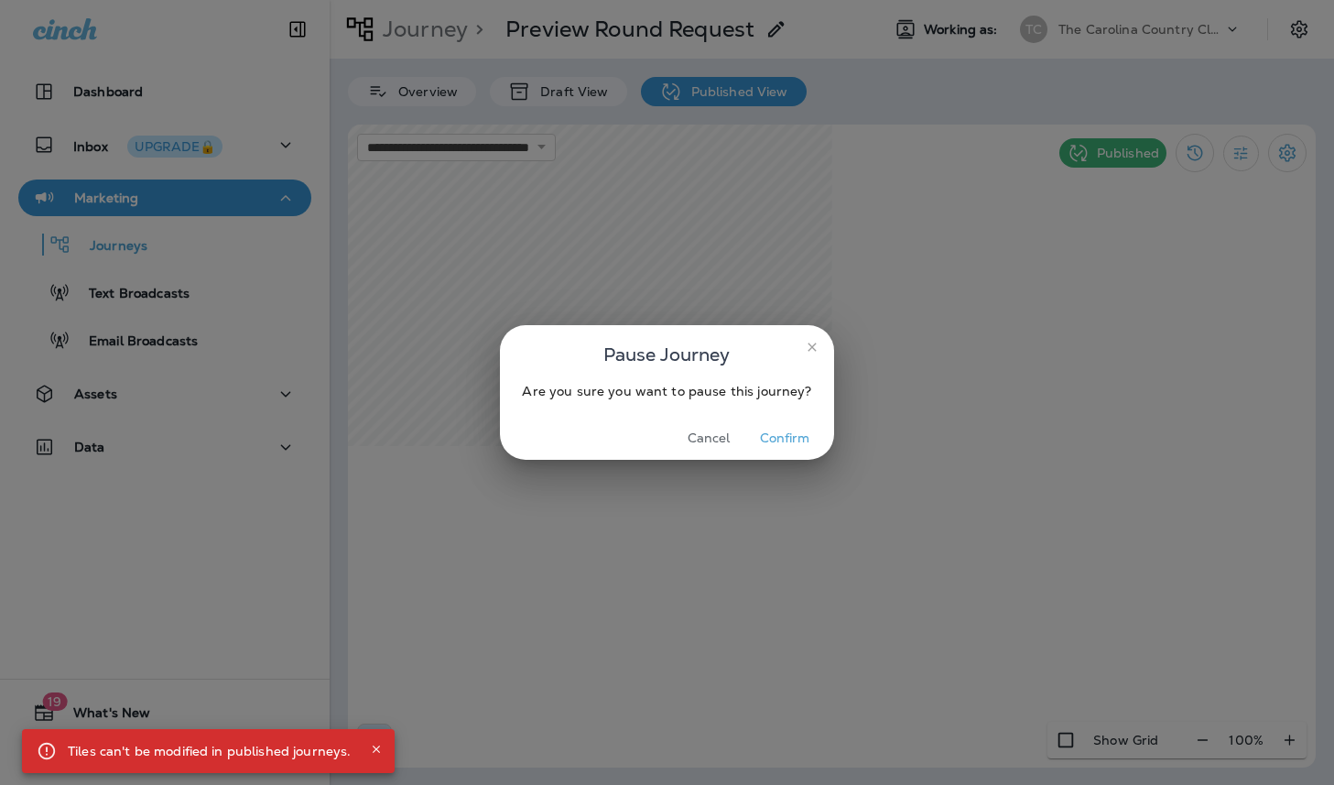
click at [790, 438] on button "Confirm" at bounding box center [785, 438] width 69 height 28
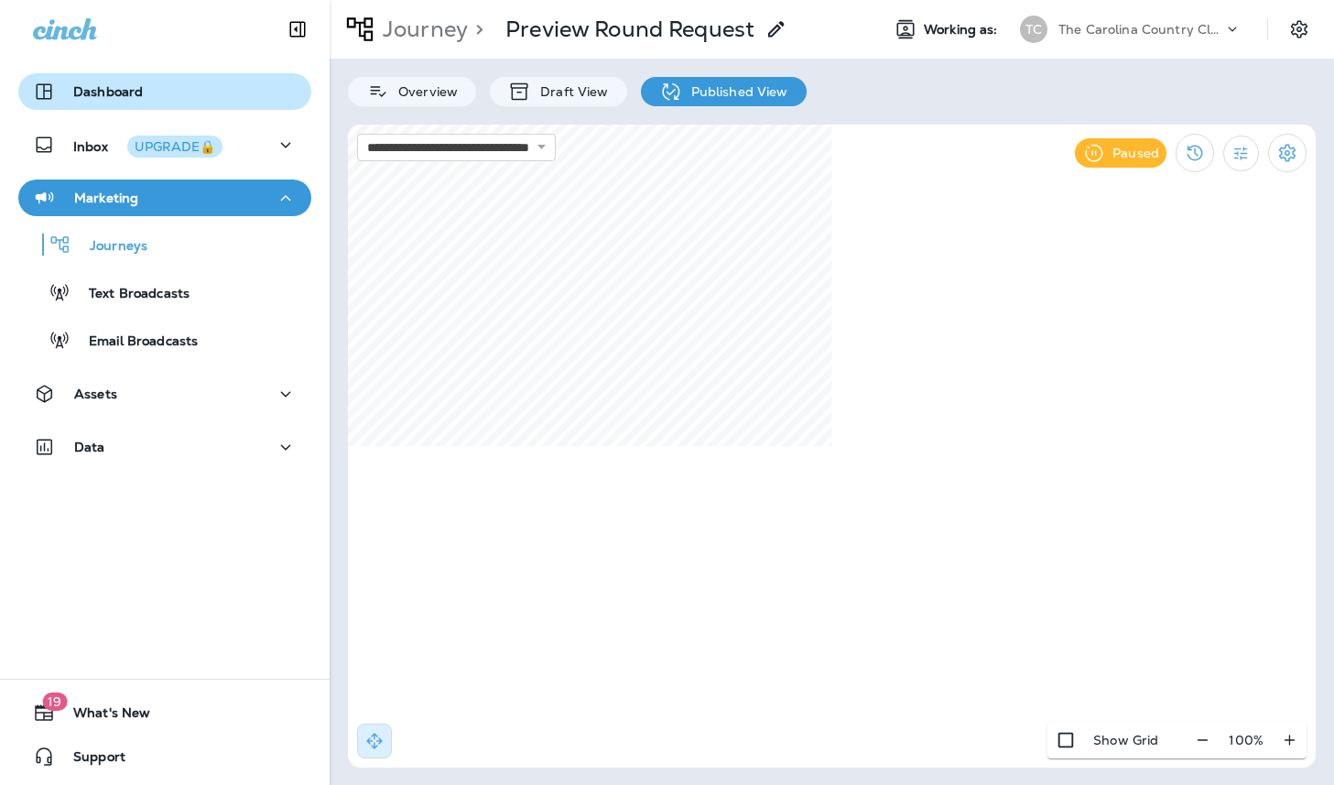
drag, startPoint x: 94, startPoint y: 93, endPoint x: 281, endPoint y: 95, distance: 186.8
click at [94, 94] on p "Dashboard" at bounding box center [108, 91] width 70 height 15
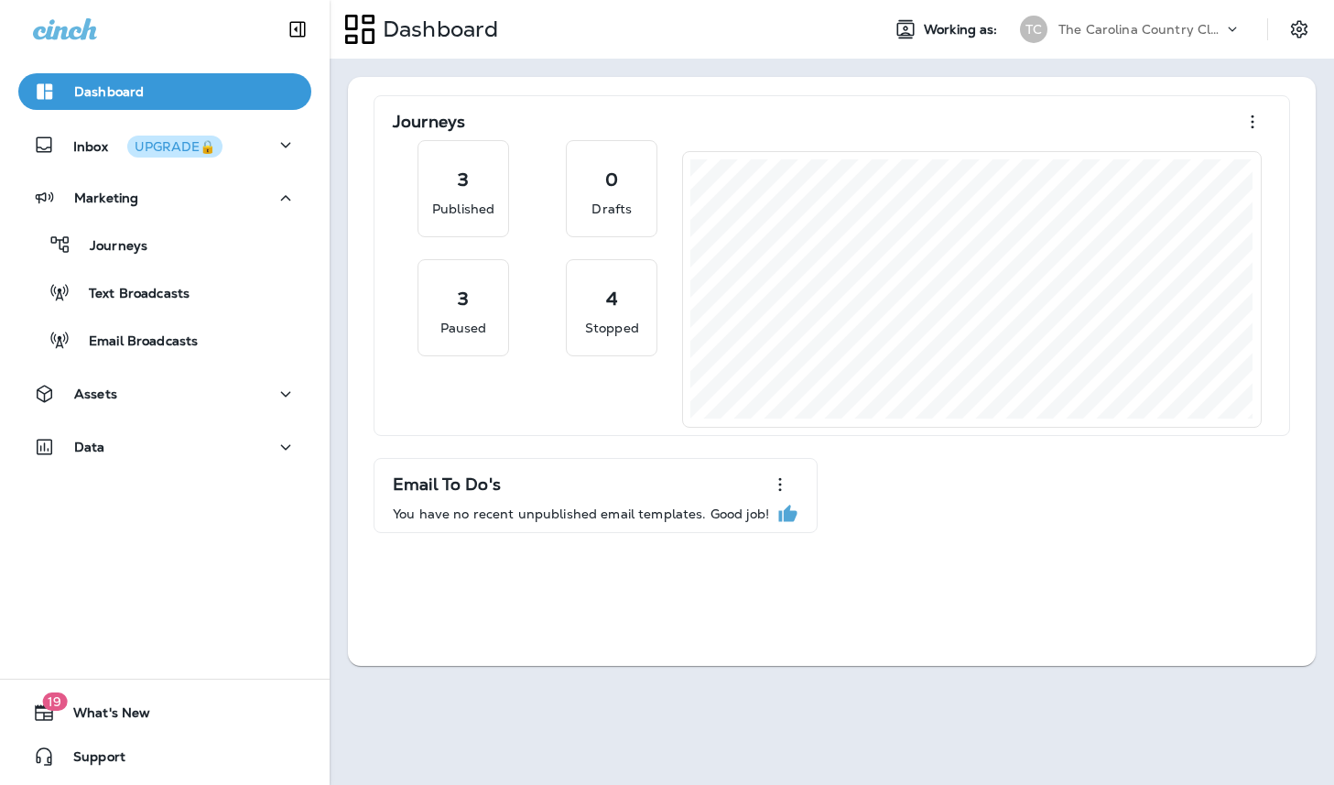
click at [1106, 28] on p "The Carolina Country Club" at bounding box center [1140, 29] width 165 height 15
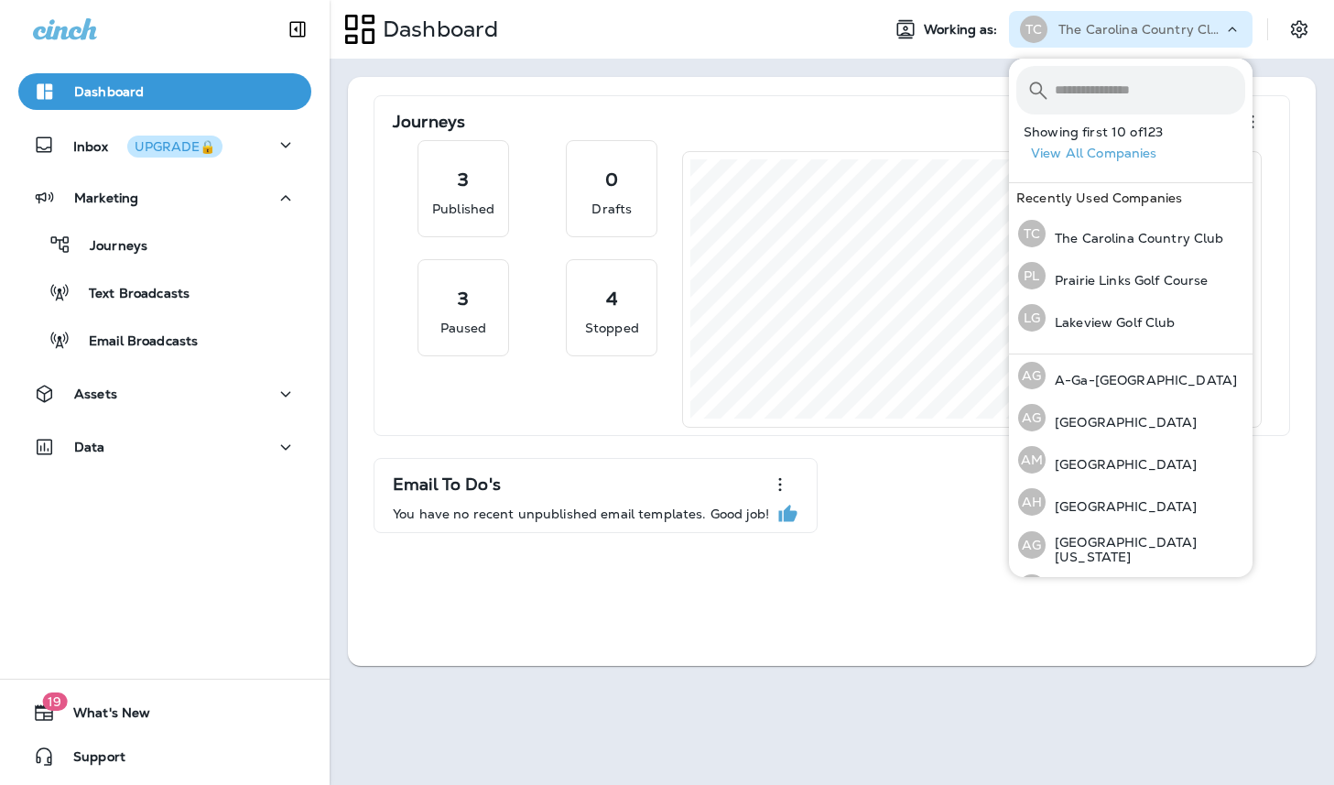
click at [1106, 28] on p "The Carolina Country Club" at bounding box center [1140, 29] width 165 height 15
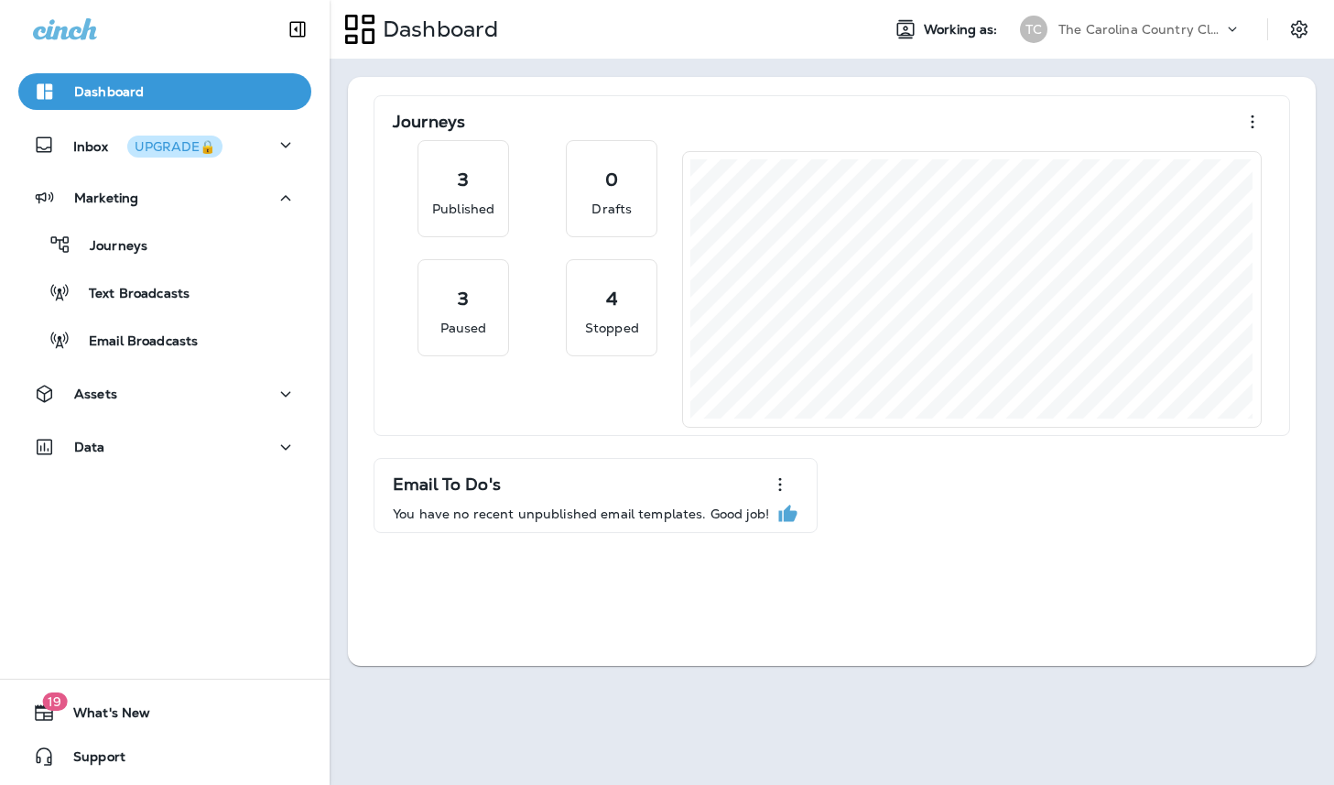
click at [1130, 27] on p "The Carolina Country Club" at bounding box center [1140, 29] width 165 height 15
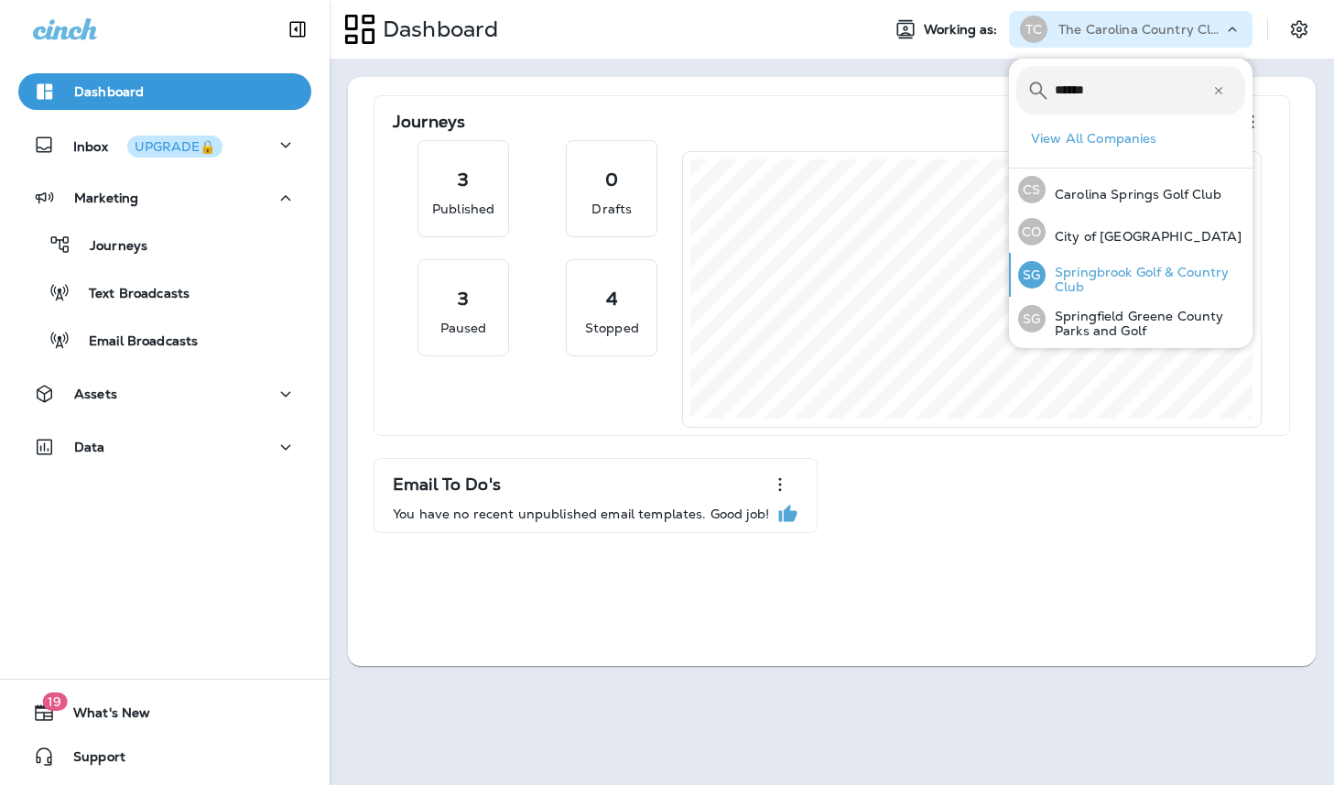
type input "******"
click at [1095, 272] on p "Springbrook Golf & Country Club" at bounding box center [1146, 279] width 200 height 29
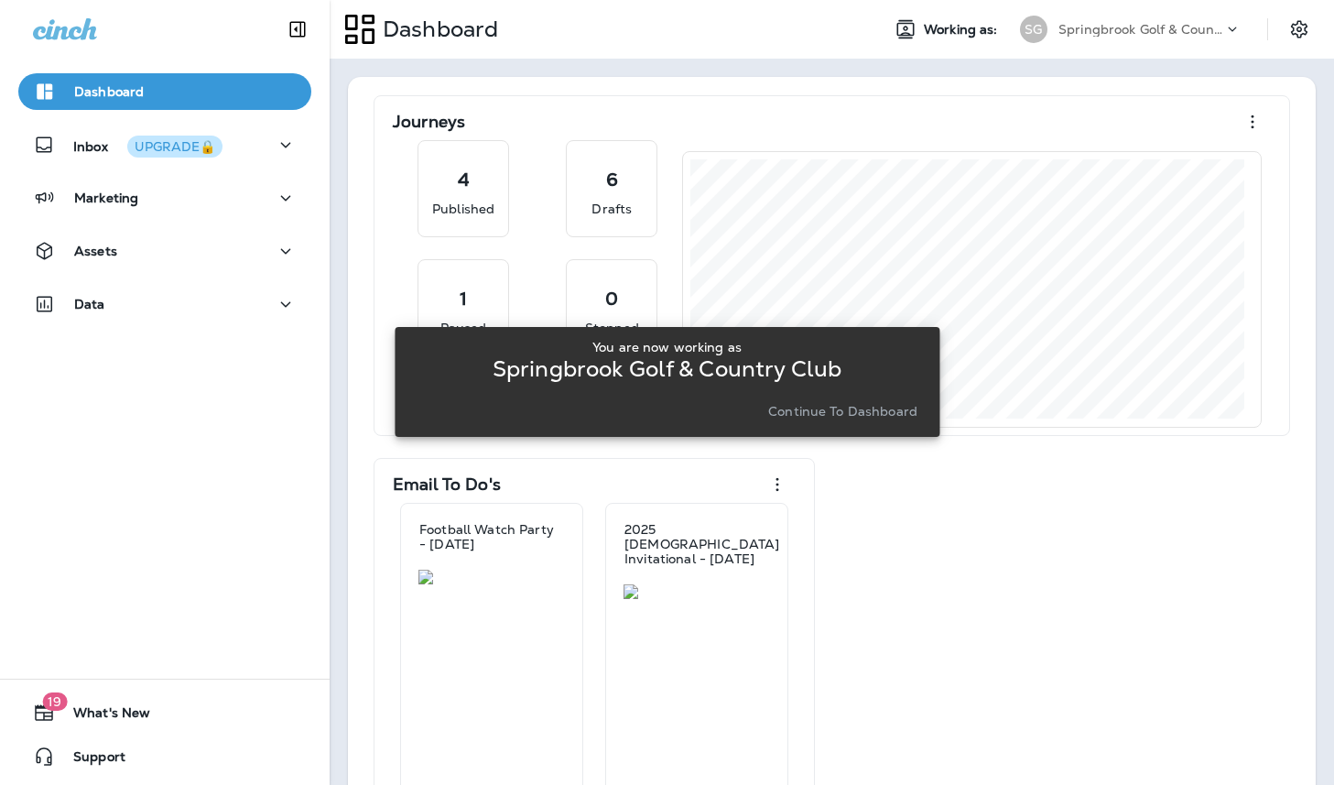
click at [867, 411] on p "Continue to Dashboard" at bounding box center [842, 411] width 149 height 15
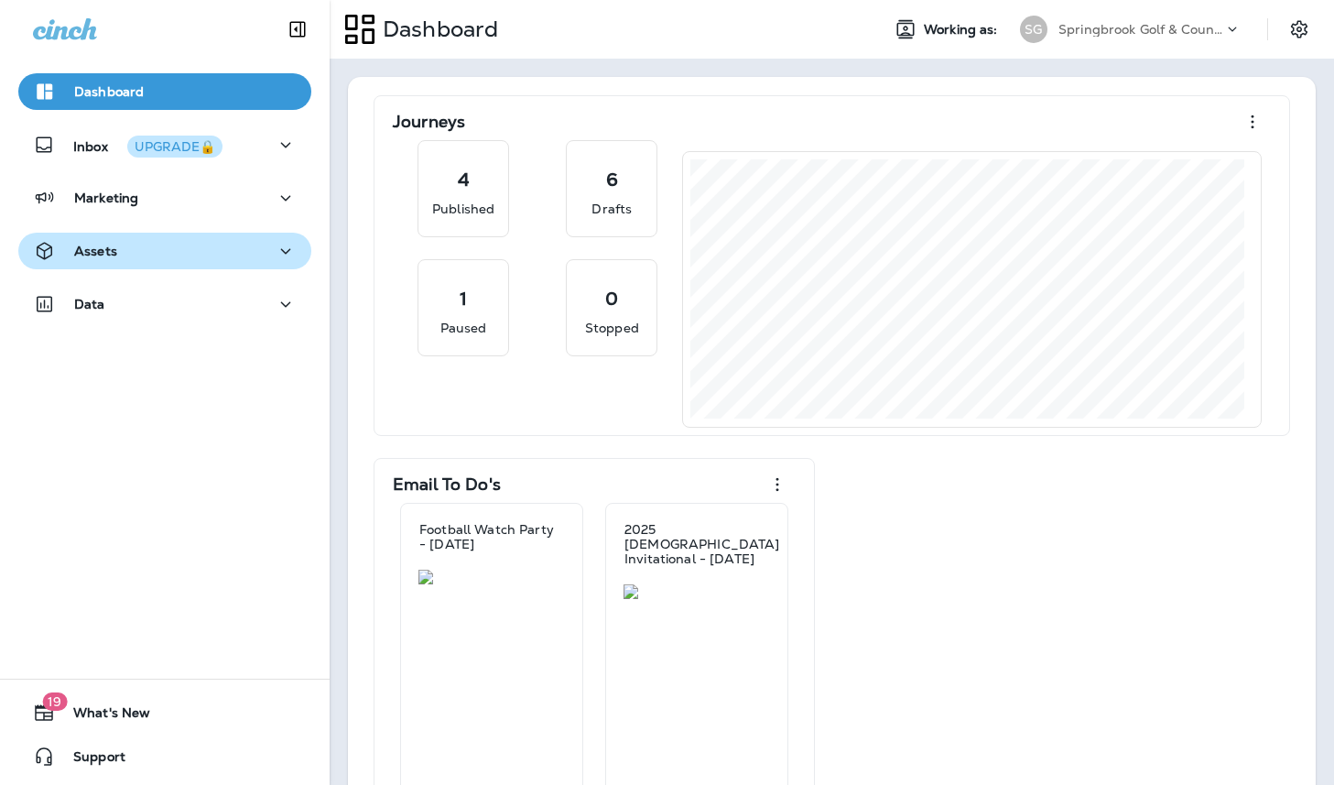
click at [179, 257] on div "Assets" at bounding box center [165, 251] width 264 height 23
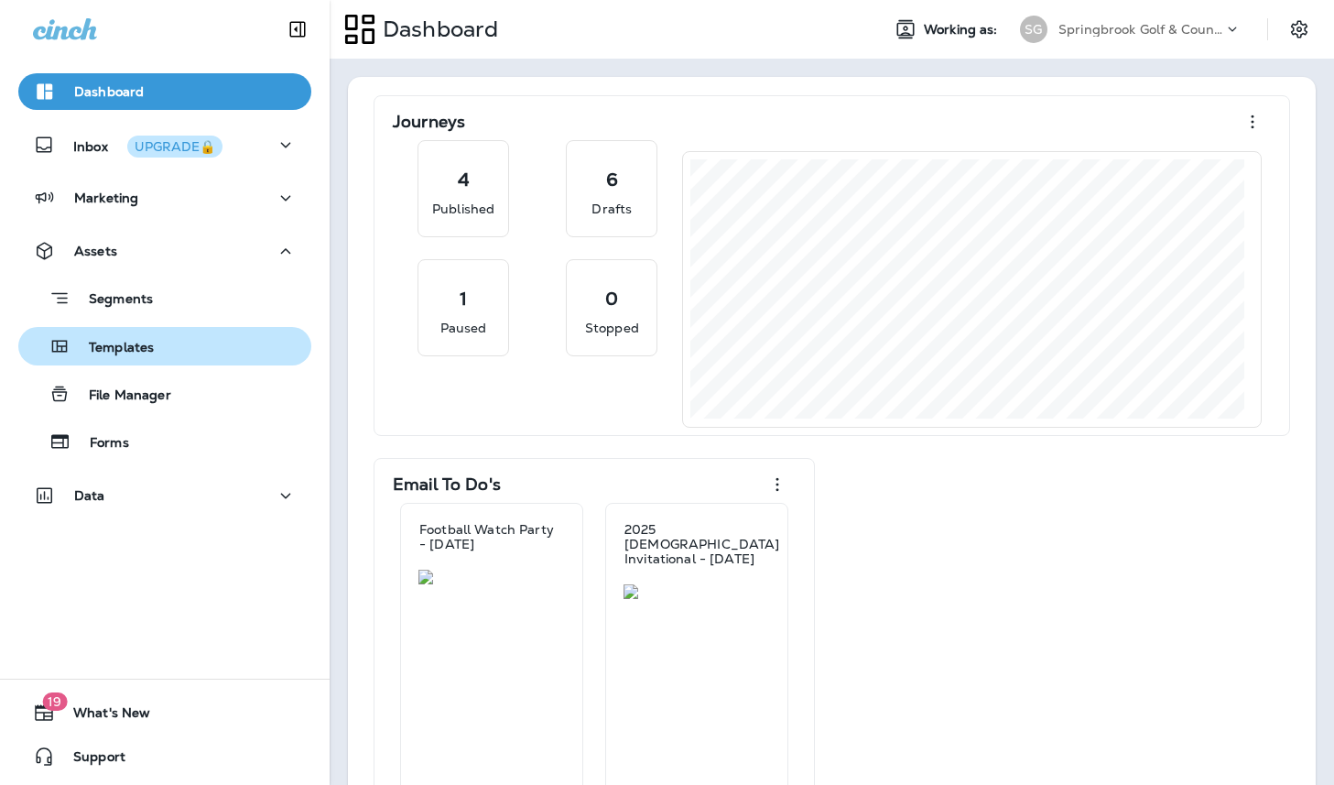
click at [147, 342] on p "Templates" at bounding box center [111, 348] width 83 height 17
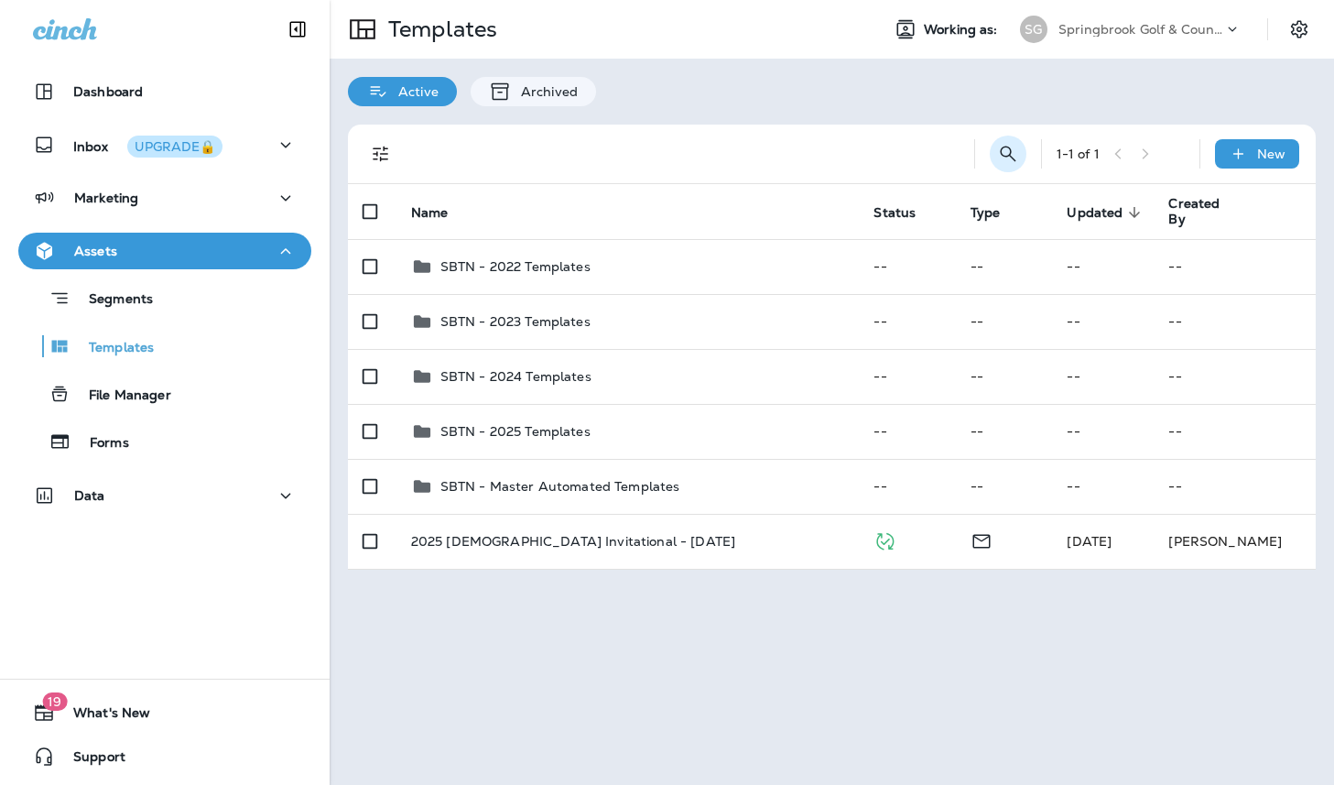
click at [1009, 153] on icon "Search Templates" at bounding box center [1008, 154] width 22 height 22
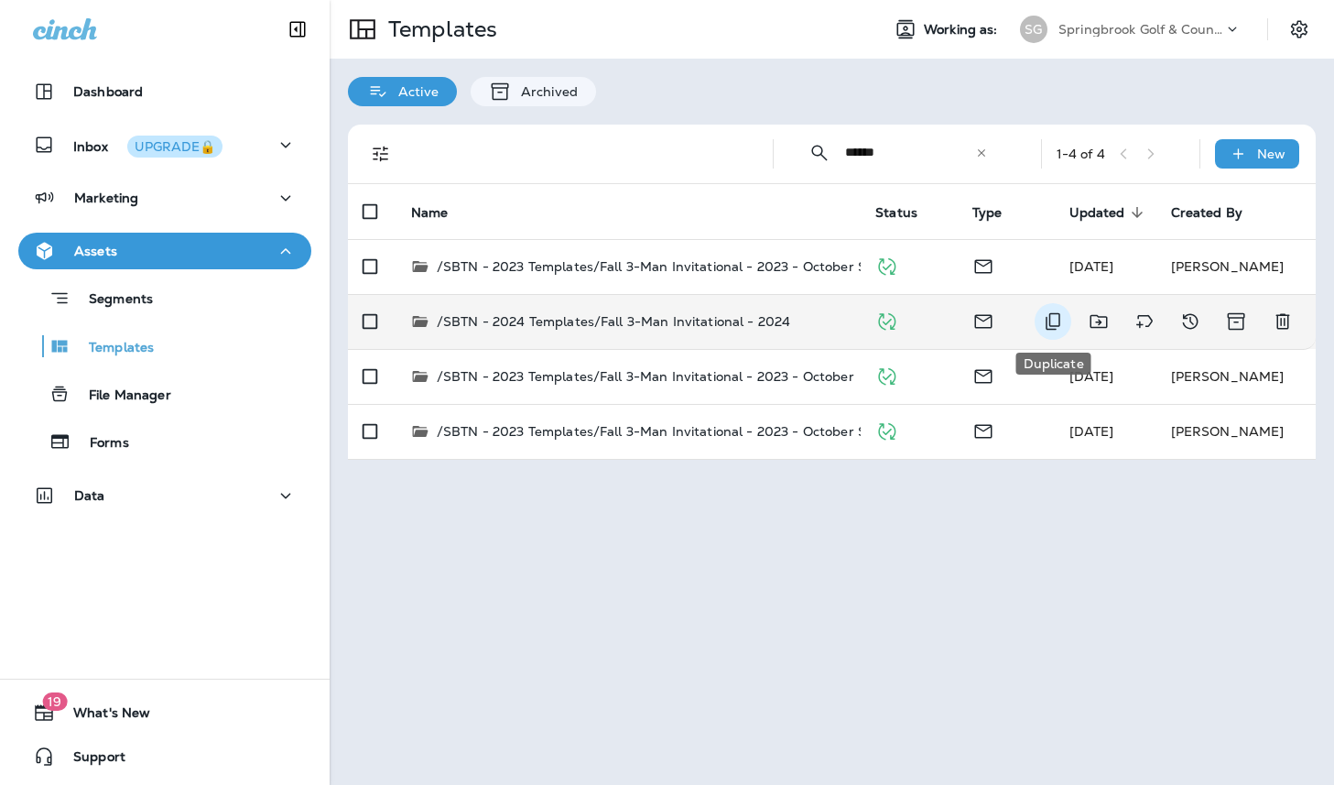
type input "******"
click at [1064, 314] on button "Duplicate" at bounding box center [1053, 321] width 37 height 37
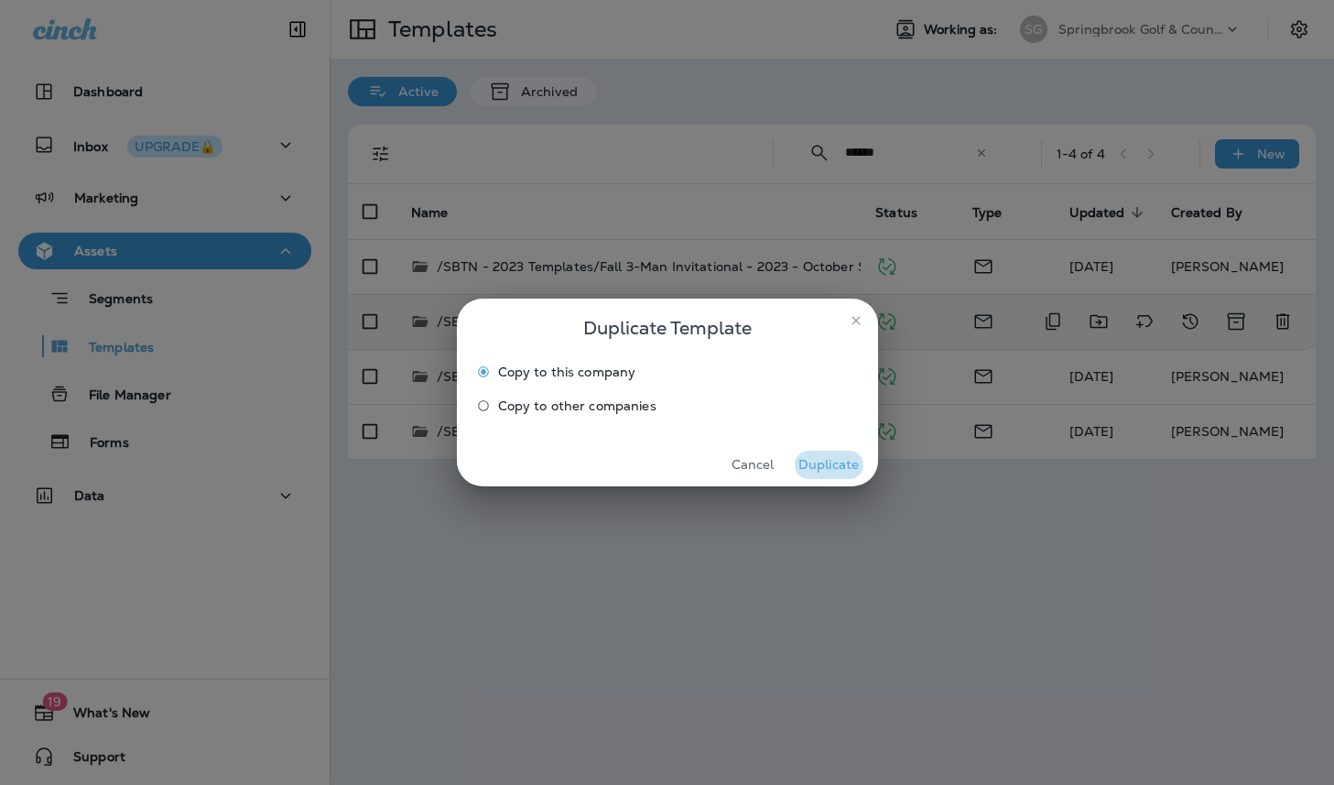
click at [826, 465] on button "Duplicate" at bounding box center [829, 464] width 69 height 28
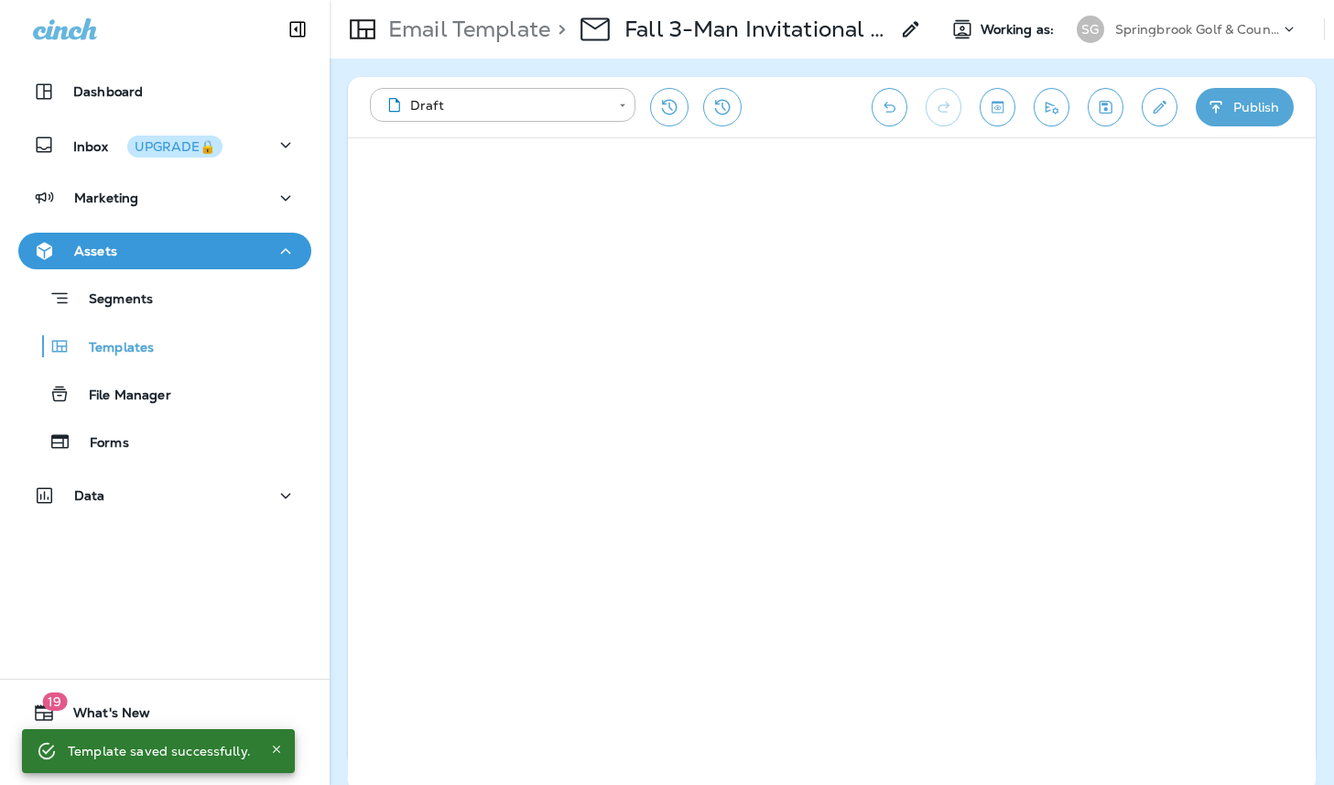
click at [1103, 106] on icon "Save" at bounding box center [1105, 107] width 19 height 18
click at [784, 25] on p "Fall 3-Man Invitational - 2024 Copy" at bounding box center [756, 29] width 264 height 27
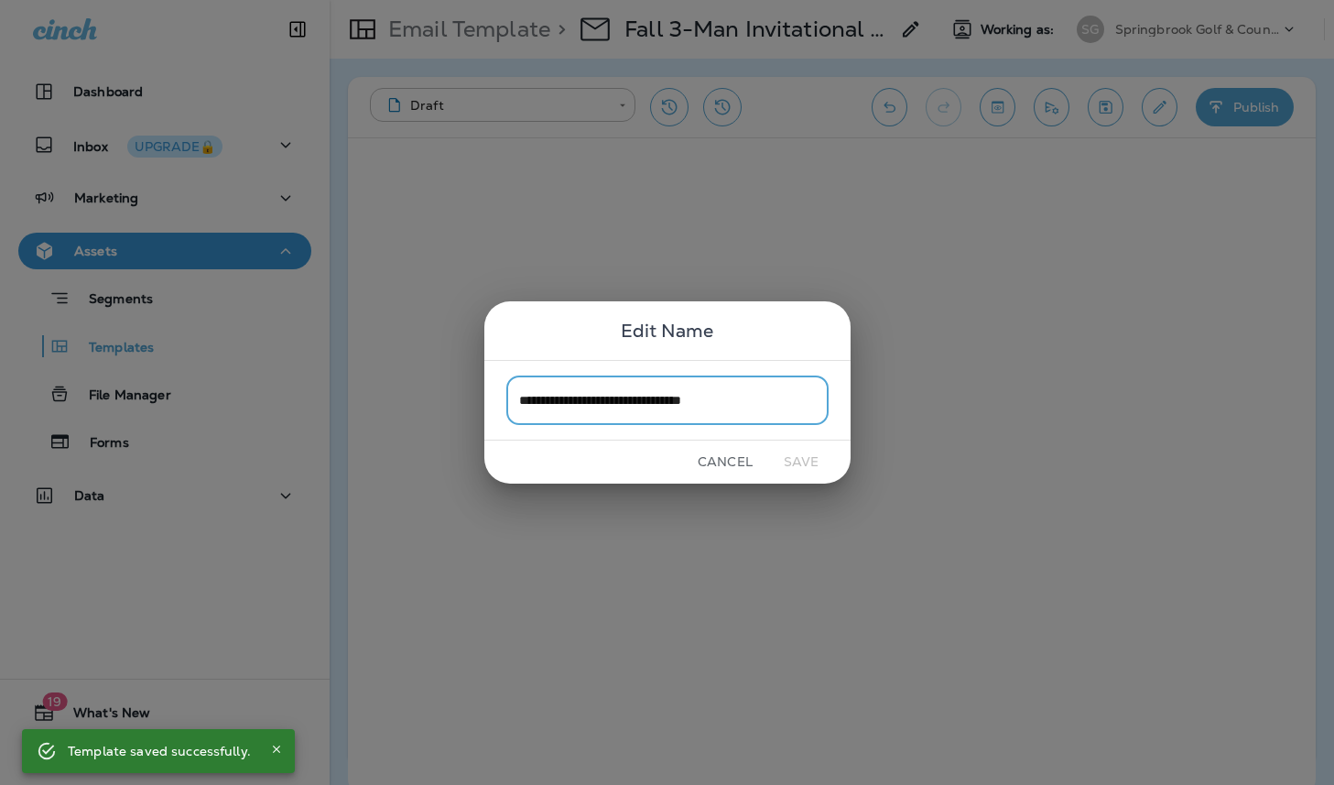
click at [749, 402] on input "**********" at bounding box center [667, 399] width 322 height 49
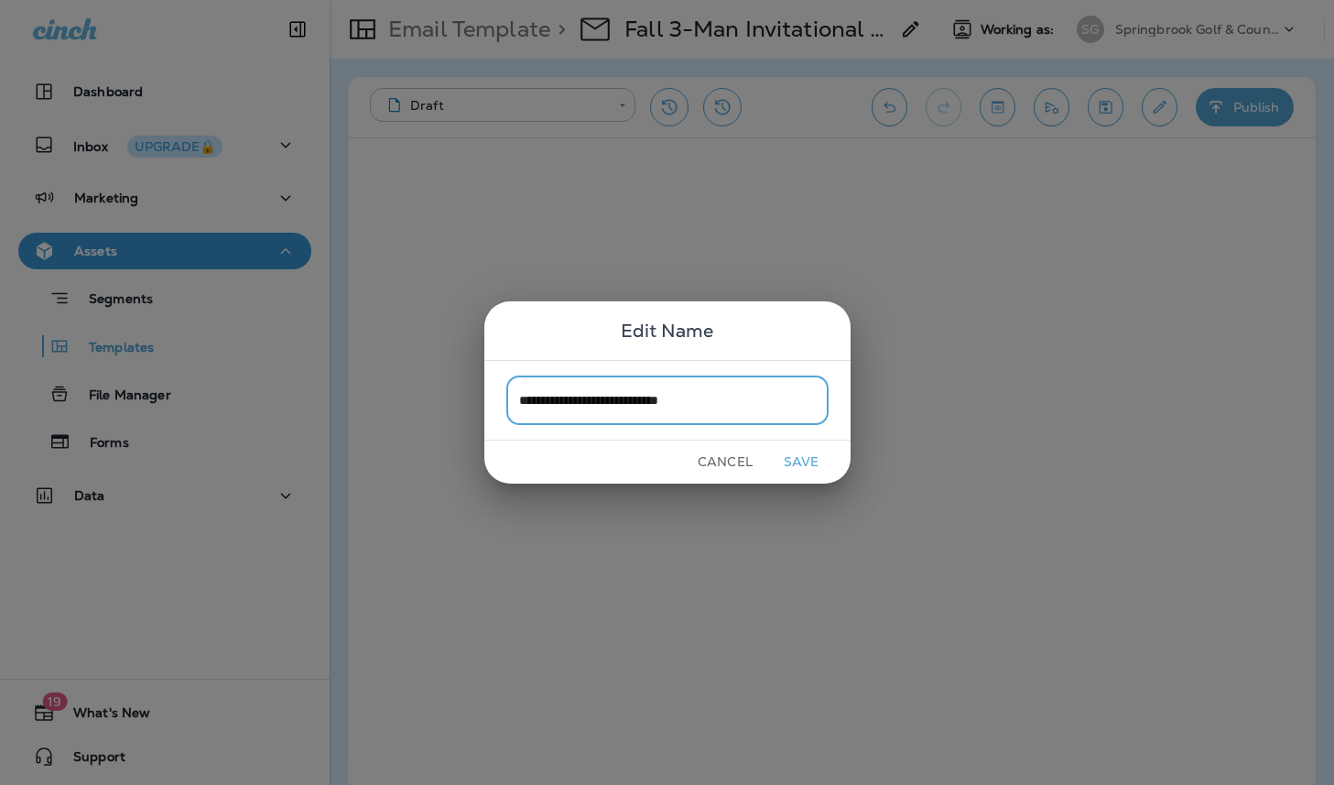
type input "**********"
drag, startPoint x: 814, startPoint y: 461, endPoint x: 856, endPoint y: 434, distance: 49.8
click at [814, 461] on button "Save" at bounding box center [801, 462] width 69 height 28
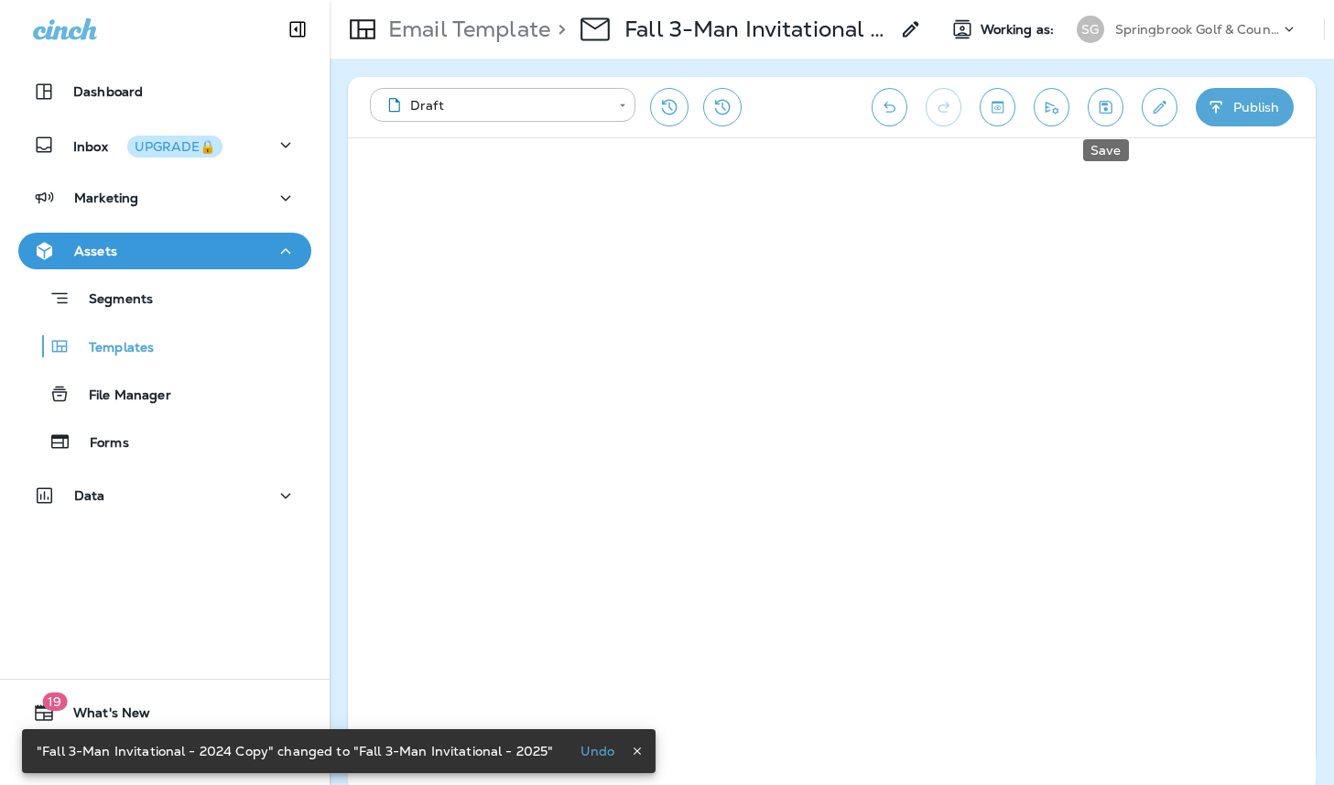
click at [1109, 110] on icon "Save" at bounding box center [1105, 107] width 19 height 18
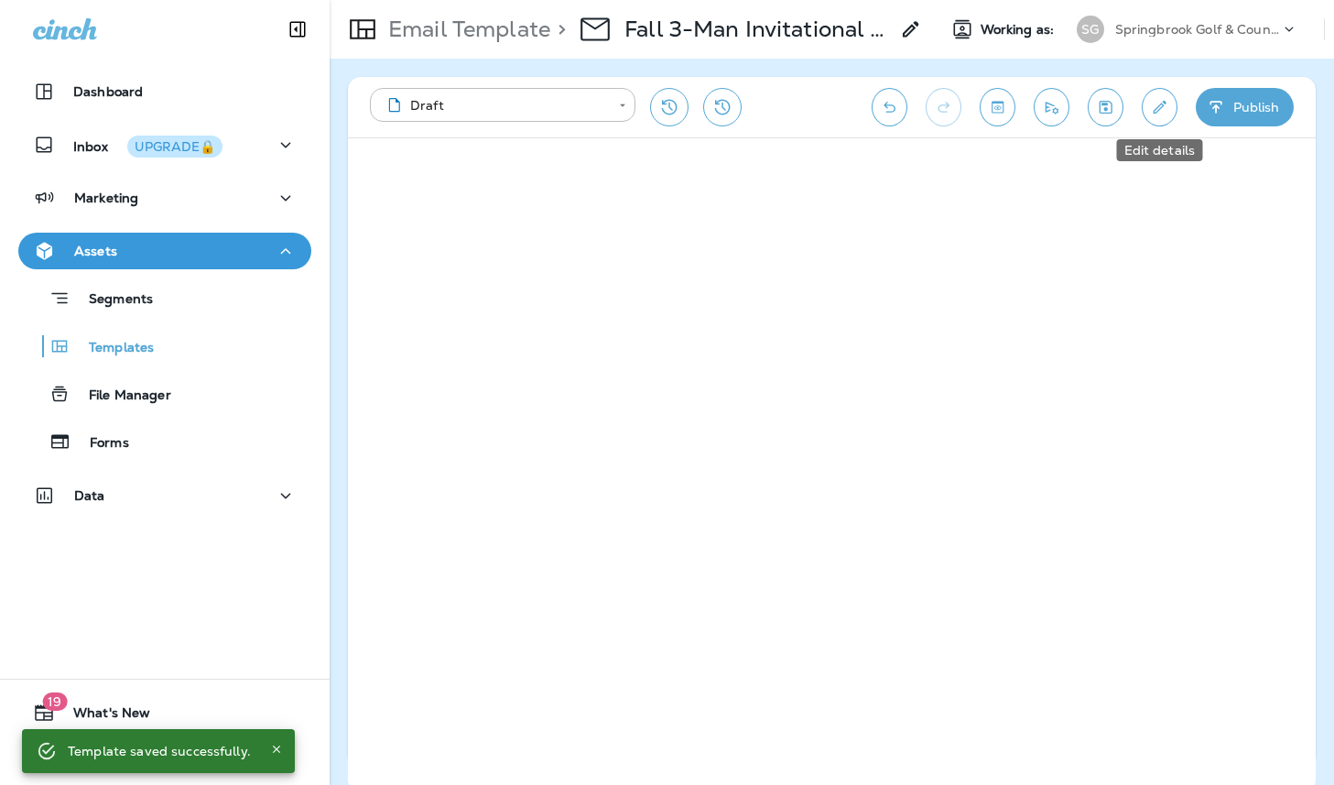
click at [1162, 107] on icon "Edit details" at bounding box center [1159, 107] width 19 height 18
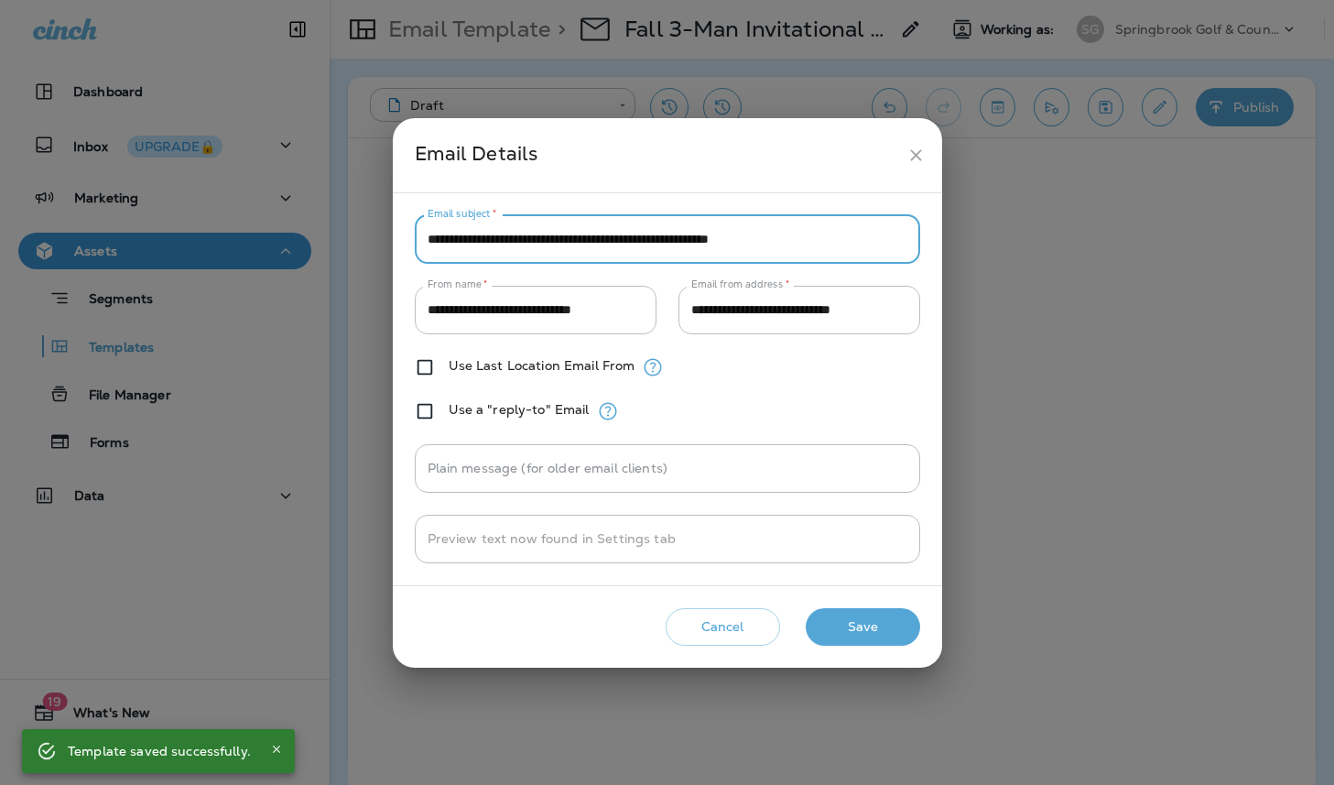
click at [669, 237] on input "**********" at bounding box center [667, 239] width 505 height 49
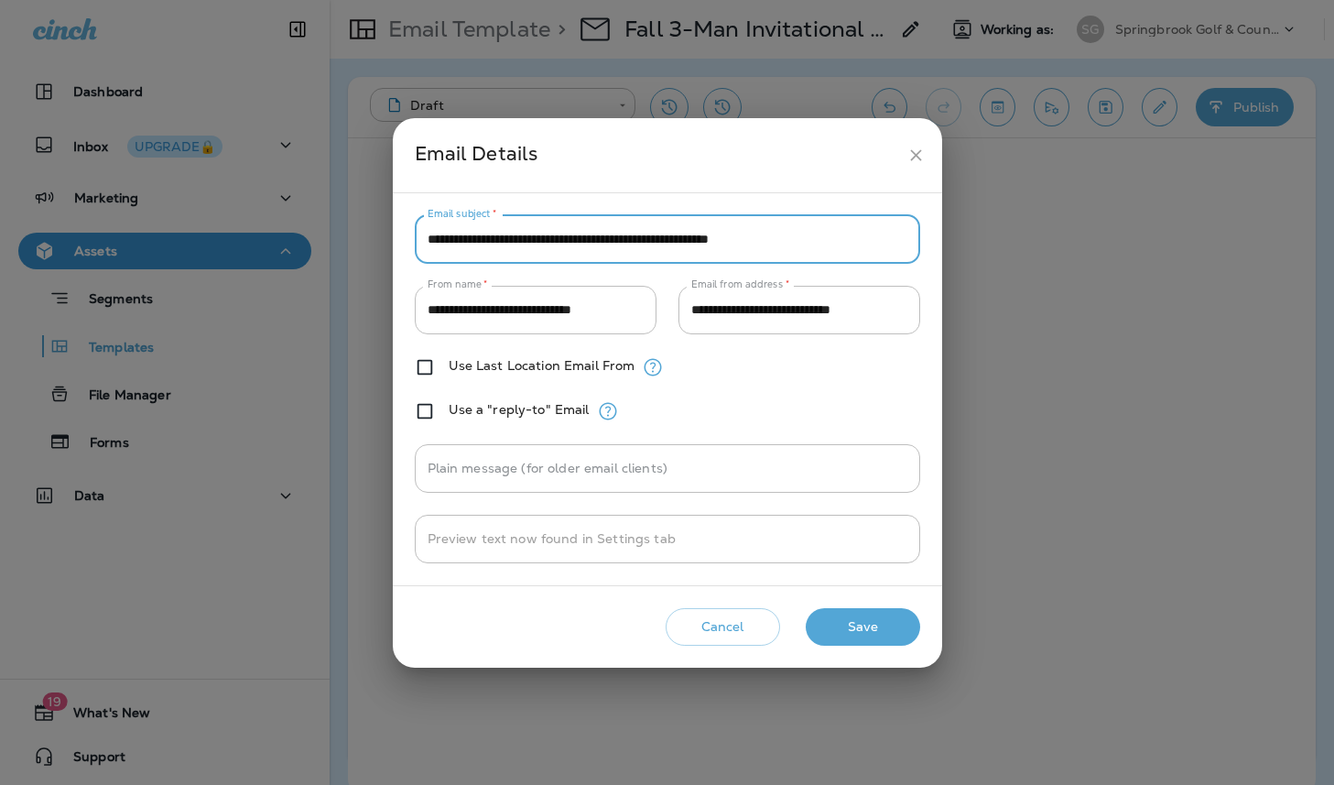
type input "**********"
click at [864, 624] on button "Save" at bounding box center [863, 627] width 114 height 38
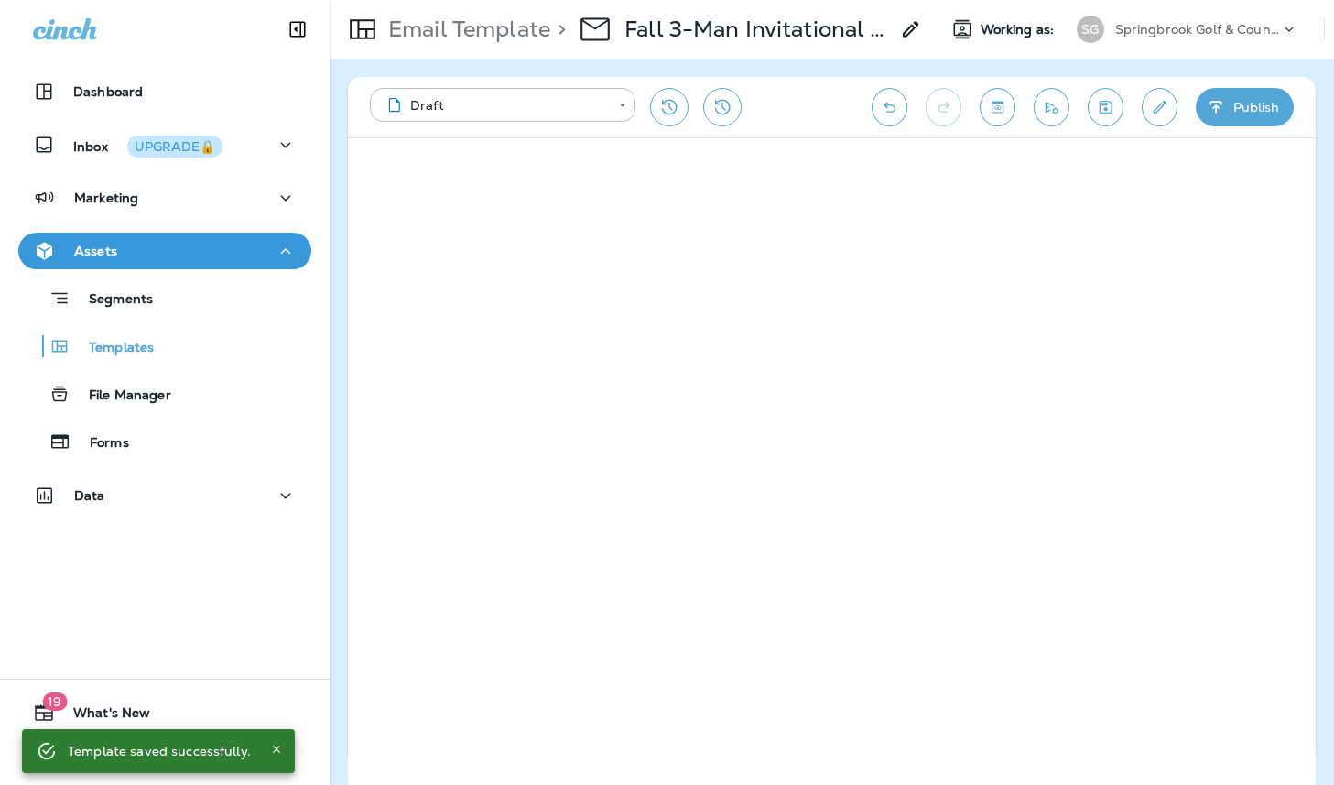
click at [1104, 114] on icon "Save" at bounding box center [1105, 107] width 19 height 18
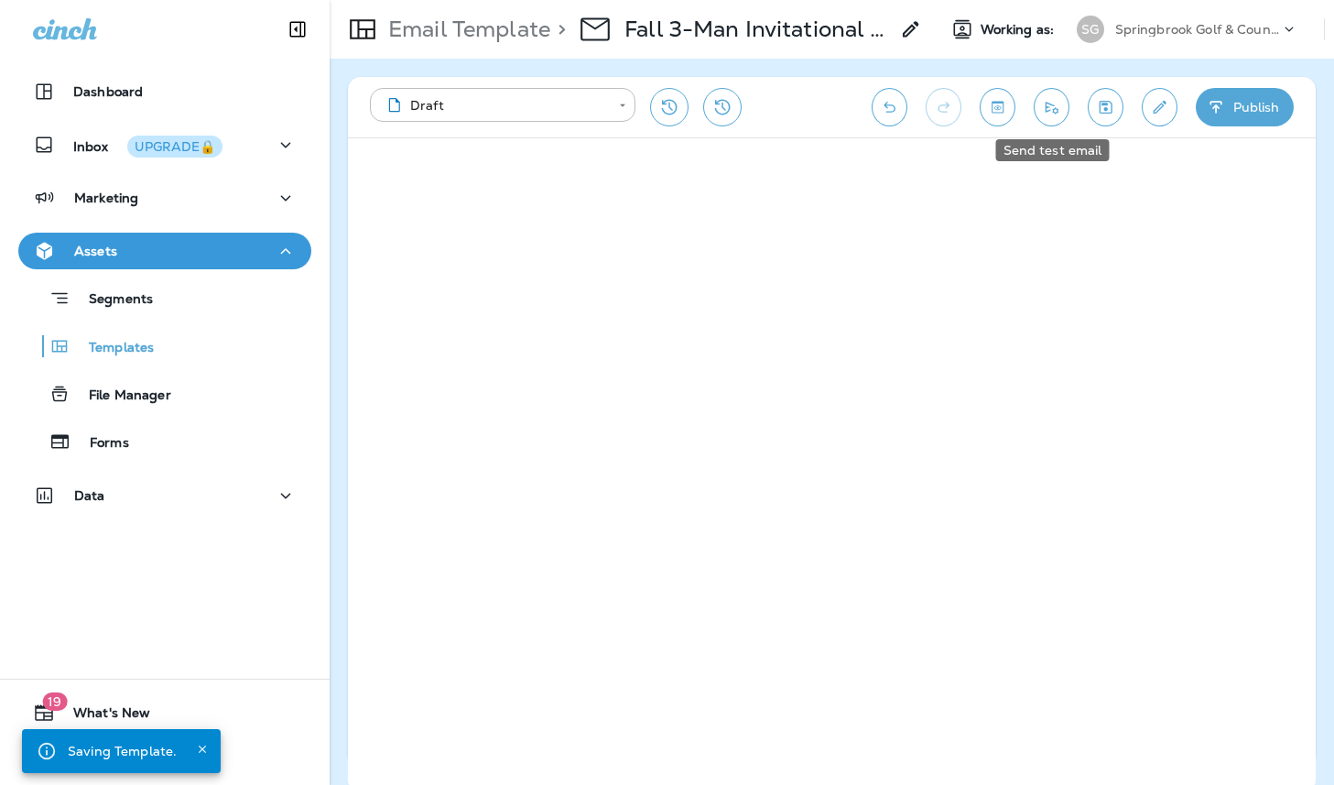
click at [1053, 106] on icon "Send test email" at bounding box center [1051, 107] width 19 height 18
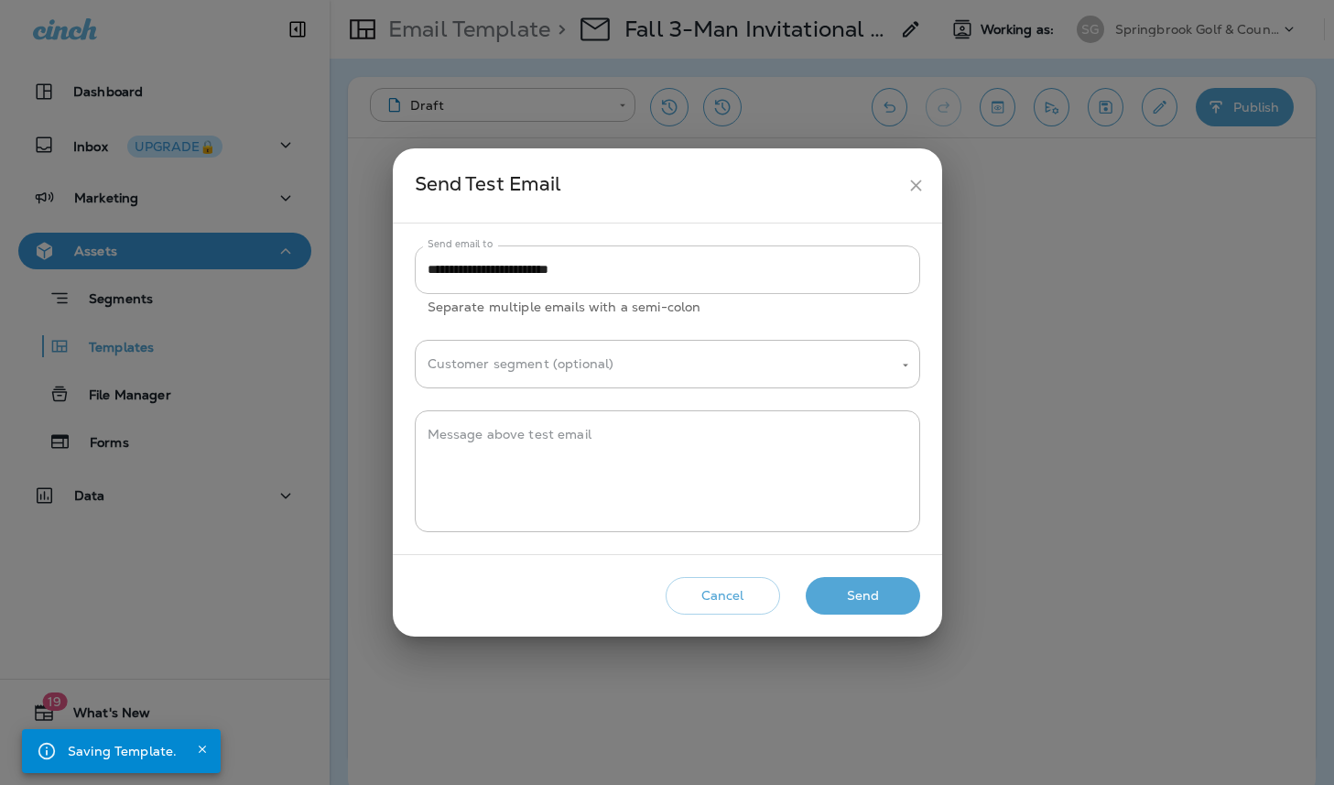
click at [525, 271] on input "**********" at bounding box center [667, 269] width 505 height 49
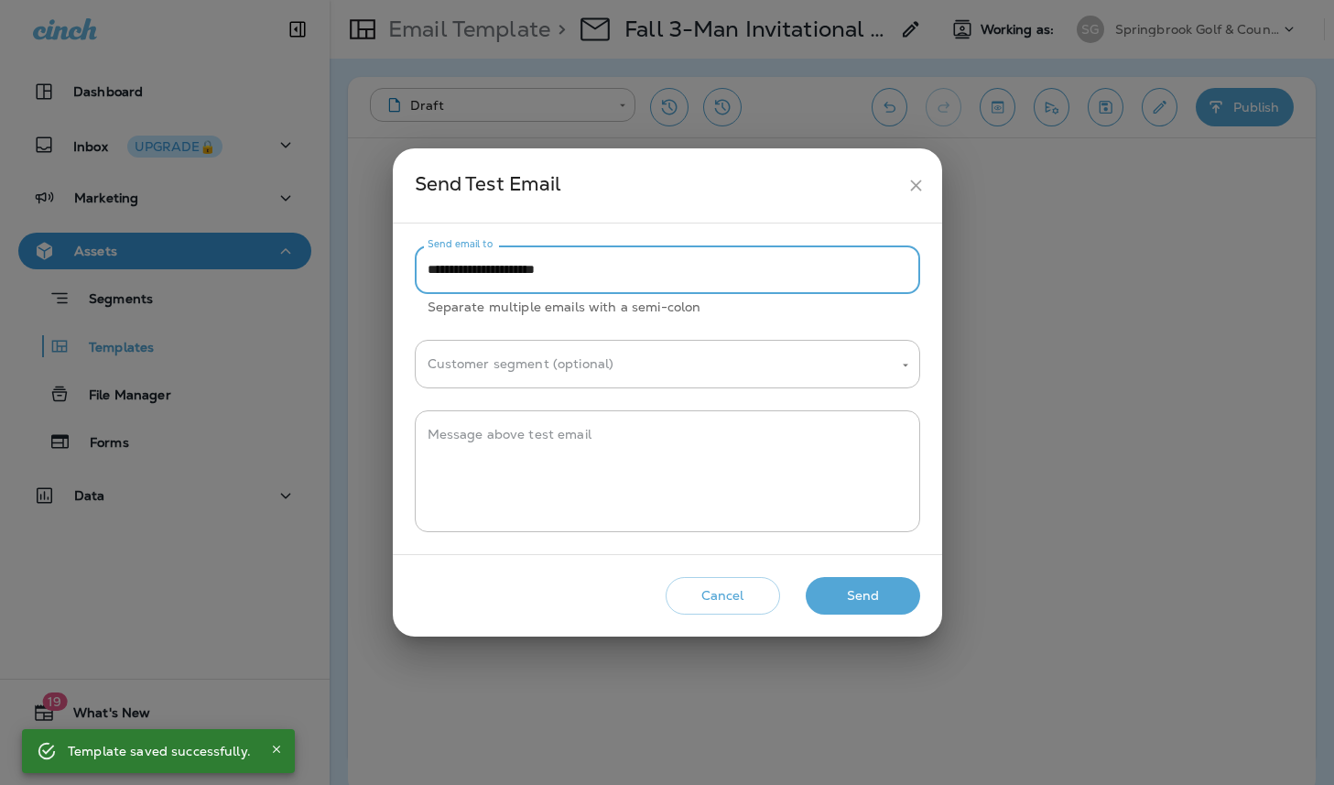
type input "**********"
click at [860, 583] on button "Send" at bounding box center [863, 596] width 114 height 38
